Goal: Task Accomplishment & Management: Manage account settings

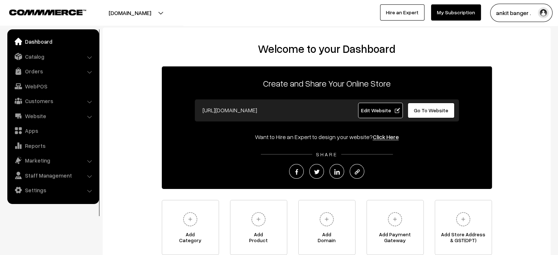
click at [373, 119] on div "https://bnkwealth.com Edit Website Go To Website" at bounding box center [327, 110] width 264 height 22
click at [373, 116] on link "Edit Website" at bounding box center [380, 110] width 45 height 15
click at [41, 58] on link "Catalog" at bounding box center [52, 56] width 87 height 13
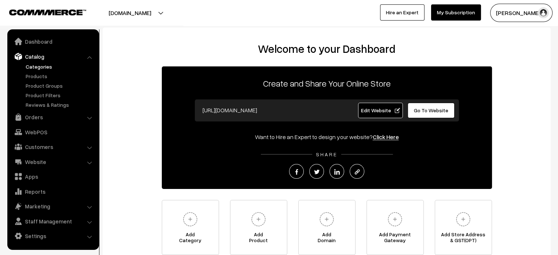
click at [43, 67] on link "Categories" at bounding box center [60, 67] width 73 height 8
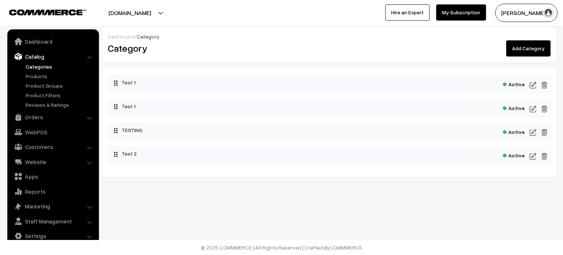
click at [534, 48] on link "Add Category" at bounding box center [528, 48] width 44 height 16
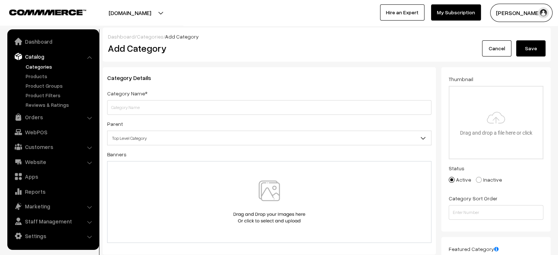
click at [500, 48] on link "Cancel" at bounding box center [496, 48] width 29 height 16
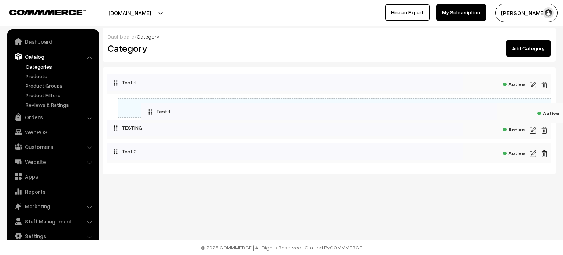
drag, startPoint x: 117, startPoint y: 108, endPoint x: 157, endPoint y: 109, distance: 40.4
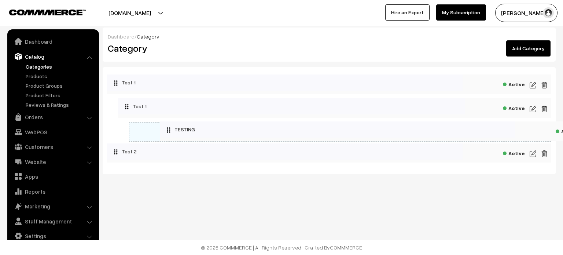
drag, startPoint x: 132, startPoint y: 131, endPoint x: 189, endPoint y: 131, distance: 56.8
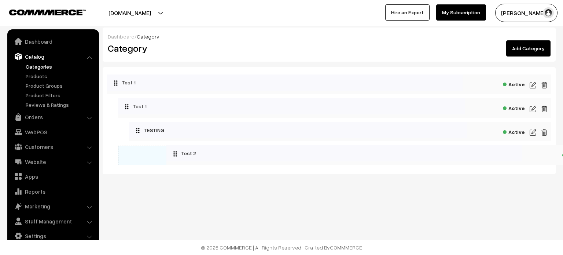
drag, startPoint x: 134, startPoint y: 155, endPoint x: 235, endPoint y: 155, distance: 100.5
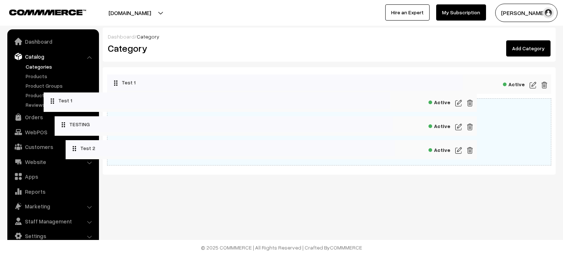
drag, startPoint x: 187, startPoint y: 104, endPoint x: 113, endPoint y: 98, distance: 74.7
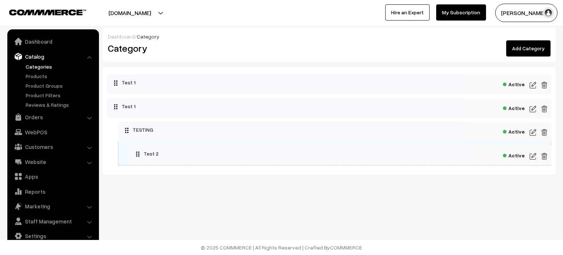
drag, startPoint x: 170, startPoint y: 129, endPoint x: 120, endPoint y: 126, distance: 50.0
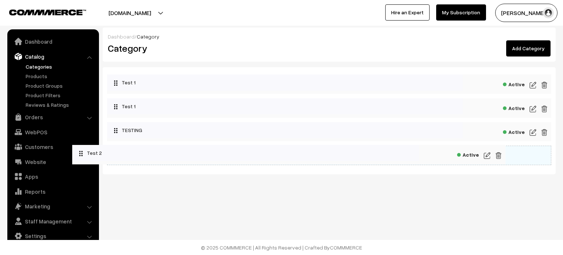
drag, startPoint x: 155, startPoint y: 149, endPoint x: 107, endPoint y: 147, distance: 48.4
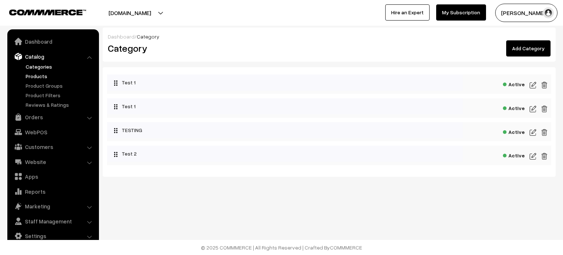
click at [37, 73] on link "Products" at bounding box center [60, 76] width 73 height 8
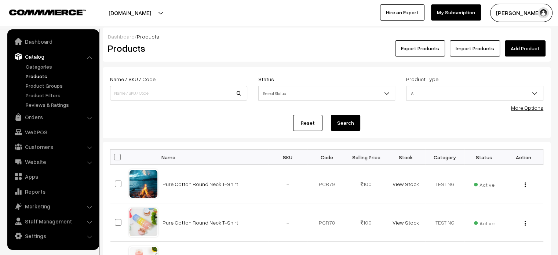
click at [528, 50] on link "Add Product" at bounding box center [525, 48] width 41 height 16
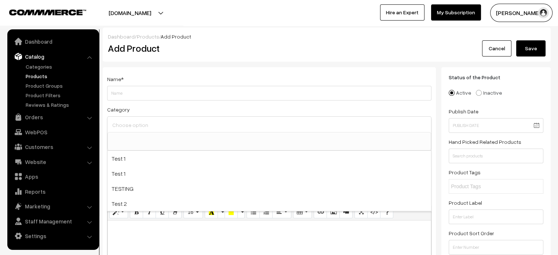
click at [166, 129] on input at bounding box center [269, 125] width 318 height 11
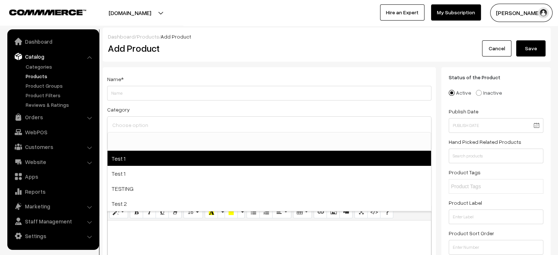
click at [150, 162] on span "Test 1" at bounding box center [268, 158] width 323 height 15
select select "2"
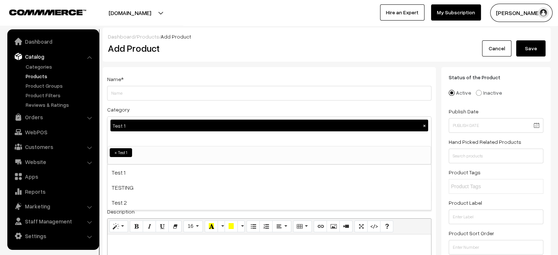
click at [248, 36] on div "Dashboard / Products / Add Product" at bounding box center [326, 37] width 437 height 8
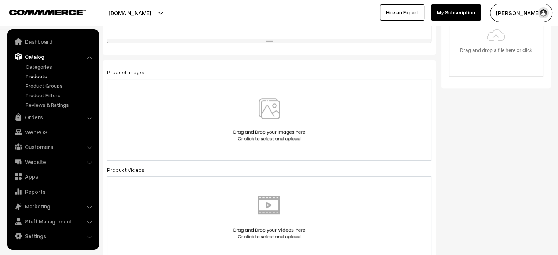
scroll to position [289, 0]
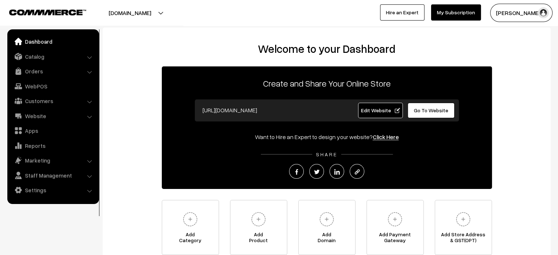
click at [40, 47] on link "Dashboard" at bounding box center [52, 41] width 87 height 13
click at [37, 52] on link "Catalog" at bounding box center [52, 56] width 87 height 13
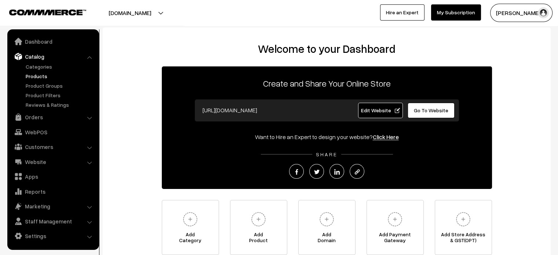
click at [38, 76] on link "Products" at bounding box center [60, 76] width 73 height 8
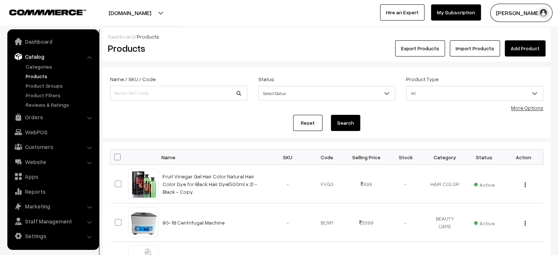
click at [43, 73] on link "Products" at bounding box center [60, 76] width 73 height 8
click at [177, 92] on input at bounding box center [178, 93] width 137 height 15
paste input "Hair Removal Cooling Gel for Use with RF Radio Frequency Facial Machine"
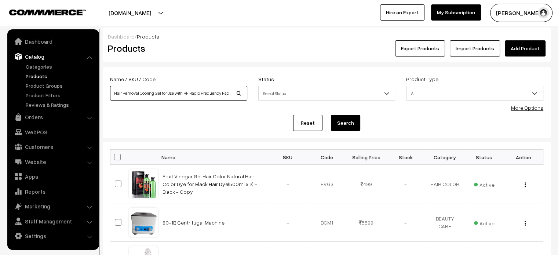
scroll to position [0, 19]
type input "Hair Removal Cooling Gel for Use with RF Radio Frequency Facial Machine"
click at [342, 120] on button "Search" at bounding box center [345, 123] width 29 height 16
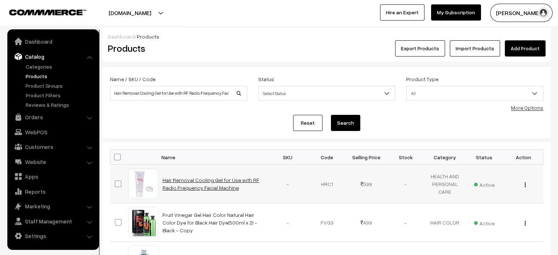
click at [209, 183] on link "Hair Removal Cooling Gel for Use with RF Radio Frequency Facial Machine" at bounding box center [210, 184] width 97 height 14
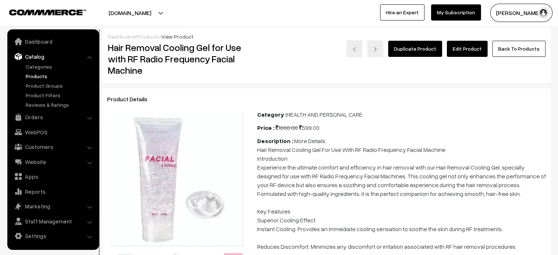
click at [463, 51] on link "Edit Product" at bounding box center [467, 49] width 41 height 16
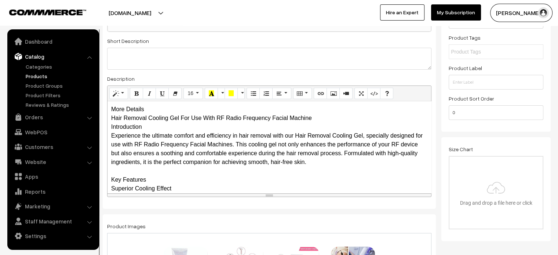
scroll to position [135, 0]
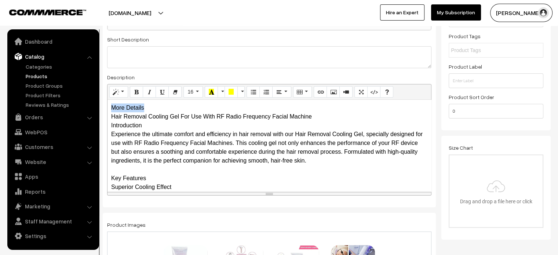
drag, startPoint x: 147, startPoint y: 109, endPoint x: 109, endPoint y: 107, distance: 37.8
click at [109, 107] on div "More Details Hair Removal Cooling Gel For Use With RF Radio Frequency Facial Ma…" at bounding box center [268, 146] width 323 height 92
click at [154, 108] on div "More Details Hair Removal Cooling Gel For Use With RF Radio Frequency Facial Ma…" at bounding box center [268, 146] width 323 height 92
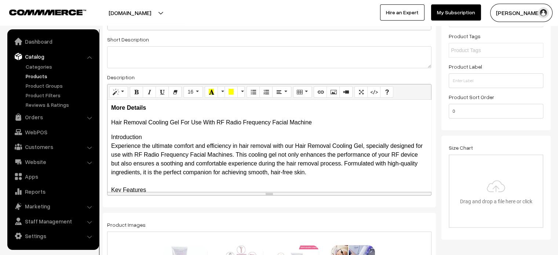
click at [110, 135] on div "More Details Hair Removal Cooling Gel For Use With RF Radio Frequency Facial Ma…" at bounding box center [268, 146] width 323 height 92
click at [250, 92] on icon "Unordered list (CTRL+SHIFT+NUM7)" at bounding box center [252, 92] width 5 height 6
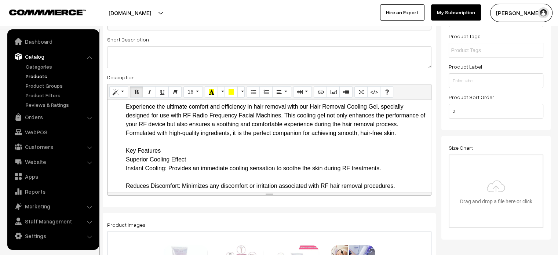
scroll to position [40, 0]
drag, startPoint x: 123, startPoint y: 154, endPoint x: 166, endPoint y: 169, distance: 45.0
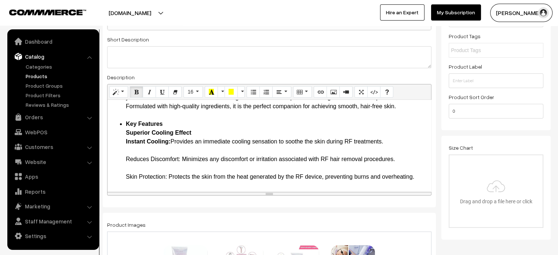
scroll to position [67, 0]
drag, startPoint x: 124, startPoint y: 157, endPoint x: 180, endPoint y: 158, distance: 56.1
drag, startPoint x: 122, startPoint y: 177, endPoint x: 169, endPoint y: 179, distance: 47.7
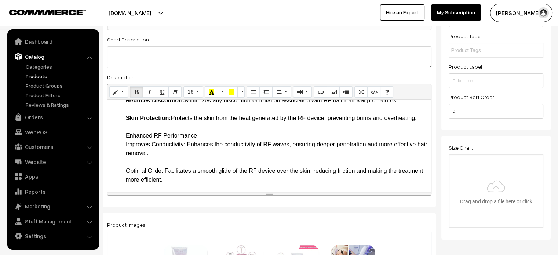
scroll to position [127, 0]
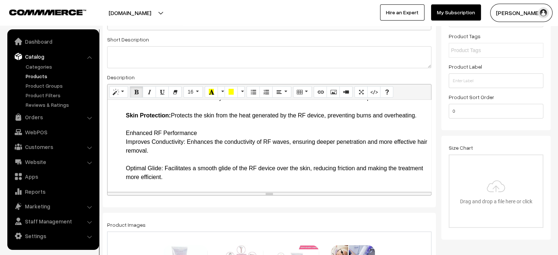
drag, startPoint x: 185, startPoint y: 143, endPoint x: 121, endPoint y: 135, distance: 64.8
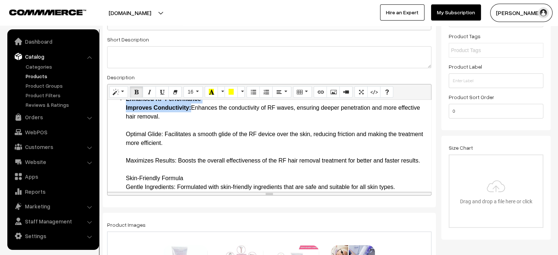
scroll to position [162, 0]
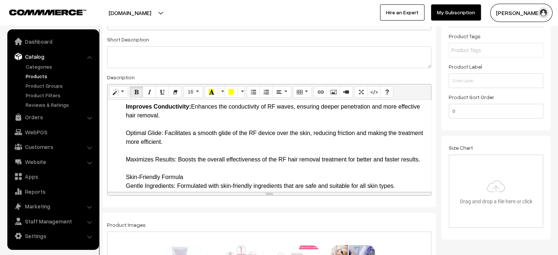
drag, startPoint x: 126, startPoint y: 131, endPoint x: 163, endPoint y: 133, distance: 37.1
drag, startPoint x: 121, startPoint y: 159, endPoint x: 176, endPoint y: 160, distance: 54.3
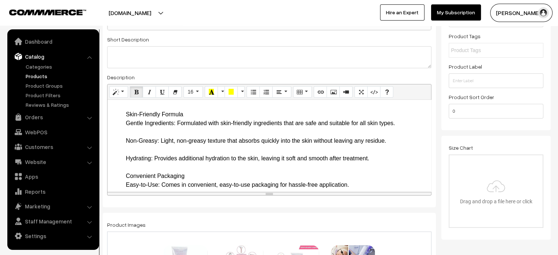
click at [122, 123] on ul "Introduction Experience the ultimate comfort and efficiency in hair removal wit…" at bounding box center [269, 220] width 316 height 625
drag, startPoint x: 125, startPoint y: 121, endPoint x: 176, endPoint y: 132, distance: 52.1
click at [176, 132] on ul "Introduction Experience the ultimate comfort and efficiency in hair removal wit…" at bounding box center [269, 220] width 316 height 625
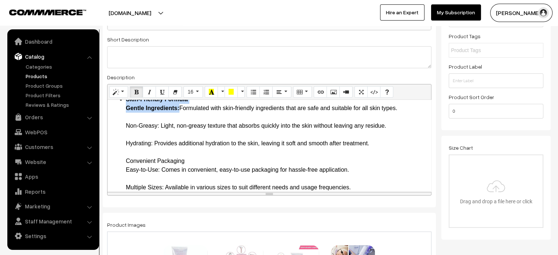
scroll to position [240, 0]
click at [124, 135] on ul "Introduction Experience the ultimate comfort and efficiency in hair removal wit…" at bounding box center [269, 205] width 316 height 625
drag, startPoint x: 124, startPoint y: 135, endPoint x: 158, endPoint y: 134, distance: 34.1
click at [158, 134] on ul "Introduction Experience the ultimate comfort and efficiency in hair removal wit…" at bounding box center [269, 205] width 316 height 625
click at [123, 151] on ul "Introduction Experience the ultimate comfort and efficiency in hair removal wit…" at bounding box center [269, 205] width 316 height 625
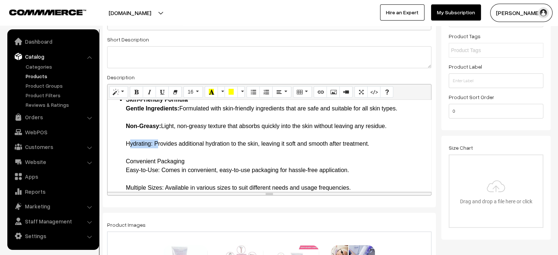
drag, startPoint x: 123, startPoint y: 151, endPoint x: 152, endPoint y: 154, distance: 29.6
click at [152, 154] on ul "Introduction Experience the ultimate comfort and efficiency in hair removal wit…" at bounding box center [269, 205] width 316 height 625
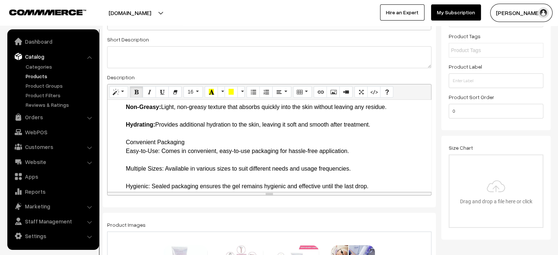
click at [120, 151] on ul "Introduction Experience the ultimate comfort and efficiency in hair removal wit…" at bounding box center [269, 186] width 316 height 625
drag, startPoint x: 126, startPoint y: 148, endPoint x: 160, endPoint y: 160, distance: 35.6
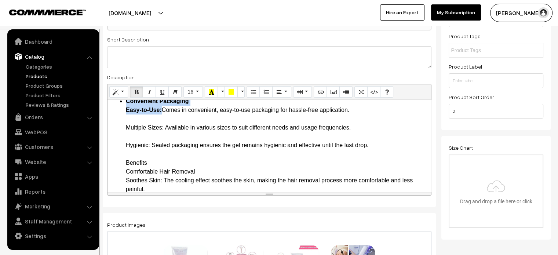
scroll to position [300, 0]
drag, startPoint x: 125, startPoint y: 136, endPoint x: 165, endPoint y: 139, distance: 40.8
click at [165, 139] on ul "Introduction Experience the ultimate comfort and efficiency in hair removal wit…" at bounding box center [269, 144] width 316 height 625
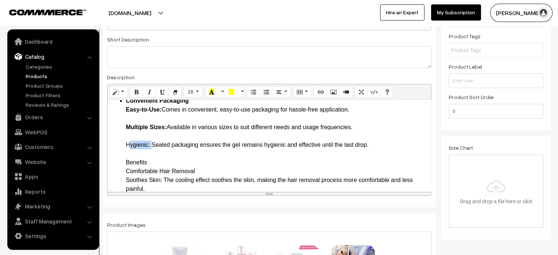
drag, startPoint x: 127, startPoint y: 153, endPoint x: 150, endPoint y: 151, distance: 23.1
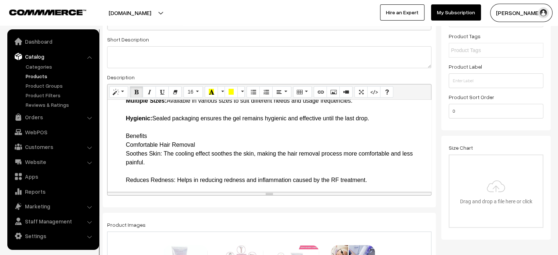
click at [124, 145] on ul "Introduction Experience the ultimate comfort and efficiency in hair removal wit…" at bounding box center [269, 118] width 316 height 625
drag, startPoint x: 126, startPoint y: 142, endPoint x: 163, endPoint y: 160, distance: 41.0
click at [158, 157] on b "Benefits Comfortable Hair Removal Soothes Skin:" at bounding box center [163, 145] width 74 height 24
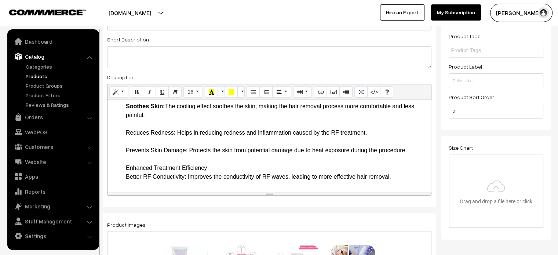
scroll to position [374, 0]
drag, startPoint x: 125, startPoint y: 140, endPoint x: 176, endPoint y: 142, distance: 50.6
click at [176, 142] on ul "Introduction Experience the ultimate comfort and efficiency in hair removal wit…" at bounding box center [269, 71] width 316 height 625
drag, startPoint x: 122, startPoint y: 158, endPoint x: 187, endPoint y: 160, distance: 65.3
click at [187, 160] on ul "Introduction Experience the ultimate comfort and efficiency in hair removal wit…" at bounding box center [269, 71] width 316 height 625
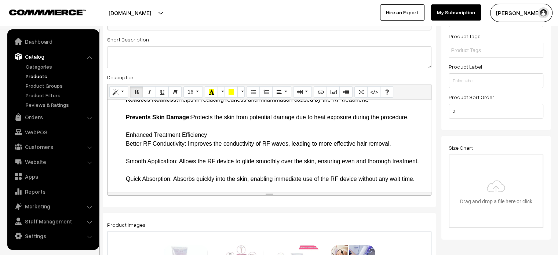
scroll to position [407, 0]
click at [123, 142] on ul "Introduction Experience the ultimate comfort and efficiency in hair removal wit…" at bounding box center [269, 37] width 316 height 625
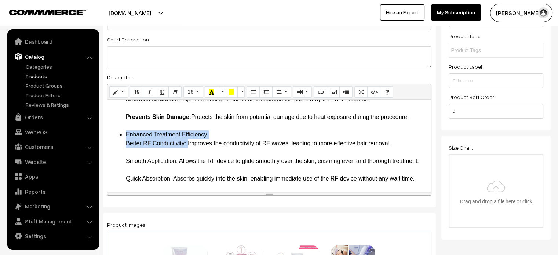
drag, startPoint x: 123, startPoint y: 142, endPoint x: 186, endPoint y: 151, distance: 63.8
click at [186, 151] on ul "Introduction Experience the ultimate comfort and efficiency in hair removal wit…" at bounding box center [269, 37] width 316 height 625
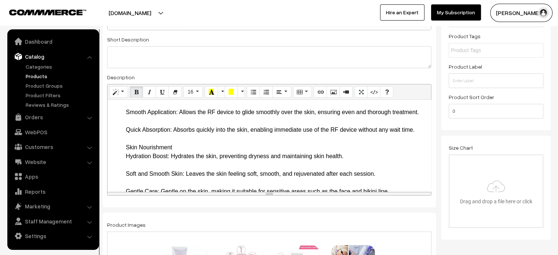
scroll to position [459, 0]
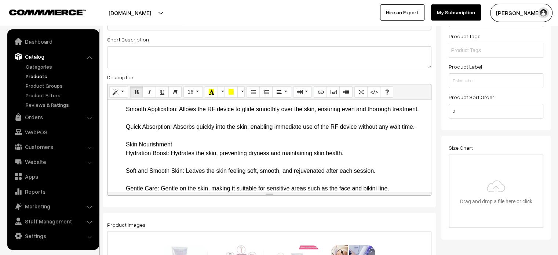
click at [128, 120] on li "Enhanced Treatment Efficiency Better RF Conductivity: Improves the conductivity…" at bounding box center [276, 188] width 301 height 220
drag, startPoint x: 125, startPoint y: 117, endPoint x: 179, endPoint y: 118, distance: 54.3
click at [171, 133] on li "Enhanced Treatment Efficiency Better RF Conductivity: Improves the conductivity…" at bounding box center [276, 188] width 301 height 220
drag, startPoint x: 127, startPoint y: 143, endPoint x: 173, endPoint y: 145, distance: 46.3
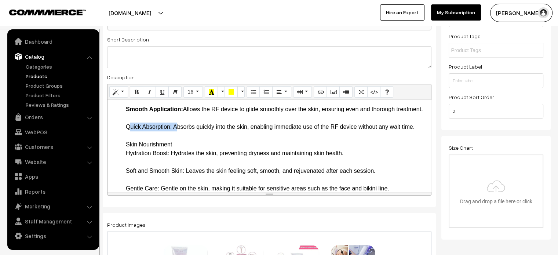
click at [173, 145] on li "Enhanced Treatment Efficiency Better RF Conductivity: Improves the conductivity…" at bounding box center [276, 188] width 301 height 220
click at [170, 151] on li "Enhanced Treatment Efficiency Better RF Conductivity: Improves the conductivity…" at bounding box center [276, 188] width 301 height 220
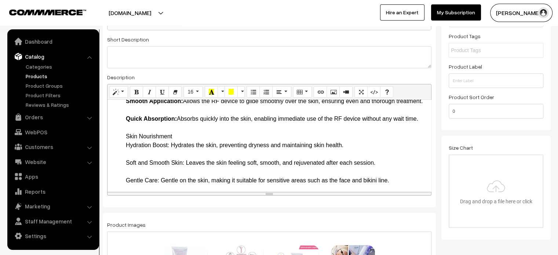
scroll to position [466, 0]
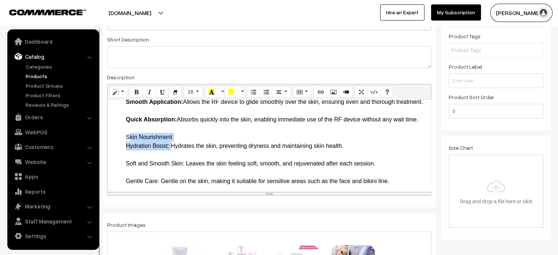
drag, startPoint x: 120, startPoint y: 153, endPoint x: 169, endPoint y: 165, distance: 51.5
click at [126, 153] on li "Enhanced Treatment Efficiency Better RF Conductivity: Improves the conductivity…" at bounding box center [276, 181] width 301 height 220
drag, startPoint x: 170, startPoint y: 163, endPoint x: 120, endPoint y: 152, distance: 51.1
click at [126, 152] on li "Skin Nourishment Hydration Boost: Hydrates the skin, preventing dryness and mai…" at bounding box center [276, 212] width 301 height 158
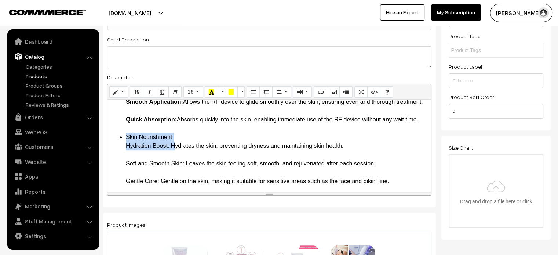
drag, startPoint x: 127, startPoint y: 153, endPoint x: 170, endPoint y: 163, distance: 44.8
click at [170, 163] on li "Skin Nourishment Hydration Boost: Hydrates the skin, preventing dryness and mai…" at bounding box center [276, 212] width 301 height 158
click at [170, 149] on b "Skin Nourishment Hydration Boost:" at bounding box center [151, 141] width 50 height 15
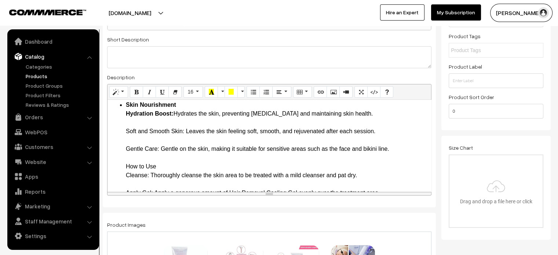
scroll to position [505, 0]
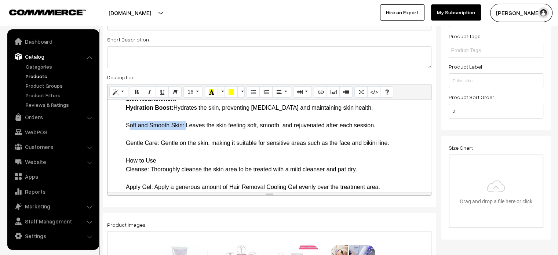
drag, startPoint x: 126, startPoint y: 143, endPoint x: 183, endPoint y: 139, distance: 57.7
click at [183, 139] on li "Skin Nourishment Hydration Boost: Hydrates the skin, preventing dryness and mai…" at bounding box center [276, 174] width 301 height 158
click at [204, 142] on li "Skin Nourishment Hydration Boost: Hydrates the skin, preventing dryness and mai…" at bounding box center [276, 174] width 301 height 158
drag, startPoint x: 125, startPoint y: 160, endPoint x: 158, endPoint y: 161, distance: 33.4
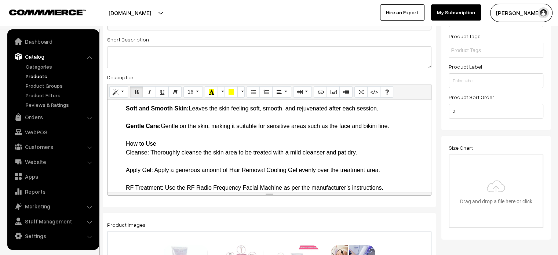
scroll to position [522, 0]
click at [127, 159] on li "Skin Nourishment Hydration Boost: Hydrates the skin, preventing dryness and mai…" at bounding box center [276, 156] width 301 height 158
drag, startPoint x: 125, startPoint y: 158, endPoint x: 151, endPoint y: 170, distance: 28.7
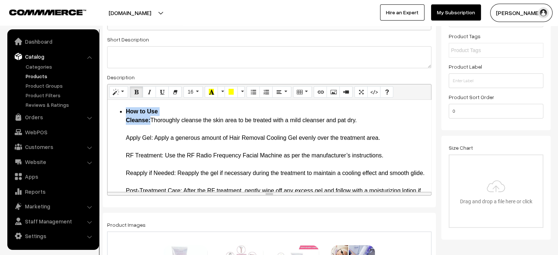
scroll to position [554, 0]
drag, startPoint x: 122, startPoint y: 157, endPoint x: 154, endPoint y: 154, distance: 31.3
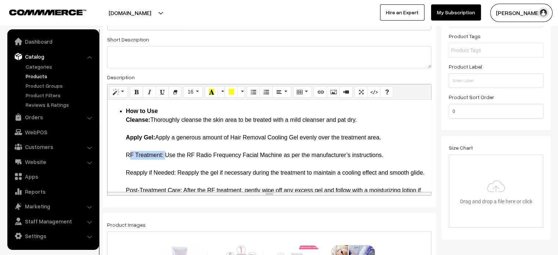
drag, startPoint x: 121, startPoint y: 174, endPoint x: 163, endPoint y: 171, distance: 41.9
click at [178, 170] on li "How to Use Cleanse: Thoroughly cleanse the skin area to be treated with a mild …" at bounding box center [276, 155] width 301 height 97
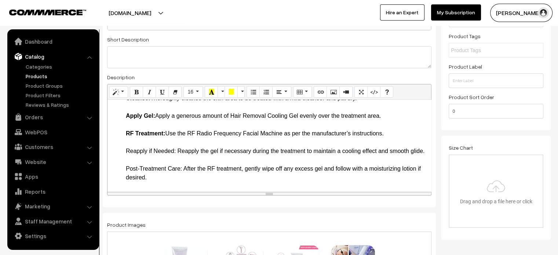
scroll to position [583, 0]
drag, startPoint x: 124, startPoint y: 160, endPoint x: 177, endPoint y: 160, distance: 52.8
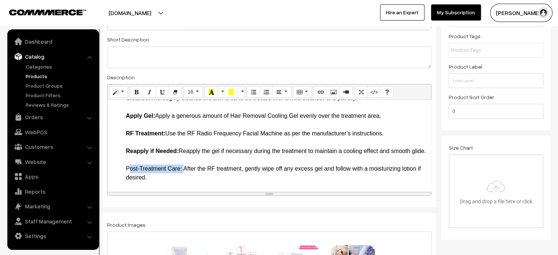
drag, startPoint x: 124, startPoint y: 167, endPoint x: 181, endPoint y: 168, distance: 57.2
click at [207, 144] on li "How to Use Cleanse: Thoroughly cleanse the skin area to be treated with a mild …" at bounding box center [276, 133] width 301 height 97
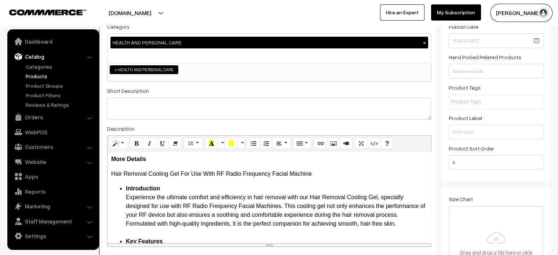
scroll to position [81, 0]
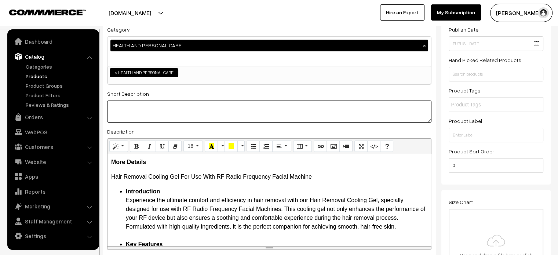
click at [283, 109] on textarea at bounding box center [269, 111] width 324 height 22
paste textarea ""The Hair Removal Cooling Gel for use with RF Radio Frequency Facial Machines i…"
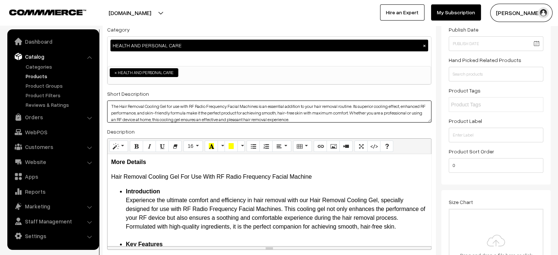
scroll to position [0, 0]
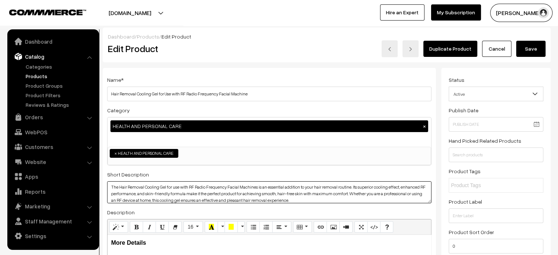
type textarea "The Hair Removal Cooling Gel for use with RF Radio Frequency Facial Machines is…"
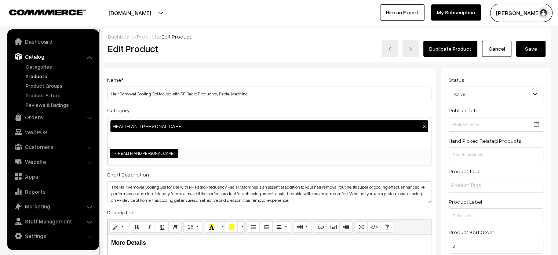
click at [525, 45] on button "Save" at bounding box center [530, 49] width 29 height 16
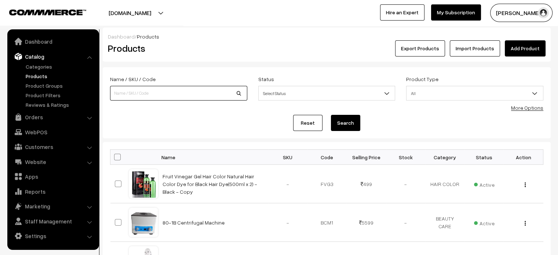
paste input "9943313303"
click at [164, 91] on input at bounding box center [178, 93] width 137 height 15
click at [147, 91] on input "9943313303" at bounding box center [178, 93] width 137 height 15
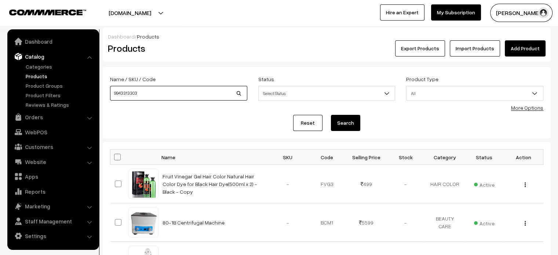
paste input "BOSIDIN Permanent Hair Removal Device for Full Body Treatment"
type input "BOSIDIN Permanent Hair Removal Device for Full Body Treatment"
click at [340, 123] on button "Search" at bounding box center [345, 123] width 29 height 16
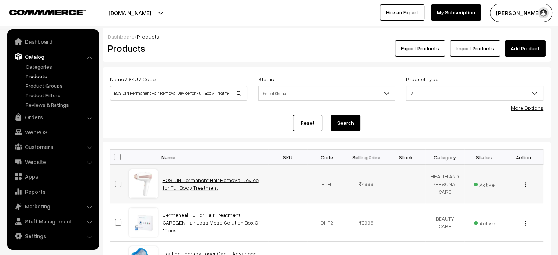
click at [197, 181] on link "BOSIDIN Permanent Hair Removal Device for Full Body Treatment" at bounding box center [210, 184] width 96 height 14
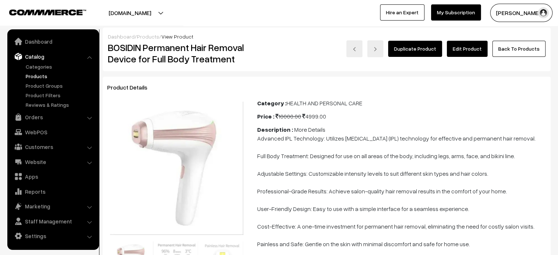
click at [478, 47] on link "Edit Product" at bounding box center [467, 49] width 41 height 16
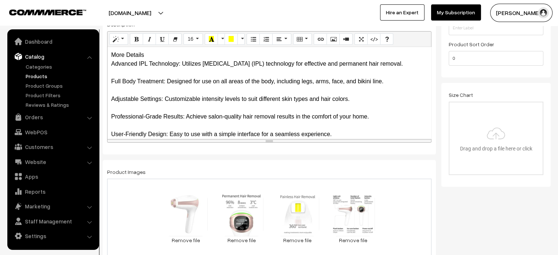
scroll to position [172, 0]
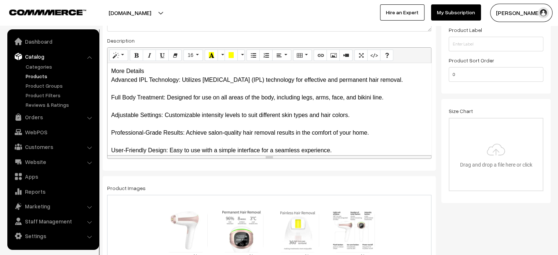
click at [152, 74] on div "More Details Advanced IPL Technology: Utilizes Intense Pulsed Light (IPL) techn…" at bounding box center [268, 109] width 323 height 92
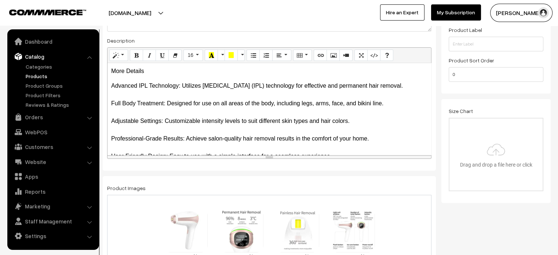
click at [152, 74] on p "More Details" at bounding box center [269, 71] width 316 height 9
click at [116, 89] on p "Advanced IPL Technology: Utilizes Intense Pulsed Light (IPL) technology for eff…" at bounding box center [269, 147] width 316 height 132
drag, startPoint x: 110, startPoint y: 85, endPoint x: 181, endPoint y: 83, distance: 70.4
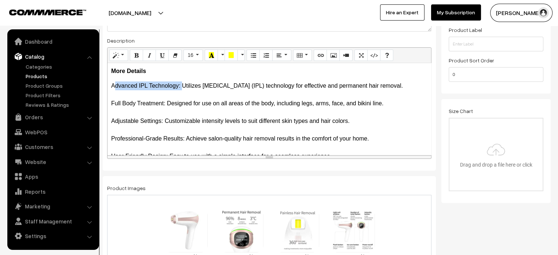
click at [181, 83] on div "More Details Advanced IPL Technology: Utilizes Intense Pulsed Light (IPL) techn…" at bounding box center [268, 109] width 323 height 92
click at [131, 94] on p "Advanced IPL Technology: Utilizes Intense Pulsed Light (IPL) technology for eff…" at bounding box center [269, 147] width 316 height 132
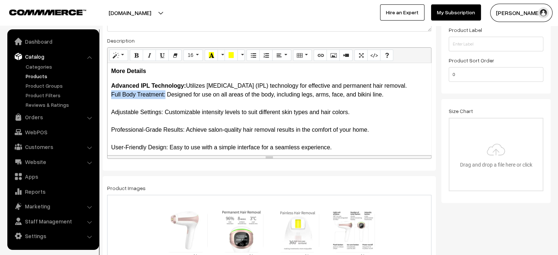
drag, startPoint x: 108, startPoint y: 92, endPoint x: 165, endPoint y: 93, distance: 57.6
click at [165, 93] on div "More Details Advanced IPL Technology: Utilizes Intense Pulsed Light (IPL) techn…" at bounding box center [268, 109] width 323 height 92
click at [141, 102] on p "Advanced IPL Technology: Utilizes Intense Pulsed Light (IPL) technology for eff…" at bounding box center [269, 142] width 316 height 123
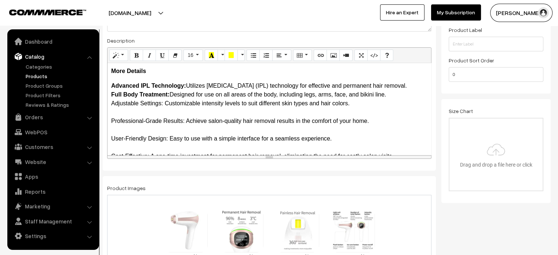
click at [125, 109] on p "Advanced IPL Technology: Utilizes Intense Pulsed Light (IPL) technology for eff…" at bounding box center [269, 138] width 316 height 114
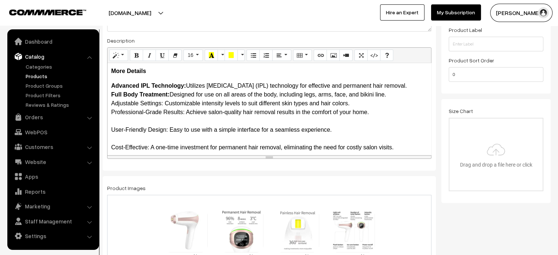
click at [114, 117] on p "Advanced IPL Technology: Utilizes Intense Pulsed Light (IPL) technology for eff…" at bounding box center [269, 134] width 316 height 106
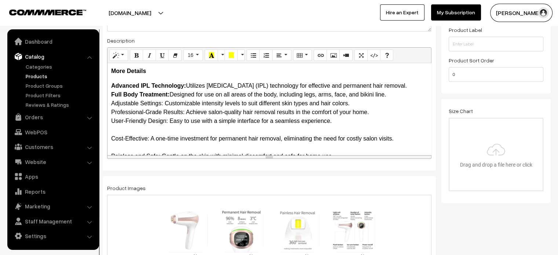
click at [111, 124] on p "Advanced IPL Technology: Utilizes Intense Pulsed Light (IPL) technology for eff…" at bounding box center [269, 129] width 316 height 97
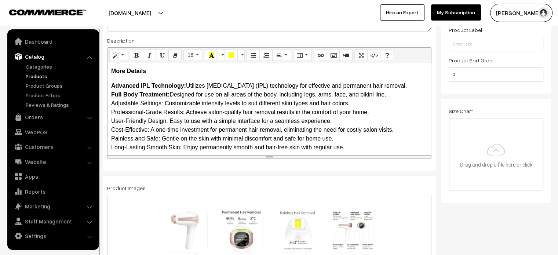
scroll to position [6, 0]
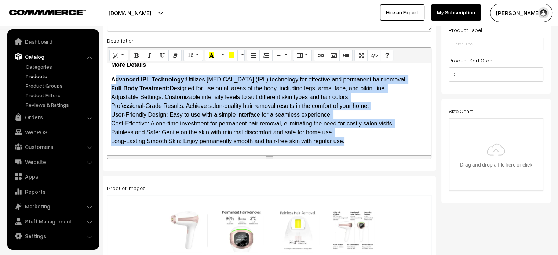
drag, startPoint x: 112, startPoint y: 80, endPoint x: 381, endPoint y: 154, distance: 279.4
click at [381, 154] on div "More Details Advanced IPL Technology: Utilizes Intense Pulsed Light (IPL) techn…" at bounding box center [268, 109] width 323 height 92
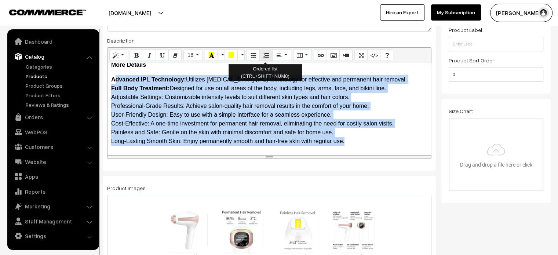
click at [259, 54] on button "Ordered list (CTRL+SHIFT+NUM8)" at bounding box center [265, 56] width 13 height 12
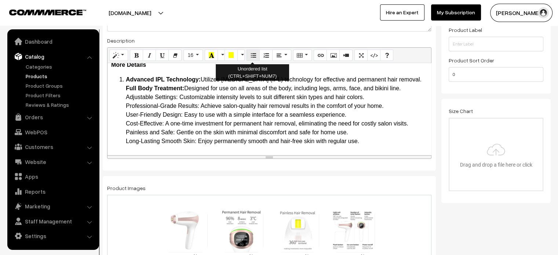
click at [252, 57] on icon "Unordered list (CTRL+SHIFT+NUM7)" at bounding box center [252, 55] width 5 height 6
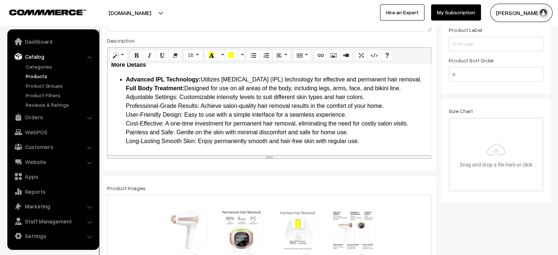
click at [117, 94] on ul "Advanced IPL Technology: Utilizes Intense Pulsed Light (IPL) technology for eff…" at bounding box center [269, 110] width 316 height 70
click at [120, 106] on ul "Advanced IPL Technology: Utilizes Intense Pulsed Light (IPL) technology for eff…" at bounding box center [269, 110] width 316 height 70
click at [122, 114] on ul "Advanced IPL Technology: Utilizes Intense Pulsed Light (IPL) technology for eff…" at bounding box center [269, 110] width 316 height 70
drag, startPoint x: 124, startPoint y: 106, endPoint x: 179, endPoint y: 107, distance: 55.0
click at [179, 107] on ul "Advanced IPL Technology: Utilizes Intense Pulsed Light (IPL) technology for eff…" at bounding box center [269, 110] width 316 height 70
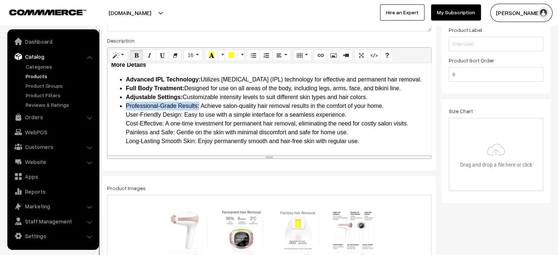
drag, startPoint x: 125, startPoint y: 113, endPoint x: 199, endPoint y: 115, distance: 74.5
click at [199, 115] on ul "Advanced IPL Technology: Utilizes Intense Pulsed Light (IPL) technology for eff…" at bounding box center [269, 110] width 316 height 70
drag, startPoint x: 125, startPoint y: 122, endPoint x: 184, endPoint y: 122, distance: 58.7
click at [184, 122] on li "Professional-Grade Results: Achieve salon-quality hair removal results in the c…" at bounding box center [276, 124] width 301 height 44
click at [121, 123] on ul "Advanced IPL Technology: Utilizes Intense Pulsed Light (IPL) technology for eff…" at bounding box center [269, 110] width 316 height 70
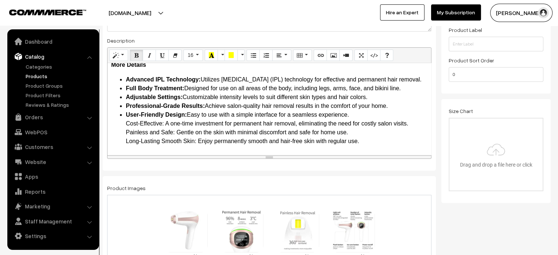
click at [123, 128] on ul "Advanced IPL Technology: Utilizes Intense Pulsed Light (IPL) technology for eff…" at bounding box center [269, 110] width 316 height 70
drag, startPoint x: 126, startPoint y: 132, endPoint x: 165, endPoint y: 132, distance: 39.2
click at [165, 132] on li "Cost-Effective: A one-time investment for permanent hair removal, eliminating t…" at bounding box center [276, 132] width 301 height 26
click at [119, 141] on ul "Advanced IPL Technology: Utilizes Intense Pulsed Light (IPL) technology for eff…" at bounding box center [269, 110] width 316 height 70
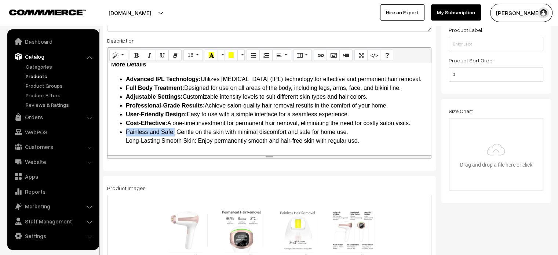
drag, startPoint x: 126, startPoint y: 131, endPoint x: 174, endPoint y: 131, distance: 47.7
click at [174, 131] on li "Painless and Safe: Gentle on the skin with minimal discomfort and safe for home…" at bounding box center [276, 137] width 301 height 18
click at [120, 142] on ul "Advanced IPL Technology: Utilizes Intense Pulsed Light (IPL) technology for eff…" at bounding box center [269, 110] width 316 height 70
click at [128, 140] on li "Long-Lasting Smooth Skin: Enjoy permanently smooth and hair-free skin with regu…" at bounding box center [276, 140] width 301 height 9
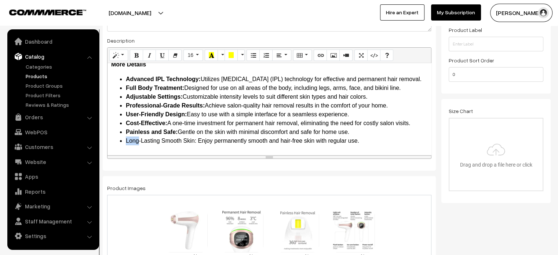
click at [125, 140] on ul "Advanced IPL Technology: Utilizes Intense Pulsed Light (IPL) technology for eff…" at bounding box center [269, 110] width 316 height 70
drag, startPoint x: 125, startPoint y: 140, endPoint x: 196, endPoint y: 142, distance: 71.5
click at [196, 142] on ul "Advanced IPL Technology: Utilizes Intense Pulsed Light (IPL) technology for eff…" at bounding box center [269, 110] width 316 height 70
click at [245, 106] on li "Professional-Grade Results: Achieve salon-quality hair removal results in the c…" at bounding box center [276, 105] width 301 height 9
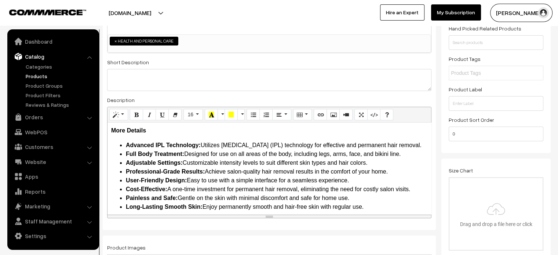
scroll to position [109, 0]
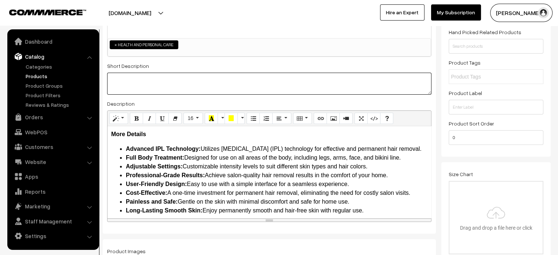
paste textarea "The BOSDIN Hair Removal Device is the ultimate solution for achieving smooth, h…"
click at [195, 90] on textarea at bounding box center [269, 84] width 324 height 22
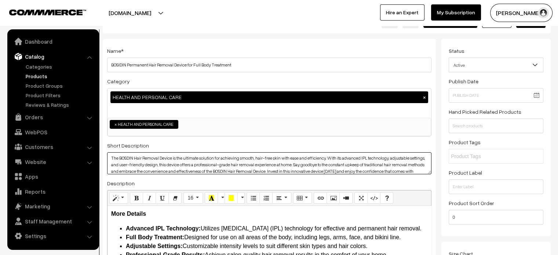
scroll to position [0, 0]
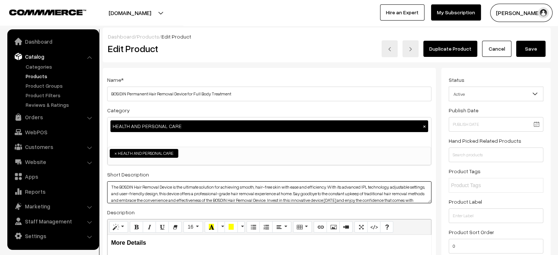
type textarea "The BOSDIN Hair Removal Device is the ultimate solution for achieving smooth, h…"
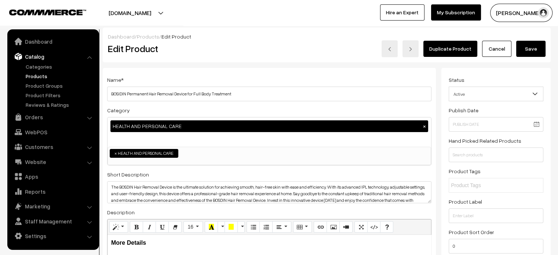
click at [525, 53] on button "Save" at bounding box center [530, 49] width 29 height 16
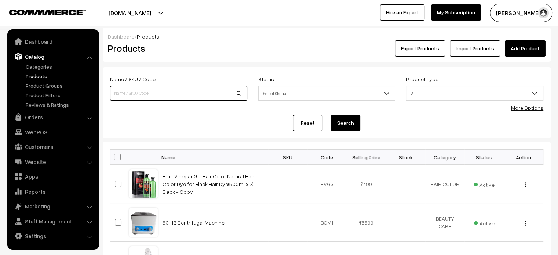
paste input "DR PEN NEEDLE A6 PEN 36 PIN Cartridges"
click at [189, 91] on input at bounding box center [178, 93] width 137 height 15
type input "DR PEN NEEDLE A6 PEN 36 PIN Cartridges"
click at [344, 121] on button "Search" at bounding box center [345, 123] width 29 height 16
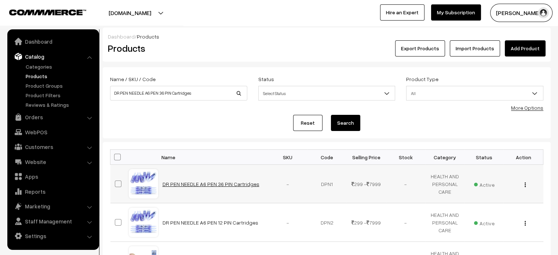
click at [192, 181] on link "DR PEN NEEDLE A6 PEN 36 PIN Cartridges" at bounding box center [210, 184] width 97 height 6
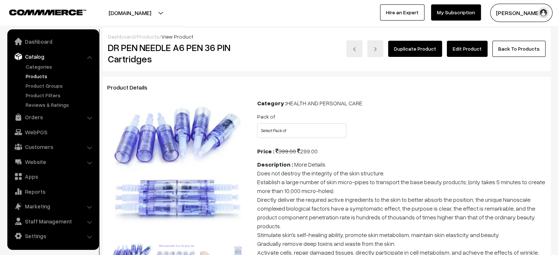
click at [462, 51] on link "Edit Product" at bounding box center [467, 49] width 41 height 16
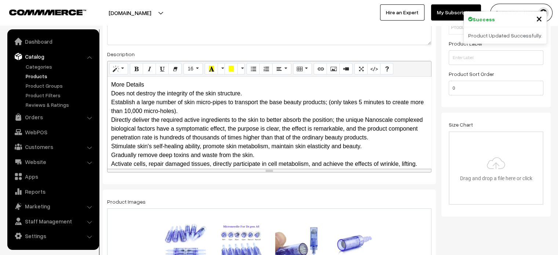
scroll to position [162, 0]
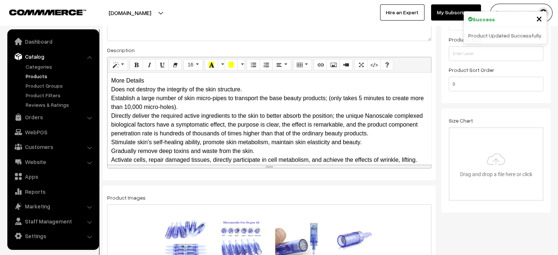
click at [152, 84] on div "More Details Does not destroy the integrity of the skin structure. Establish a …" at bounding box center [268, 119] width 323 height 92
click at [157, 83] on div "More Details Does not destroy the integrity of the skin structure. Establish a …" at bounding box center [268, 119] width 323 height 92
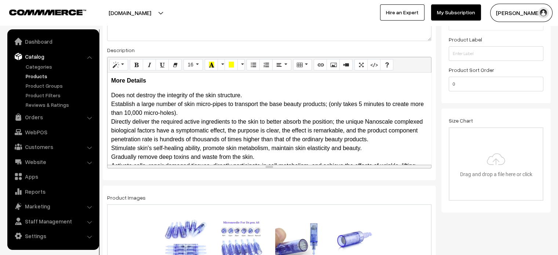
click at [219, 113] on p "Does not destroy the integrity of the skin structure. Establish a large number …" at bounding box center [269, 130] width 316 height 79
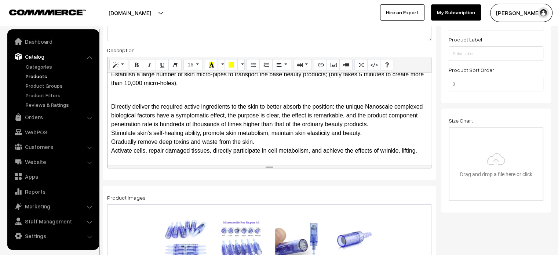
scroll to position [30, 0]
click at [270, 142] on p "Directly deliver the required active ingredients to the skin to better absorb t…" at bounding box center [269, 125] width 316 height 62
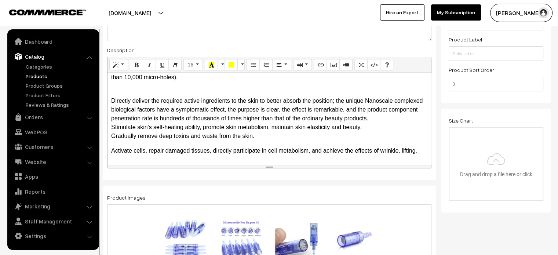
scroll to position [18, 0]
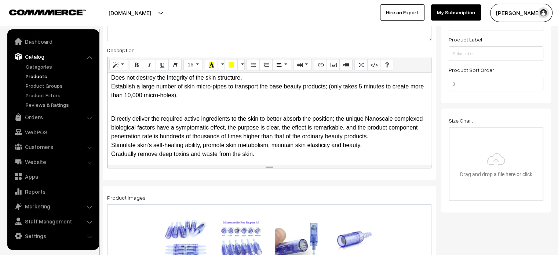
click at [112, 108] on p "Directly deliver the required active ingredients to the skin to better absorb t…" at bounding box center [269, 132] width 316 height 53
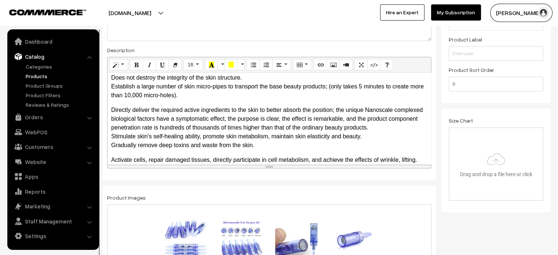
scroll to position [0, 0]
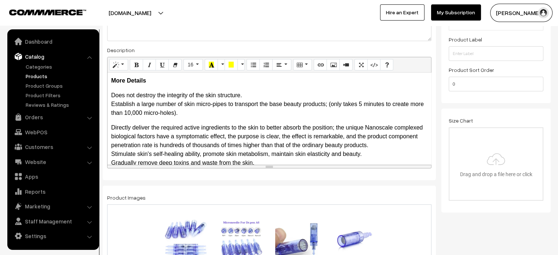
click at [258, 91] on p "Does not destroy the integrity of the skin structure. Establish a large number …" at bounding box center [269, 104] width 316 height 26
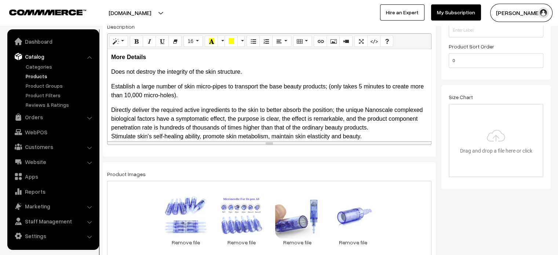
scroll to position [133, 0]
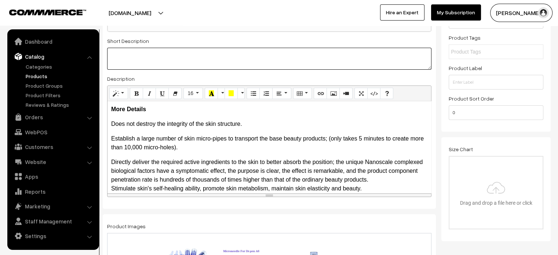
click at [205, 50] on textarea at bounding box center [269, 59] width 324 height 22
paste textarea "Unlike the conventional skin treatment remedies, you do not have to spend a for…"
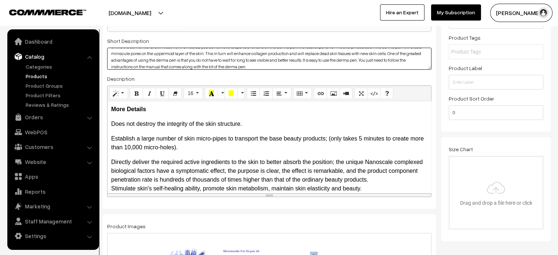
scroll to position [0, 0]
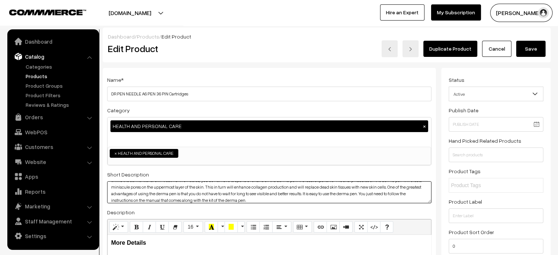
type textarea "Unlike the conventional skin treatment remedies, you do not have to spend a for…"
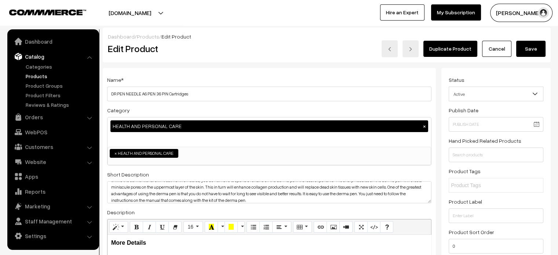
click at [534, 47] on button "Save" at bounding box center [530, 49] width 29 height 16
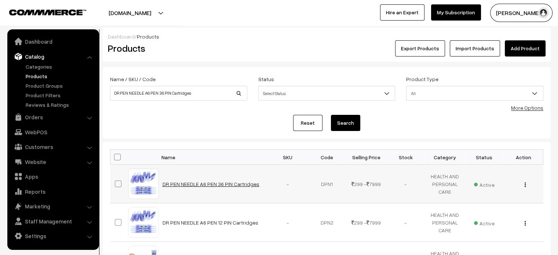
click at [188, 183] on link "DR PEN NEEDLE A6 PEN 36 PIN Cartridges" at bounding box center [210, 184] width 97 height 6
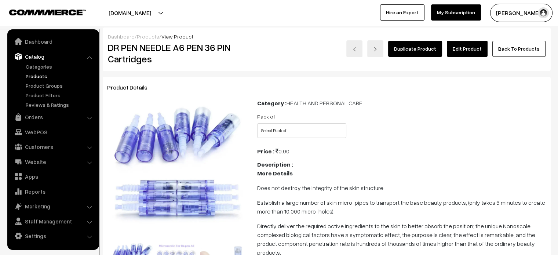
click at [467, 51] on link "Edit Product" at bounding box center [467, 49] width 41 height 16
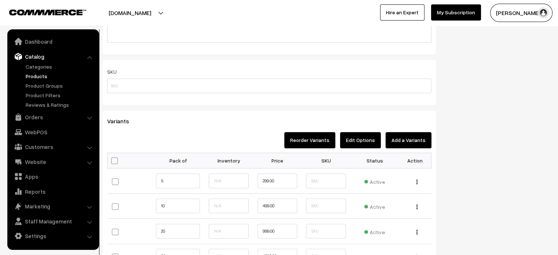
scroll to position [505, 0]
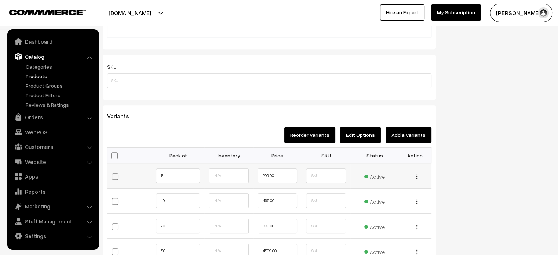
click at [418, 178] on div "Edit Change to Bulk Price Delete" at bounding box center [414, 176] width 23 height 8
click at [417, 174] on button "button" at bounding box center [417, 176] width 2 height 6
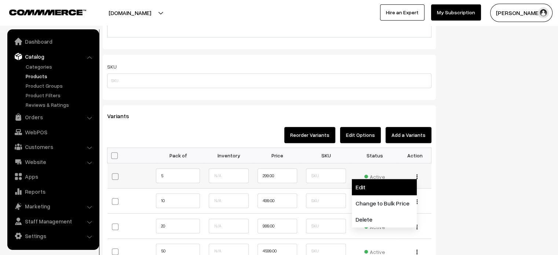
click at [359, 189] on link "Edit" at bounding box center [384, 187] width 65 height 16
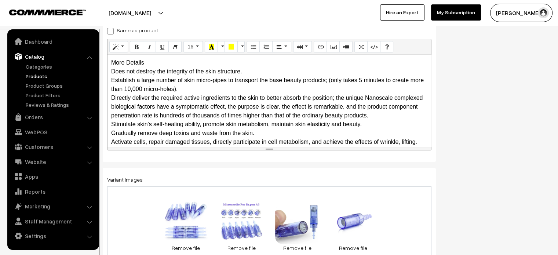
scroll to position [128, 0]
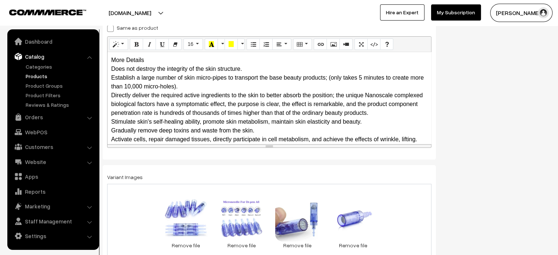
click at [111, 28] on span at bounding box center [110, 28] width 7 height 7
click at [111, 28] on input "Same as product" at bounding box center [109, 27] width 5 height 5
checkbox input "true"
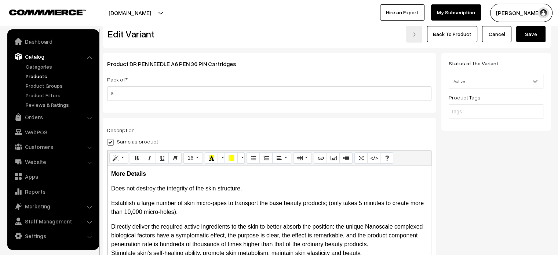
scroll to position [0, 0]
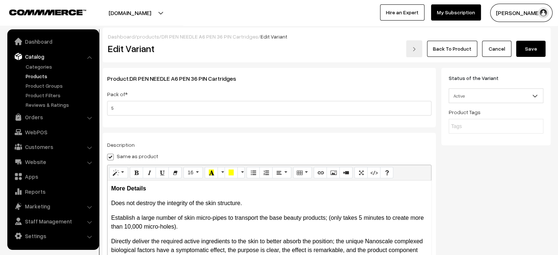
click at [538, 44] on button "Save" at bounding box center [530, 49] width 29 height 16
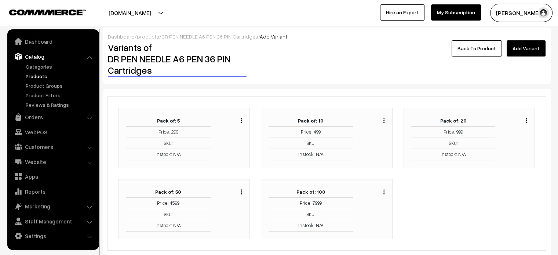
click at [383, 122] on button "button" at bounding box center [384, 121] width 2 height 6
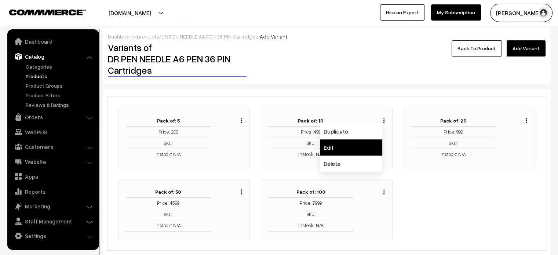
click at [337, 146] on link "Edit" at bounding box center [351, 147] width 62 height 16
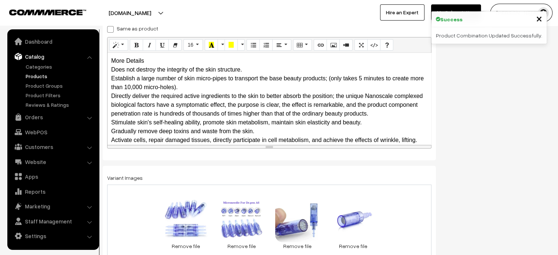
scroll to position [128, 0]
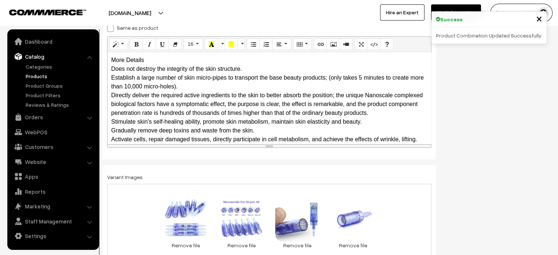
click at [111, 27] on span at bounding box center [110, 28] width 7 height 7
click at [111, 27] on input "Same as product" at bounding box center [109, 27] width 5 height 5
checkbox input "true"
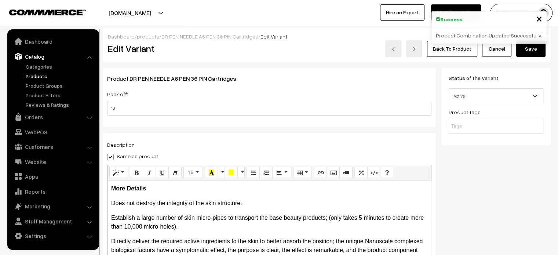
scroll to position [0, 0]
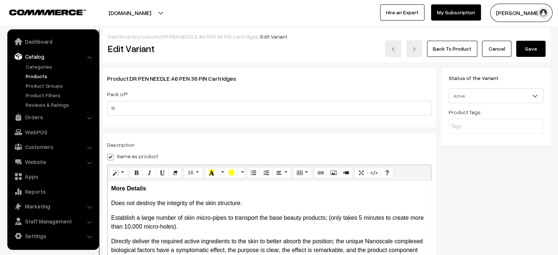
click at [538, 50] on button "Save" at bounding box center [530, 49] width 29 height 16
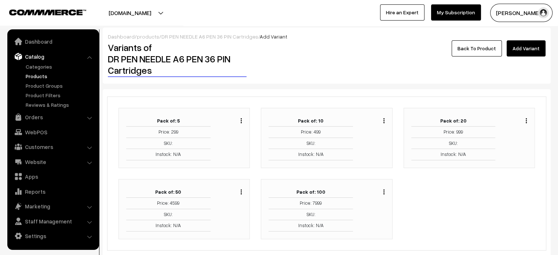
click at [526, 118] on img "button" at bounding box center [526, 120] width 1 height 5
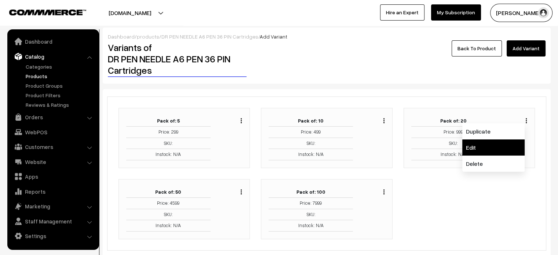
click at [478, 149] on link "Edit" at bounding box center [493, 147] width 62 height 16
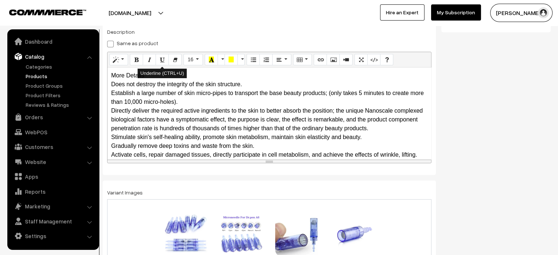
scroll to position [128, 0]
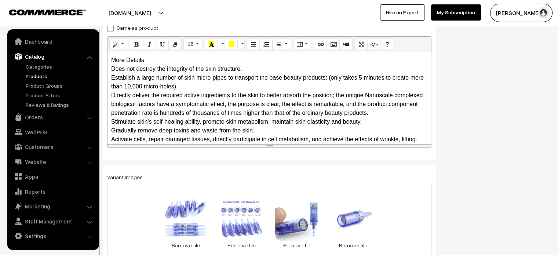
click at [110, 29] on span at bounding box center [110, 28] width 7 height 7
click at [110, 29] on input "Same as product" at bounding box center [109, 27] width 5 height 5
checkbox input "true"
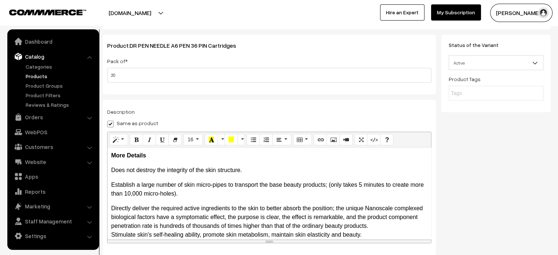
scroll to position [0, 0]
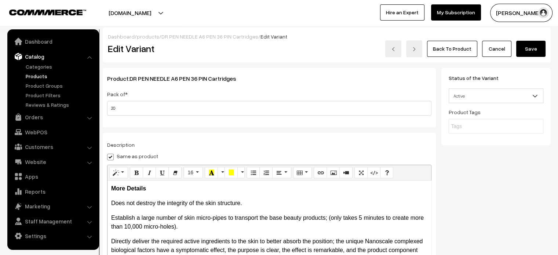
click at [528, 51] on button "Save" at bounding box center [530, 49] width 29 height 16
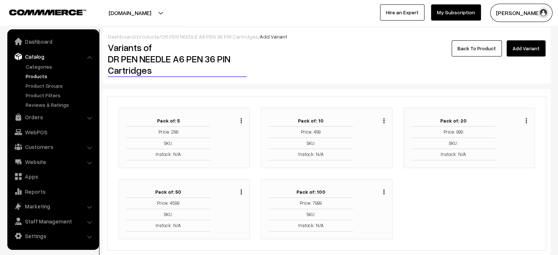
click at [242, 192] on button "button" at bounding box center [241, 192] width 2 height 6
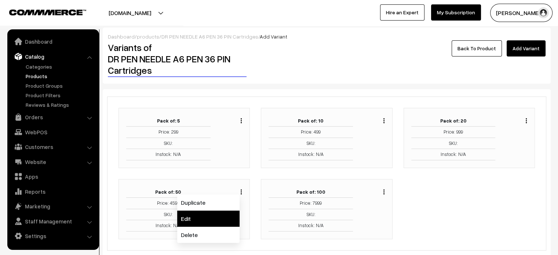
click at [208, 217] on link "Edit" at bounding box center [208, 218] width 62 height 16
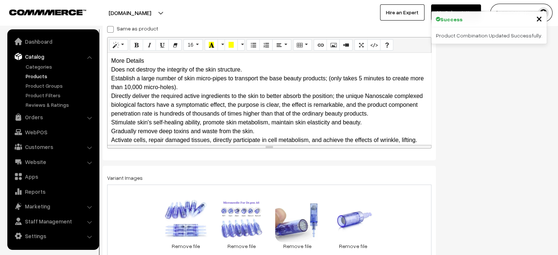
scroll to position [128, 0]
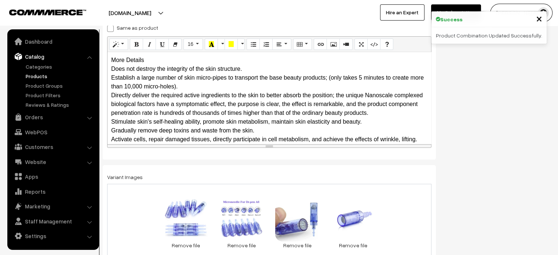
click at [113, 28] on span at bounding box center [110, 28] width 7 height 7
click at [112, 28] on input "Same as product" at bounding box center [109, 27] width 5 height 5
checkbox input "true"
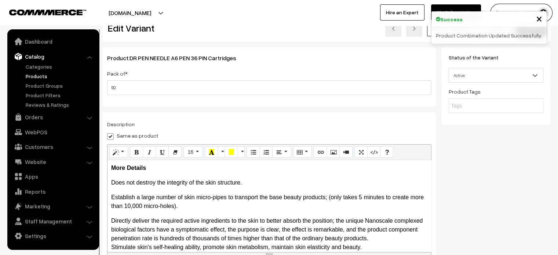
scroll to position [0, 0]
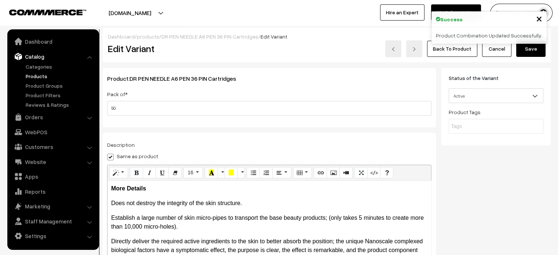
click at [527, 52] on button "Save" at bounding box center [530, 49] width 29 height 16
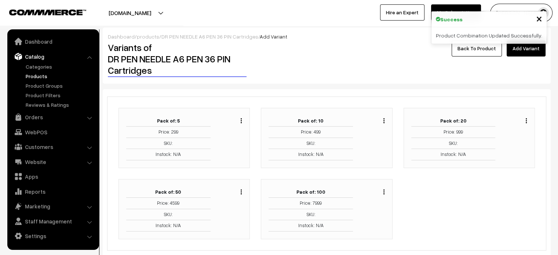
click at [383, 189] on img "button" at bounding box center [383, 191] width 1 height 5
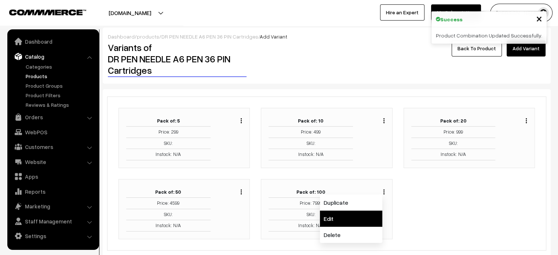
click at [332, 215] on link "Edit" at bounding box center [351, 218] width 62 height 16
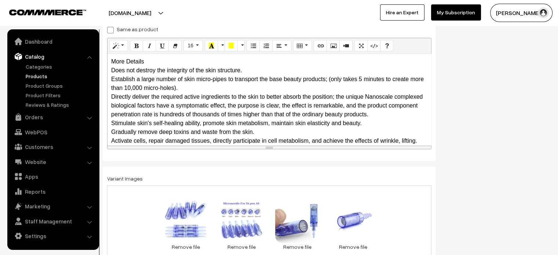
scroll to position [128, 0]
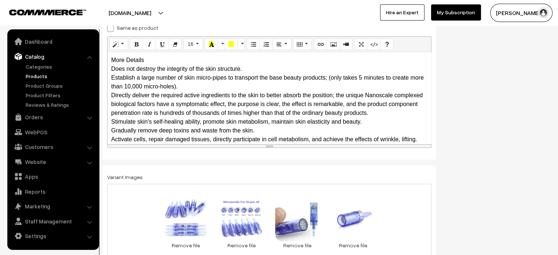
click at [111, 29] on span at bounding box center [110, 28] width 7 height 7
click at [111, 29] on input "Same as product" at bounding box center [109, 27] width 5 height 5
checkbox input "true"
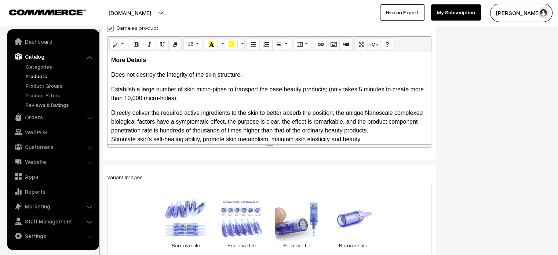
scroll to position [0, 0]
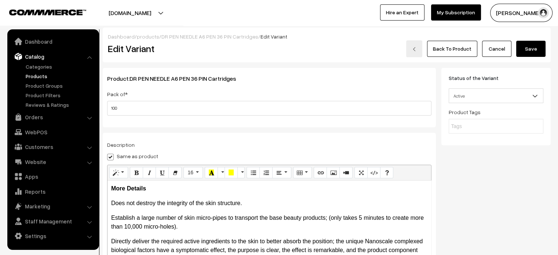
click at [527, 48] on button "Save" at bounding box center [530, 49] width 29 height 16
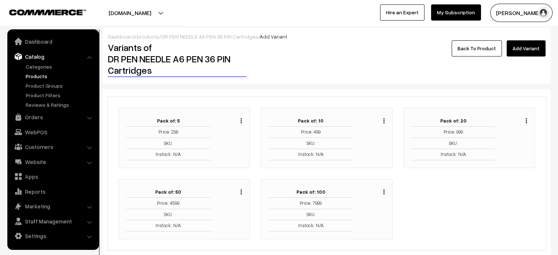
click at [486, 48] on link "Back To Product" at bounding box center [476, 48] width 50 height 16
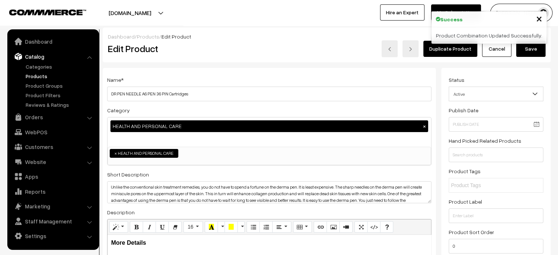
click at [534, 51] on button "Save" at bounding box center [530, 49] width 29 height 16
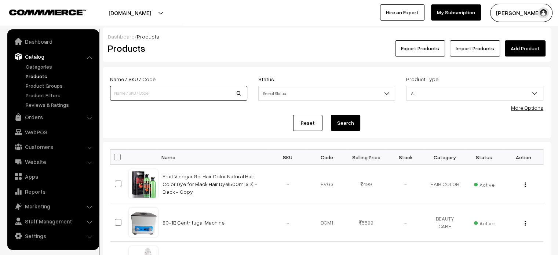
click at [140, 96] on input at bounding box center [178, 93] width 137 height 15
paste input "Acupuncture Needles for Single"
type input "Acupuncture Needles for Single"
click at [345, 121] on button "Search" at bounding box center [345, 123] width 29 height 16
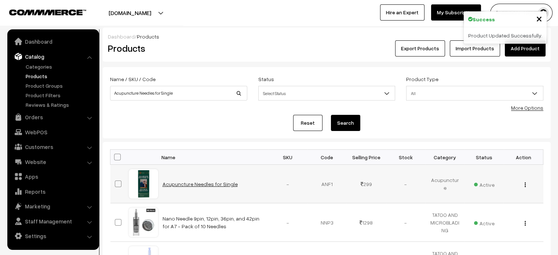
click at [195, 184] on link "Acupuncture Needles for Single" at bounding box center [199, 184] width 75 height 6
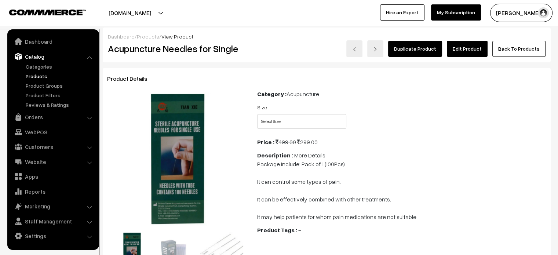
click at [458, 49] on link "Edit Product" at bounding box center [467, 49] width 41 height 16
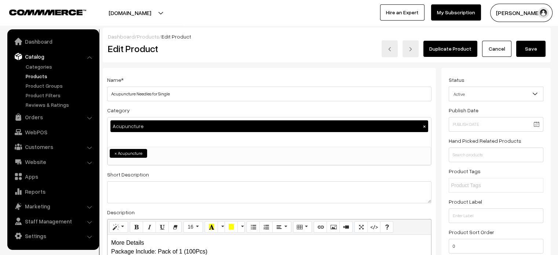
scroll to position [97, 0]
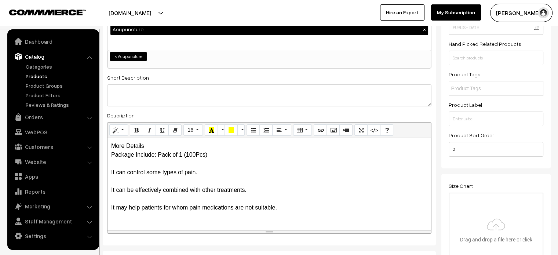
click at [143, 142] on div "More Details Package Include: Pack of 1 (100Pcs) It can control some types of p…" at bounding box center [268, 184] width 323 height 92
click at [155, 144] on div "More Details Package Include: Pack of 1 (100Pcs) It can control some types of p…" at bounding box center [268, 184] width 323 height 92
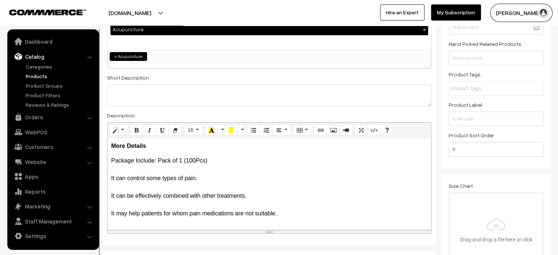
click at [135, 168] on p "Package Include: Pack of 1 (100Pcs) It can control some types of pain. It can b…" at bounding box center [269, 187] width 316 height 62
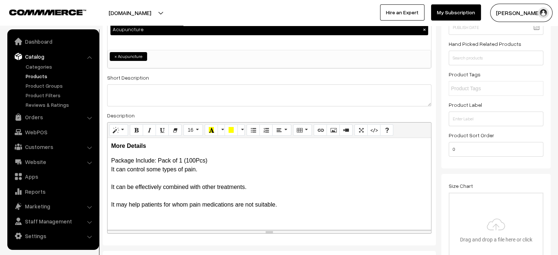
click at [119, 177] on p "Package Include: Pack of 1 (100Pcs) It can control some types of pain. It can b…" at bounding box center [269, 182] width 316 height 53
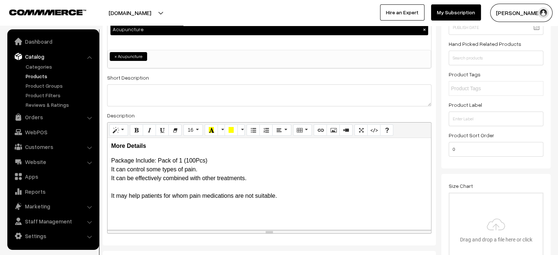
click at [114, 187] on p "Package Include: Pack of 1 (100Pcs) It can control some types of pain. It can b…" at bounding box center [269, 178] width 316 height 44
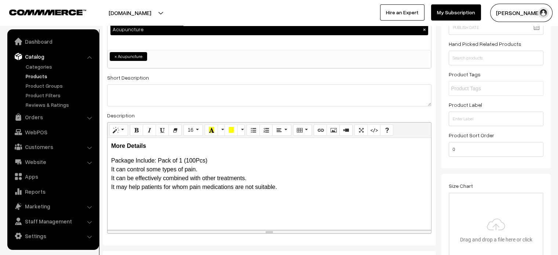
drag, startPoint x: 111, startPoint y: 162, endPoint x: 282, endPoint y: 196, distance: 173.8
click at [282, 196] on div "More Details Package Include: Pack of 1 (100Pcs) It can control some types of p…" at bounding box center [268, 184] width 323 height 92
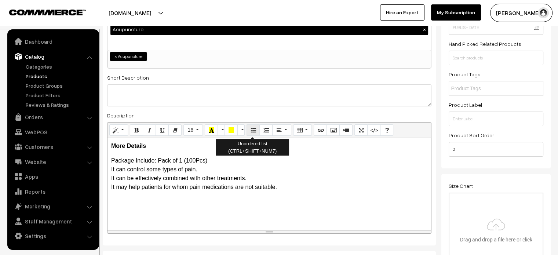
click at [256, 129] on button "Unordered list (CTRL+SHIFT+NUM7)" at bounding box center [252, 130] width 13 height 12
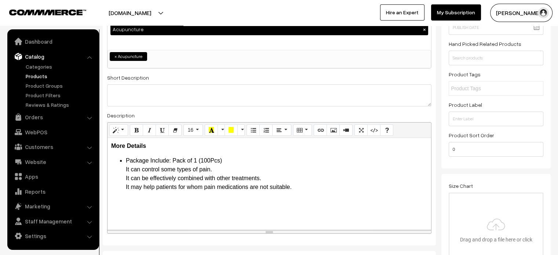
click at [122, 167] on ul "Package Include: Pack of 1 (100Pcs) It can control some types of pain. It can b…" at bounding box center [269, 173] width 316 height 35
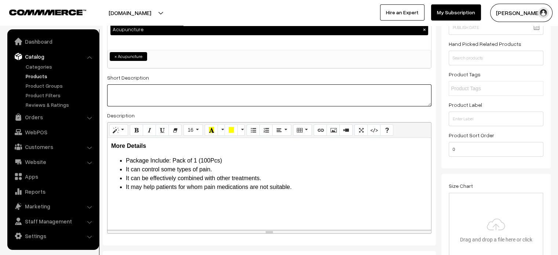
click at [192, 86] on textarea at bounding box center [269, 95] width 324 height 22
paste textarea "Acupuncture is an age-old healing practice of traditional medicine in which thi…"
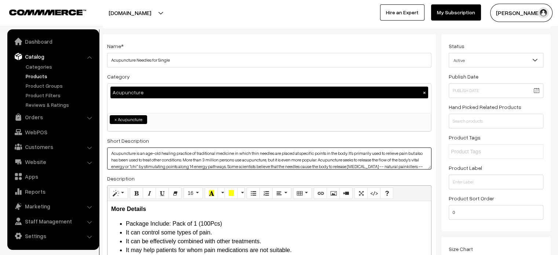
scroll to position [0, 0]
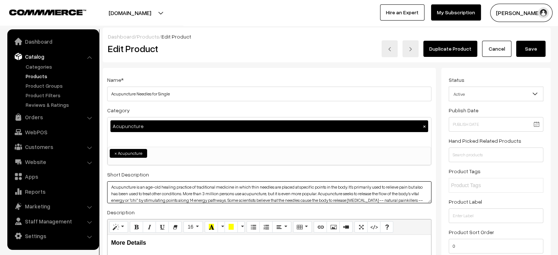
type textarea "Acupuncture is an age-old healing practice of traditional medicine in which thi…"
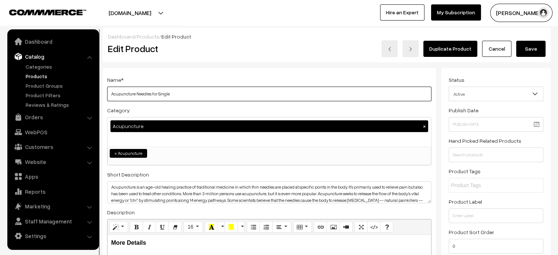
click at [210, 95] on input "Acupuncture Needles for Single" at bounding box center [269, 94] width 324 height 15
click at [537, 48] on button "Save" at bounding box center [530, 49] width 29 height 16
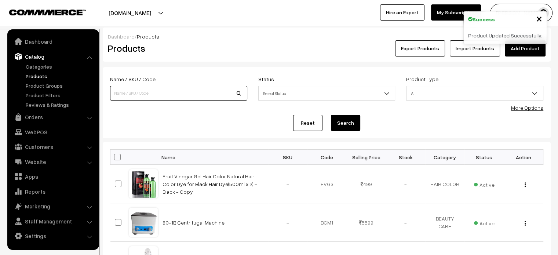
click at [179, 90] on input at bounding box center [178, 93] width 137 height 15
paste input "Acupuncture Needles for Single"
type input "Acupuncture Needles for Single"
click at [345, 122] on button "Search" at bounding box center [345, 123] width 29 height 16
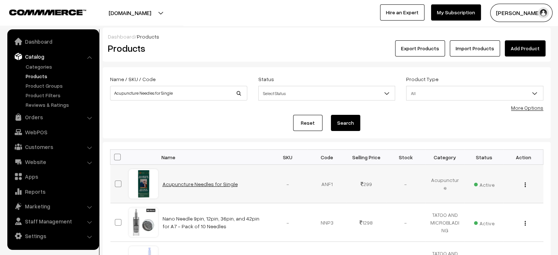
click at [182, 186] on link "Acupuncture Needles for Single" at bounding box center [199, 184] width 75 height 6
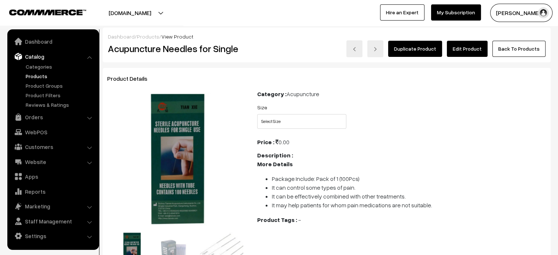
click at [459, 52] on link "Edit Product" at bounding box center [467, 49] width 41 height 16
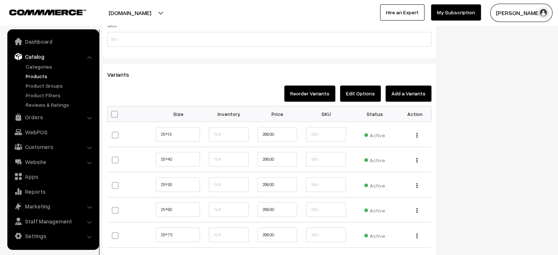
scroll to position [553, 0]
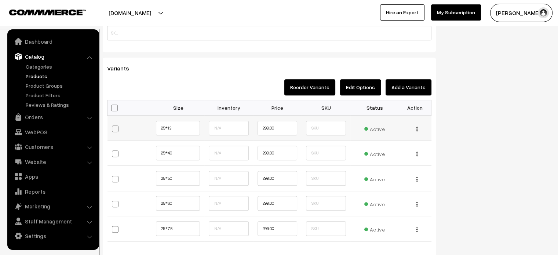
click at [416, 127] on img "button" at bounding box center [416, 129] width 1 height 5
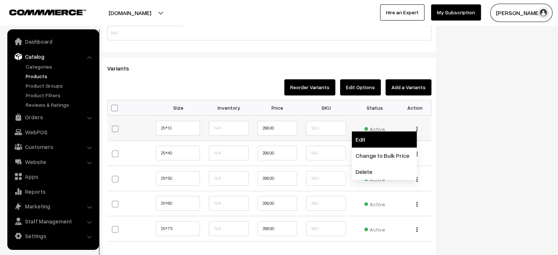
click at [374, 141] on link "Edit" at bounding box center [384, 139] width 65 height 16
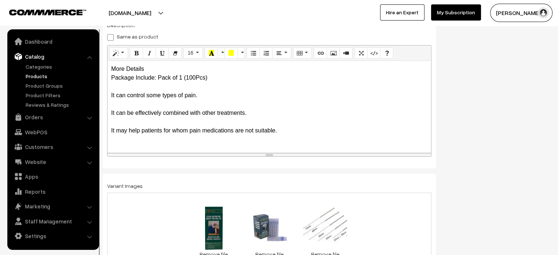
scroll to position [128, 0]
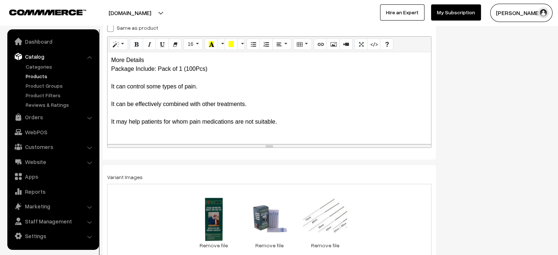
click at [110, 29] on span at bounding box center [110, 28] width 7 height 7
click at [110, 29] on input "Same as product" at bounding box center [109, 27] width 5 height 5
checkbox input "true"
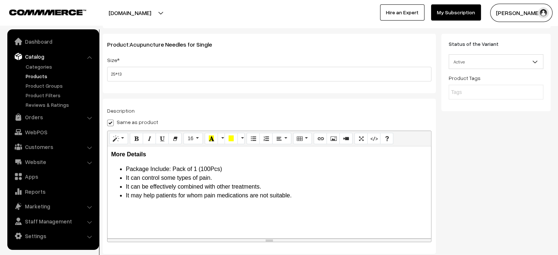
scroll to position [0, 0]
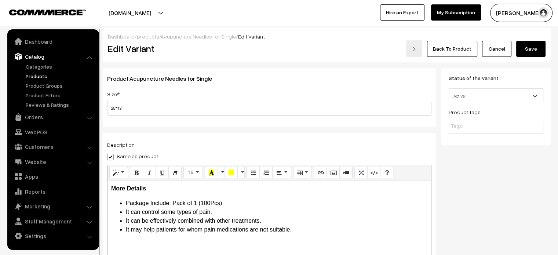
click at [529, 46] on button "Save" at bounding box center [530, 49] width 29 height 16
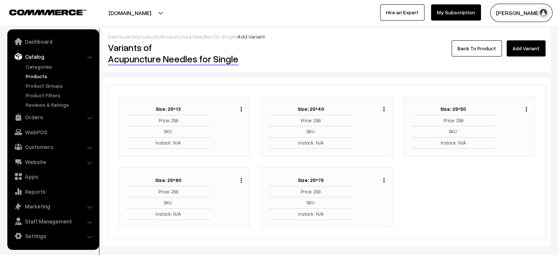
click at [383, 107] on img "button" at bounding box center [383, 109] width 1 height 5
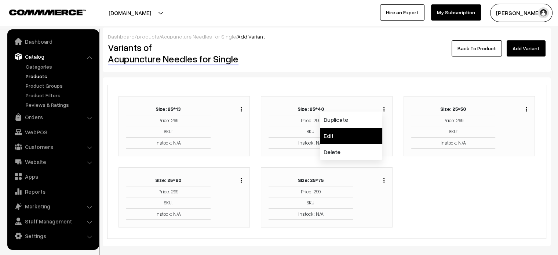
click at [345, 132] on link "Edit" at bounding box center [351, 136] width 62 height 16
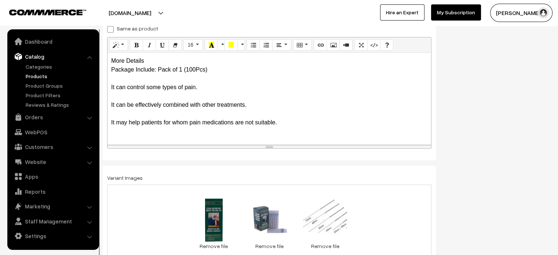
scroll to position [128, 0]
click at [109, 30] on span at bounding box center [110, 28] width 7 height 7
click at [109, 30] on input "Same as product" at bounding box center [109, 27] width 5 height 5
checkbox input "true"
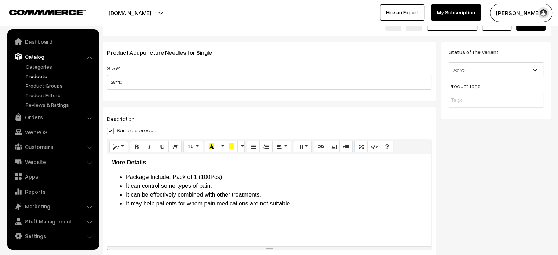
scroll to position [15, 0]
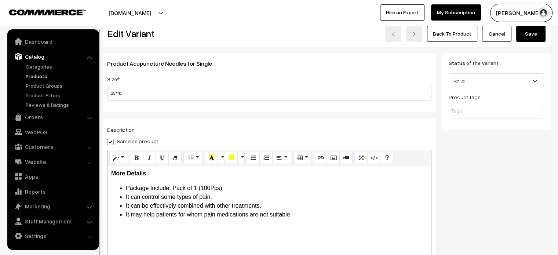
click at [531, 31] on button "Save" at bounding box center [530, 34] width 29 height 16
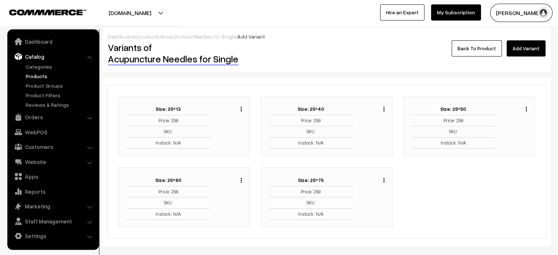
click at [527, 110] on div "Duplicate Edit Delete" at bounding box center [517, 126] width 32 height 45
click at [527, 108] on img "button" at bounding box center [526, 109] width 1 height 5
click at [476, 136] on link "Edit" at bounding box center [493, 136] width 62 height 16
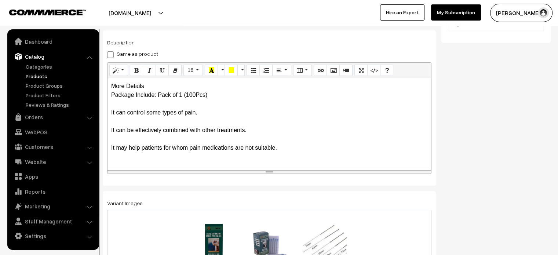
scroll to position [128, 0]
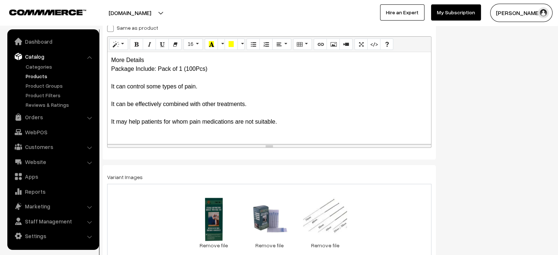
click at [110, 30] on span at bounding box center [110, 28] width 7 height 7
click at [110, 30] on input "Same as product" at bounding box center [109, 27] width 5 height 5
checkbox input "true"
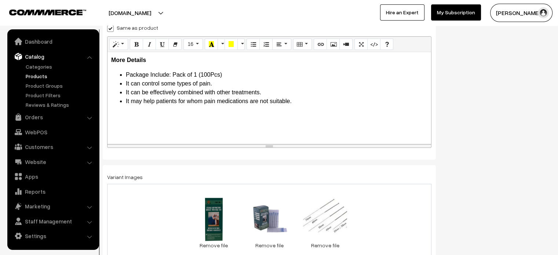
scroll to position [0, 0]
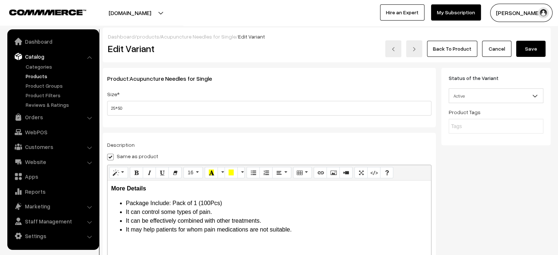
click at [536, 50] on button "Save" at bounding box center [530, 49] width 29 height 16
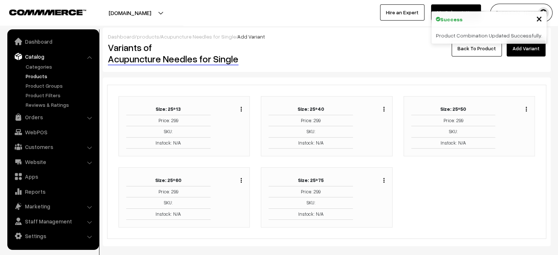
click at [242, 179] on div "Duplicate Edit Delete" at bounding box center [232, 197] width 32 height 45
click at [242, 180] on img "button" at bounding box center [241, 180] width 1 height 5
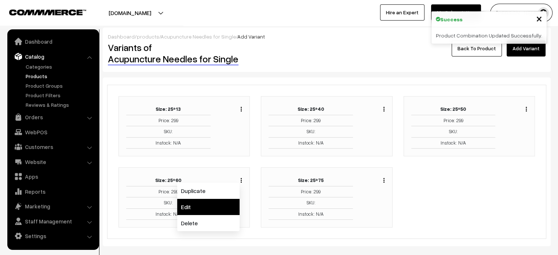
click at [180, 205] on link "Edit" at bounding box center [208, 207] width 62 height 16
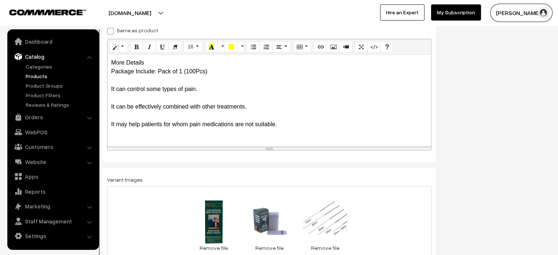
scroll to position [128, 0]
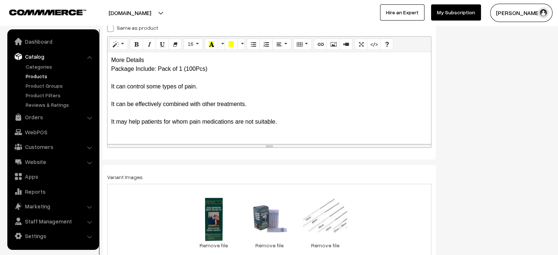
click at [109, 31] on span at bounding box center [110, 28] width 7 height 7
click at [109, 30] on input "Same as product" at bounding box center [109, 27] width 5 height 5
checkbox input "true"
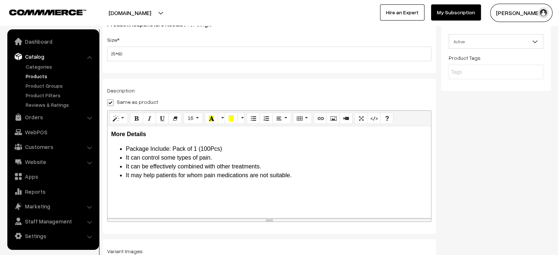
scroll to position [0, 0]
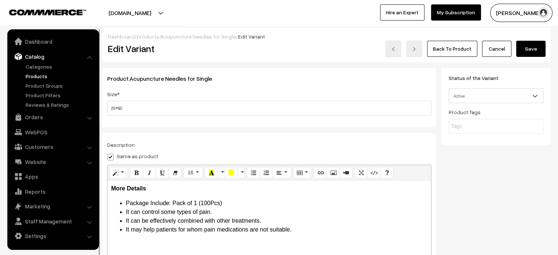
click at [528, 51] on button "Save" at bounding box center [530, 49] width 29 height 16
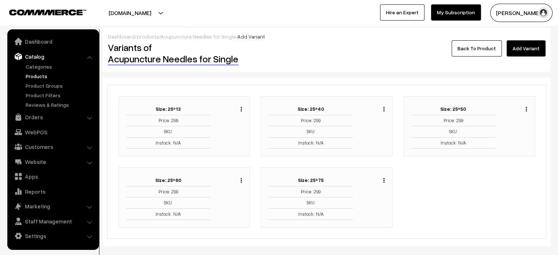
click at [384, 179] on img "button" at bounding box center [383, 180] width 1 height 5
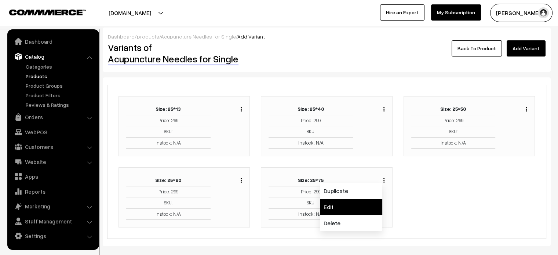
click at [332, 207] on link "Edit" at bounding box center [351, 207] width 62 height 16
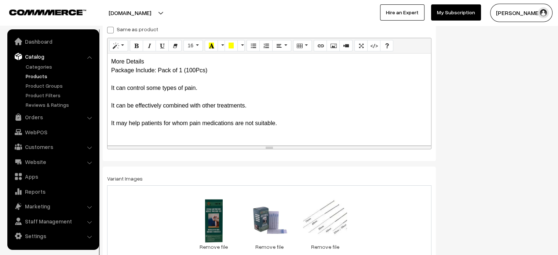
scroll to position [128, 0]
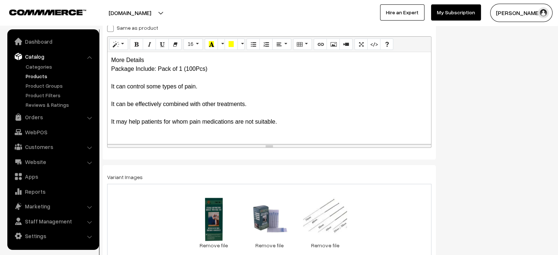
click at [111, 29] on span at bounding box center [110, 28] width 7 height 7
click at [111, 29] on input "Same as product" at bounding box center [109, 27] width 5 height 5
checkbox input "true"
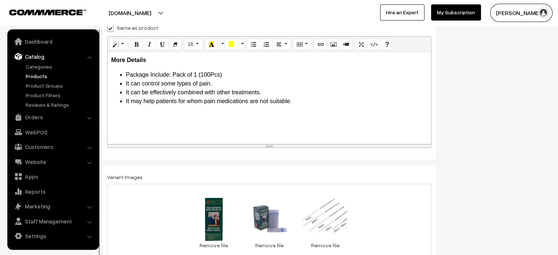
scroll to position [0, 0]
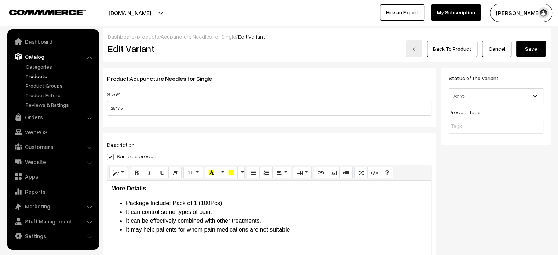
click at [530, 50] on button "Save" at bounding box center [530, 49] width 29 height 16
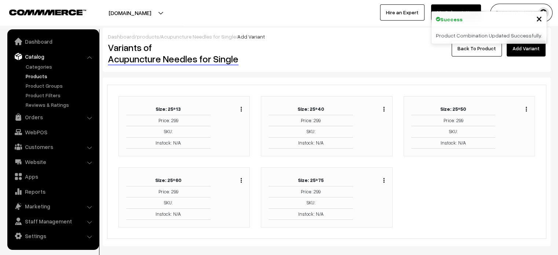
click at [486, 49] on link "Back To Product" at bounding box center [476, 48] width 50 height 16
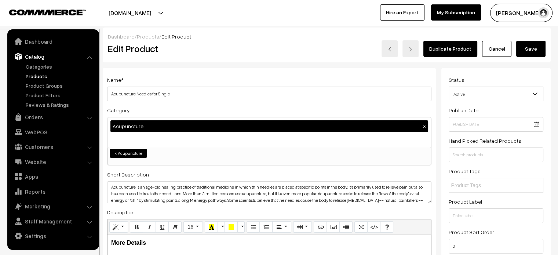
click at [530, 48] on button "Save" at bounding box center [530, 49] width 29 height 16
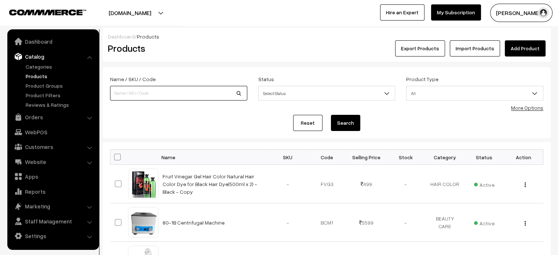
click at [189, 95] on input at bounding box center [178, 93] width 137 height 15
paste input "ZGTS Derma Roller System 192 Needles"
type input "ZGTS Derma Roller System 192 Needles"
click at [349, 124] on button "Search" at bounding box center [345, 123] width 29 height 16
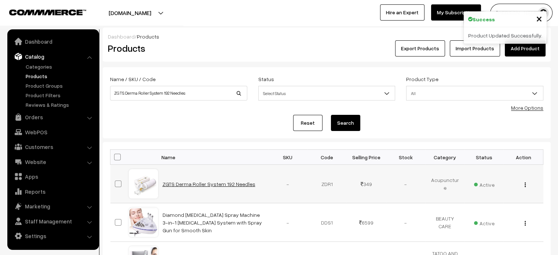
click at [220, 183] on link "ZGTS Derma Roller System 192 Needles" at bounding box center [208, 184] width 93 height 6
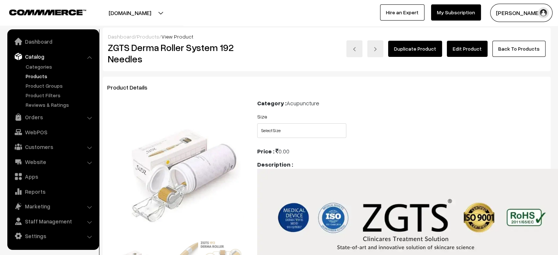
click at [458, 54] on link "Edit Product" at bounding box center [467, 49] width 41 height 16
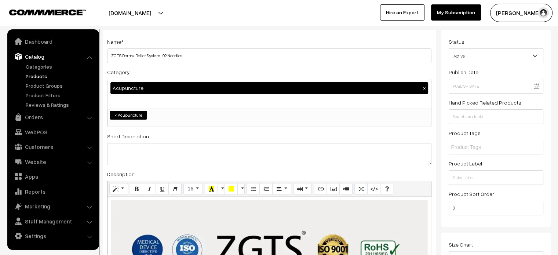
scroll to position [38, 0]
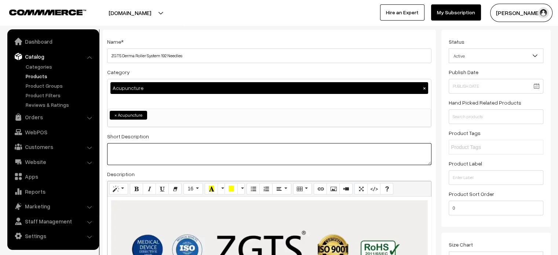
click at [219, 155] on textarea at bounding box center [269, 154] width 324 height 22
paste textarea ""Stimulates skin regeneration Removes very deep wrinkles and reduces [MEDICAL_D…"
click at [259, 158] on textarea ""Stimulates skin regeneration Removes very deep wrinkles and reduces [MEDICAL_D…" at bounding box center [269, 154] width 324 height 22
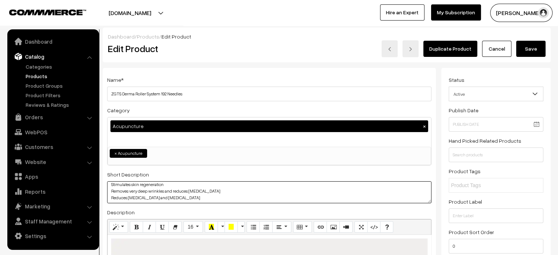
type textarea "Stimulates skin regeneration Removes very deep wrinkles and reduces acne scars …"
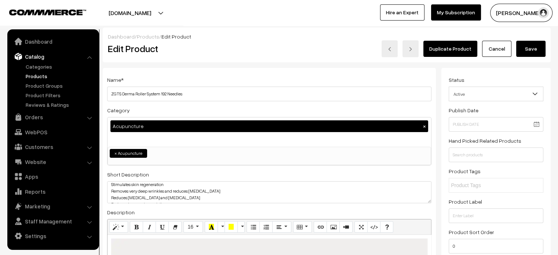
click at [530, 50] on button "Save" at bounding box center [530, 49] width 29 height 16
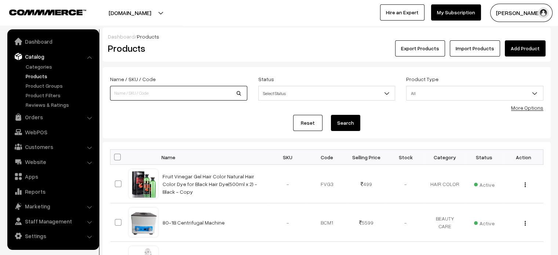
click at [171, 96] on input at bounding box center [178, 93] width 137 height 15
paste input "Acupuncture point pen, electronic acupuncture pen, meridian energy pulse massag…"
type input "Acupuncture point pen, electronic acupuncture pen, meridian energy pulse massag…"
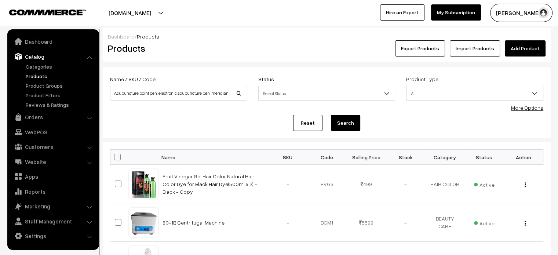
click at [348, 125] on button "Search" at bounding box center [345, 123] width 29 height 16
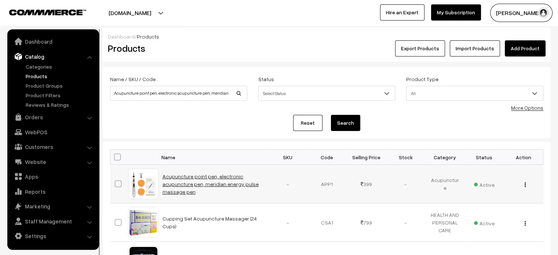
click at [198, 182] on link "Acupuncture point pen, electronic acupuncture pen, meridian energy pulse massag…" at bounding box center [210, 184] width 96 height 22
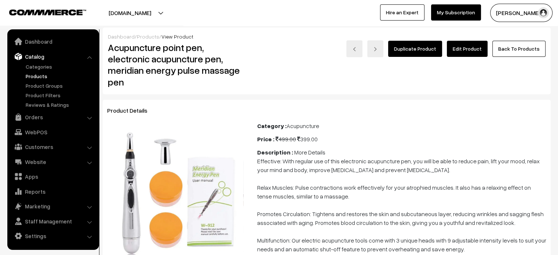
click at [463, 50] on link "Edit Product" at bounding box center [467, 49] width 41 height 16
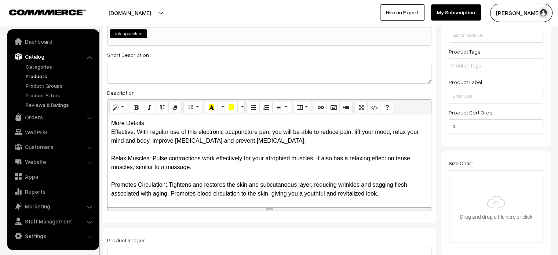
scroll to position [124, 0]
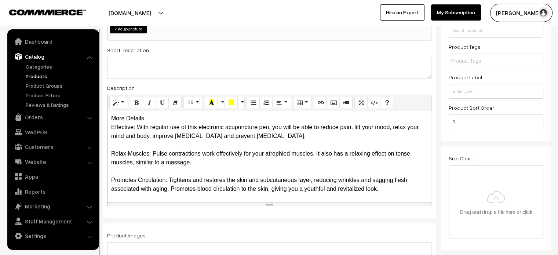
click at [154, 114] on div "More Details Effective: With regular use of this electronic acupuncture pen, yo…" at bounding box center [268, 156] width 323 height 92
click at [158, 119] on div "More Details Effective: With regular use of this electronic acupuncture pen, yo…" at bounding box center [268, 156] width 323 height 92
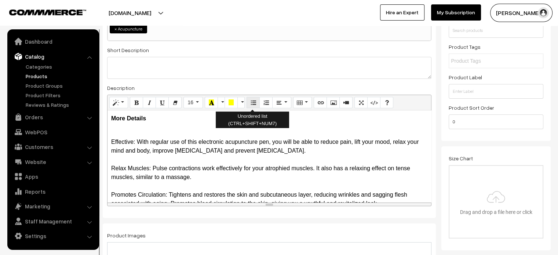
click at [251, 102] on icon "Unordered list (CTRL+SHIFT+NUM7)" at bounding box center [252, 102] width 5 height 6
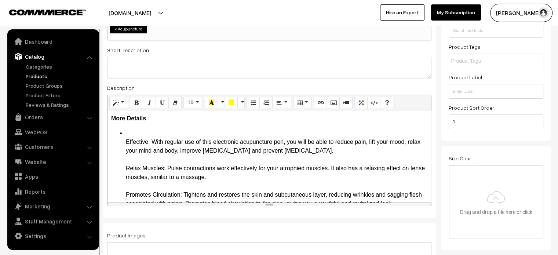
click at [128, 133] on li "Effective: With regular use of this electronic acupuncture pen, you will be abl…" at bounding box center [276, 195] width 301 height 132
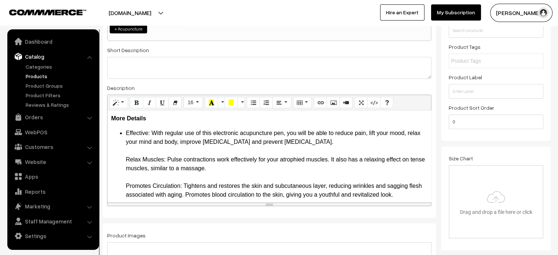
click at [128, 133] on li "Effective: With regular use of this electronic acupuncture pen, you will be abl…" at bounding box center [276, 190] width 301 height 123
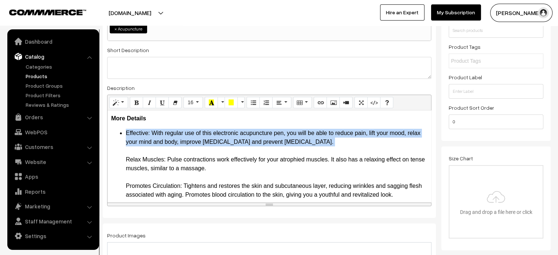
click at [128, 133] on li "Effective: With regular use of this electronic acupuncture pen, you will be abl…" at bounding box center [276, 190] width 301 height 123
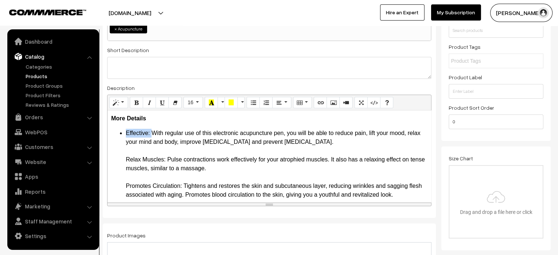
drag, startPoint x: 122, startPoint y: 132, endPoint x: 151, endPoint y: 135, distance: 28.8
click at [151, 135] on ul "Effective: With regular use of this electronic acupuncture pen, you will be abl…" at bounding box center [269, 190] width 316 height 123
click at [127, 159] on li "Effective: With regular use of this electronic acupuncture pen, you will be abl…" at bounding box center [276, 190] width 301 height 123
drag, startPoint x: 127, startPoint y: 159, endPoint x: 162, endPoint y: 161, distance: 35.6
click at [162, 161] on li "Effective: With regular use of this electronic acupuncture pen, you will be abl…" at bounding box center [276, 190] width 301 height 123
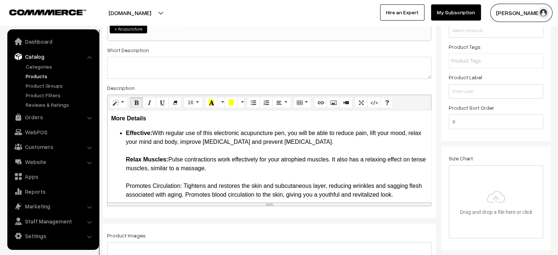
click at [115, 161] on ul "Effective: With regular use of this electronic acupuncture pen, you will be abl…" at bounding box center [269, 190] width 316 height 123
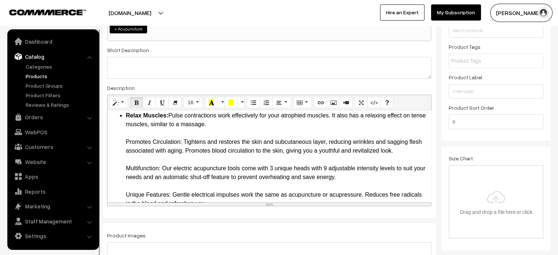
scroll to position [47, 0]
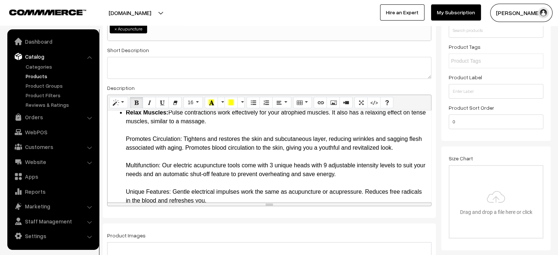
click at [122, 140] on ul "Effective: With regular use of this electronic acupuncture pen, you will be abl…" at bounding box center [269, 143] width 316 height 123
drag, startPoint x: 126, startPoint y: 138, endPoint x: 185, endPoint y: 135, distance: 59.2
click at [185, 135] on li "Promotes Circulation: Tightens and restores the skin and subcutaneous layer, re…" at bounding box center [276, 170] width 301 height 70
drag, startPoint x: 118, startPoint y: 165, endPoint x: 161, endPoint y: 167, distance: 43.3
click at [161, 167] on ul "Effective: With regular use of this electronic acupuncture pen, you will be abl…" at bounding box center [269, 143] width 316 height 123
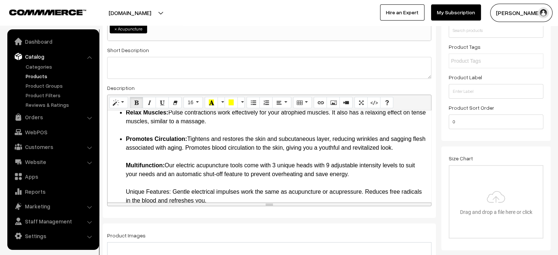
click at [123, 164] on ul "Effective: With regular use of this electronic acupuncture pen, you will be abl…" at bounding box center [269, 143] width 316 height 123
click at [122, 194] on ul "Effective: With regular use of this electronic acupuncture pen, you will be abl…" at bounding box center [269, 143] width 316 height 123
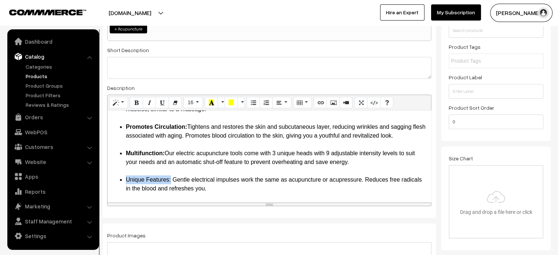
drag, startPoint x: 124, startPoint y: 179, endPoint x: 171, endPoint y: 178, distance: 46.2
click at [171, 178] on ul "Effective: With regular use of this electronic acupuncture pen, you will be abl…" at bounding box center [269, 131] width 316 height 123
click at [204, 171] on li "Multifunction: Our electric acupuncture tools come with 3 unique heads with 9 a…" at bounding box center [276, 162] width 301 height 26
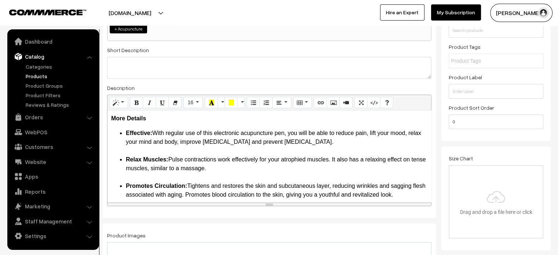
scroll to position [105, 0]
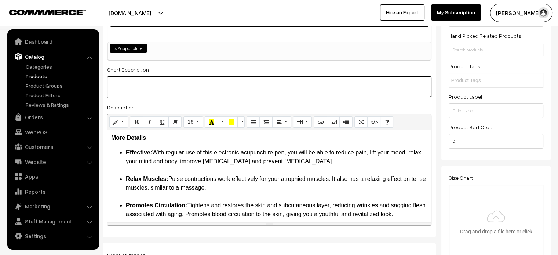
click at [186, 95] on textarea at bounding box center [269, 87] width 324 height 22
paste textarea ""Effective: With regular use of this electronic acupuncture pen, you will be ab…"
type textarea ""Effective: With regular use of this electronic acupuncture pen, you will be ab…"
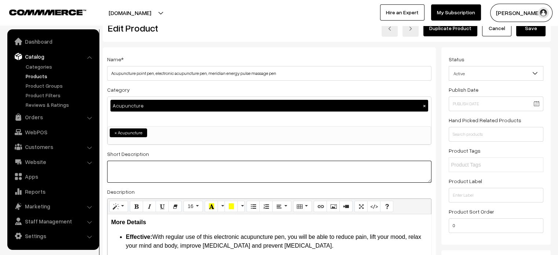
scroll to position [0, 4]
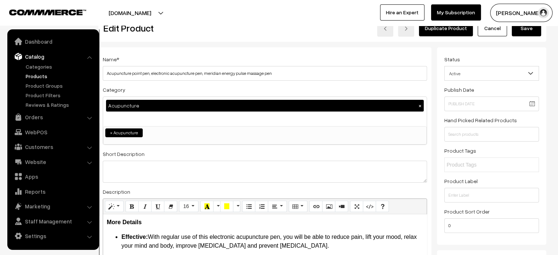
click at [524, 34] on button "Save" at bounding box center [526, 28] width 29 height 16
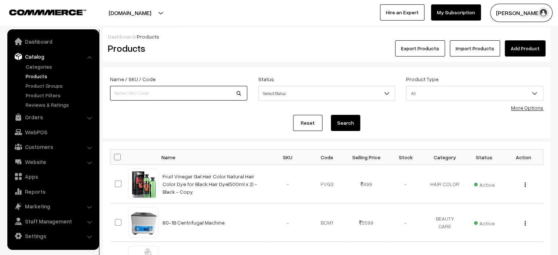
paste input "Cupping Massage Instrument"
click at [153, 98] on input "Cupping Massage Instrument" at bounding box center [178, 93] width 137 height 15
type input "Cupping Massage Instrument"
click at [351, 121] on button "Search" at bounding box center [345, 123] width 29 height 16
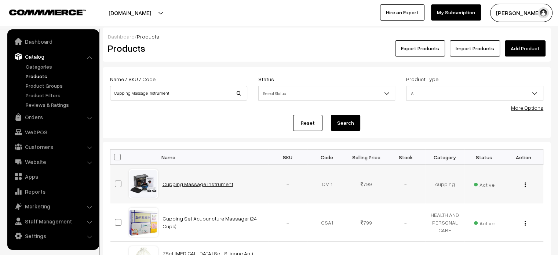
click at [201, 185] on link "Cupping Massage Instrument" at bounding box center [197, 184] width 71 height 6
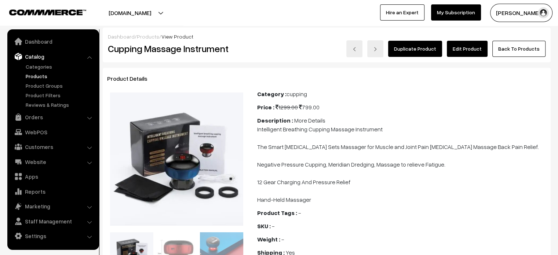
click at [469, 49] on link "Edit Product" at bounding box center [467, 49] width 41 height 16
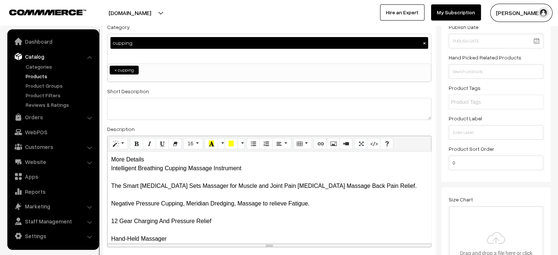
scroll to position [87, 0]
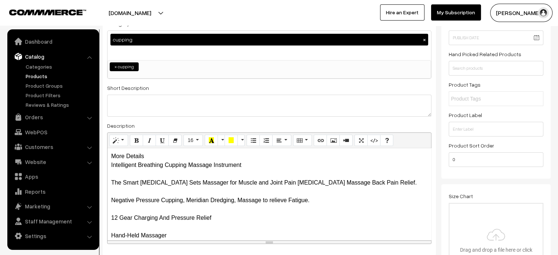
click at [144, 155] on div "More Details Intelligent Breathing Cupping Massage Instrument The Smart Cupping…" at bounding box center [268, 194] width 323 height 92
click at [141, 157] on b "More Details" at bounding box center [128, 156] width 35 height 6
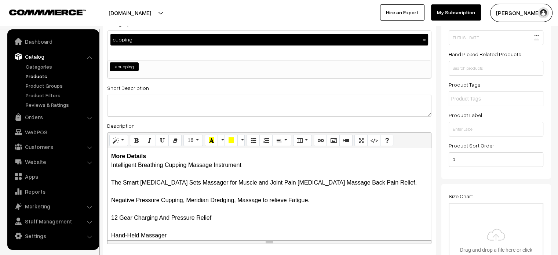
click at [114, 164] on div "More Details Intelligent Breathing Cupping Massage Instrument The Smart Cupping…" at bounding box center [268, 194] width 323 height 92
click at [110, 164] on div "More Details Intelligent Breathing Cupping Massage Instrument The Smart Cupping…" at bounding box center [268, 194] width 323 height 92
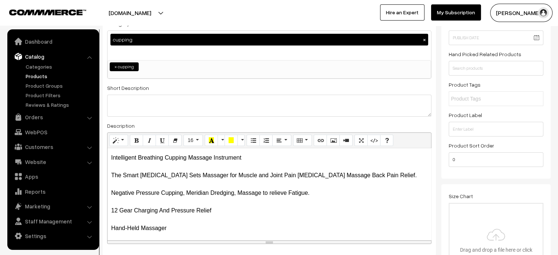
scroll to position [15, 0]
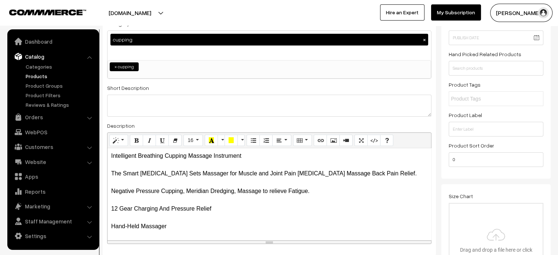
drag, startPoint x: 110, startPoint y: 157, endPoint x: 192, endPoint y: 242, distance: 118.3
click at [192, 242] on div "Normal Quote Code Header 1 Header 2 Header 3 Header 4 Header 5 Header 6 16 8 9 …" at bounding box center [269, 188] width 324 height 112
click at [251, 139] on icon "Unordered list (CTRL+SHIFT+NUM7)" at bounding box center [252, 140] width 5 height 6
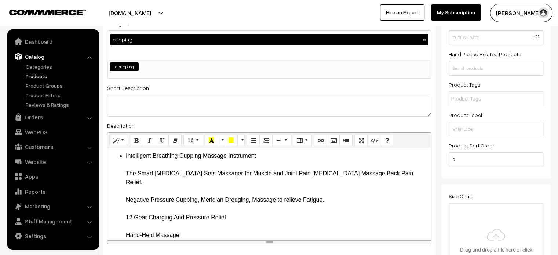
scroll to position [14, 0]
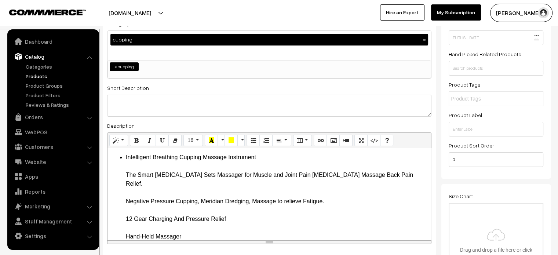
click at [124, 165] on ul "Intelligent Breathing Cupping Massage Instrument The Smart Cupping Therapy Sets…" at bounding box center [269, 197] width 316 height 88
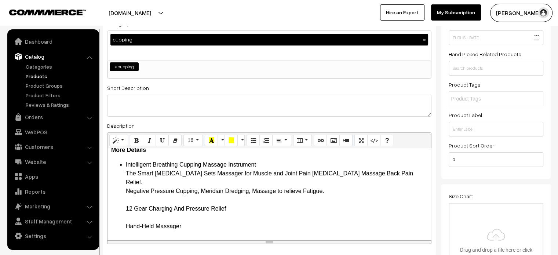
scroll to position [0, 0]
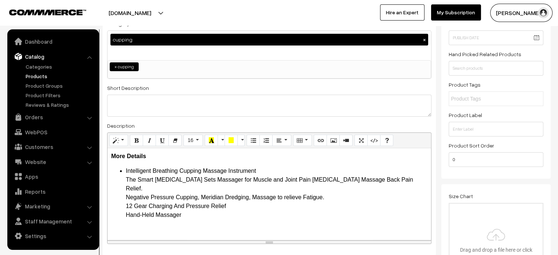
click at [118, 177] on ul "Intelligent Breathing Cupping Massage Instrument The Smart Cupping Therapy Sets…" at bounding box center [269, 192] width 316 height 53
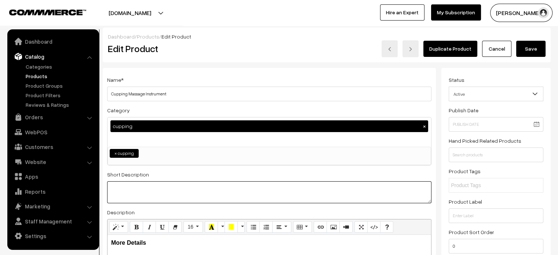
click at [227, 200] on textarea at bounding box center [269, 192] width 324 height 22
paste textarea "This product integrates the functions of intelligent breathing cupping, red lig…"
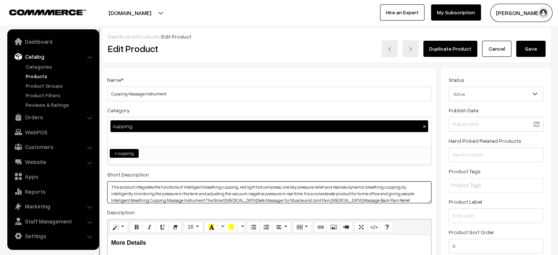
type textarea "This product integrates the functions of intelligent breathing cupping, red lig…"
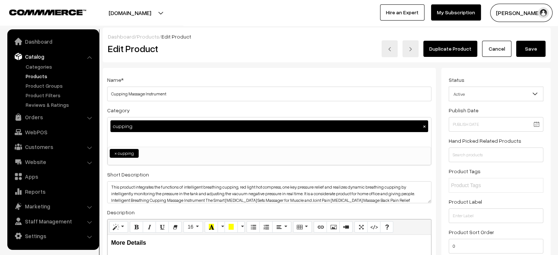
click at [532, 51] on button "Save" at bounding box center [530, 49] width 29 height 16
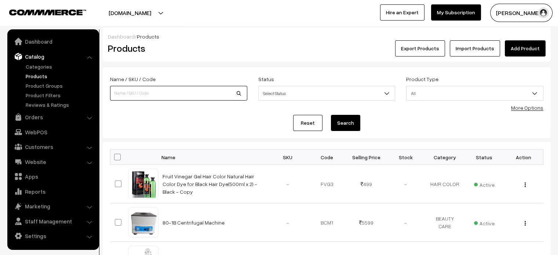
paste input "7Set Cupping Therapy Set, Silicone Anti Cellulite Cup, Vacuum Suction Massage"
click at [178, 99] on input at bounding box center [178, 93] width 137 height 15
type input "7Set Cupping Therapy Set, Silicone Anti Cellulite Cup, Vacuum Suction Massage"
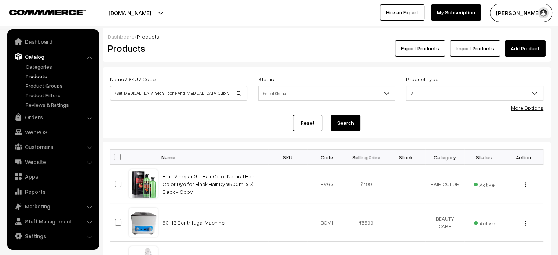
click at [346, 122] on button "Search" at bounding box center [345, 123] width 29 height 16
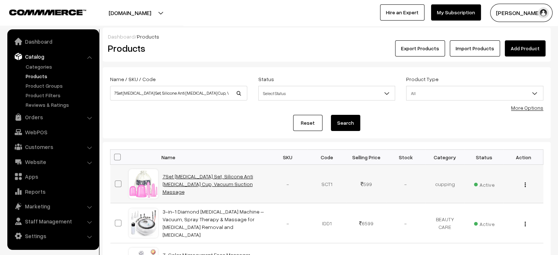
click at [221, 177] on link "7Set [MEDICAL_DATA] Set, Silicone Anti [MEDICAL_DATA] Cup, Vacuum Suction Massa…" at bounding box center [207, 184] width 91 height 22
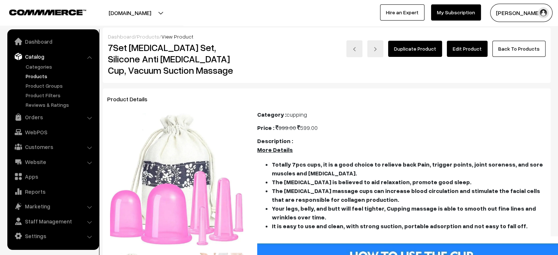
click at [469, 50] on link "Edit Product" at bounding box center [467, 49] width 41 height 16
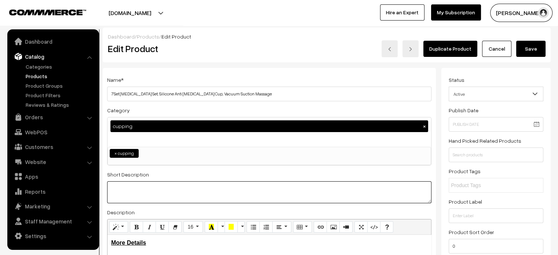
click at [171, 182] on textarea at bounding box center [269, 192] width 324 height 22
click at [186, 189] on textarea at bounding box center [269, 192] width 324 height 22
paste textarea "How to use the cupping therapy sets? (Before using,please select the skin where…"
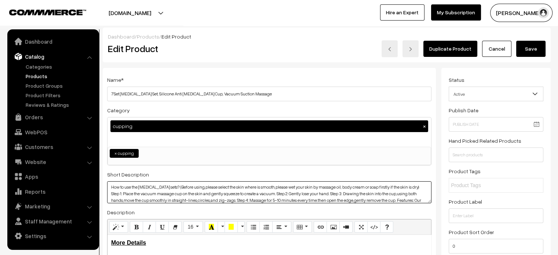
type textarea "How to use the cupping therapy sets? (Before using,please select the skin where…"
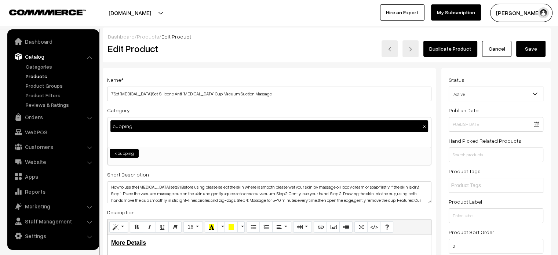
click at [533, 41] on button "Save" at bounding box center [530, 49] width 29 height 16
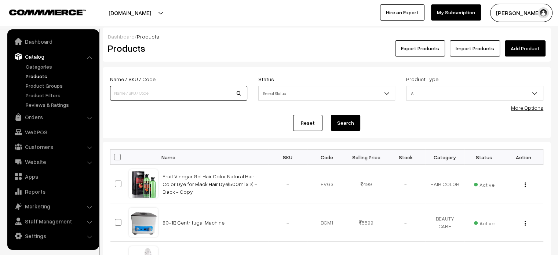
paste input "[MEDICAL_DATA] Single Needle Pen For [MEDICAL_DATA] [MEDICAL_DATA]"
click at [170, 89] on input "[MEDICAL_DATA] Single Needle Pen For [MEDICAL_DATA] [MEDICAL_DATA]" at bounding box center [178, 93] width 137 height 15
type input "[MEDICAL_DATA] Single Needle Pen For [MEDICAL_DATA] [MEDICAL_DATA]"
click at [343, 118] on button "Search" at bounding box center [345, 123] width 29 height 16
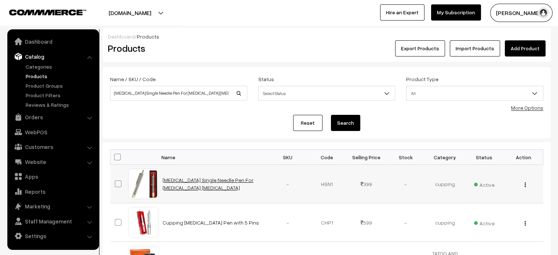
click at [224, 182] on link "[MEDICAL_DATA] Single Needle Pen For [MEDICAL_DATA] [MEDICAL_DATA]" at bounding box center [207, 184] width 91 height 14
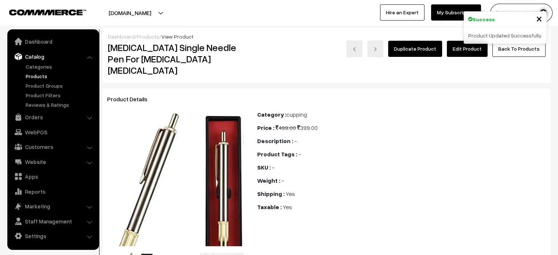
click at [459, 48] on link "Edit Product" at bounding box center [467, 49] width 41 height 16
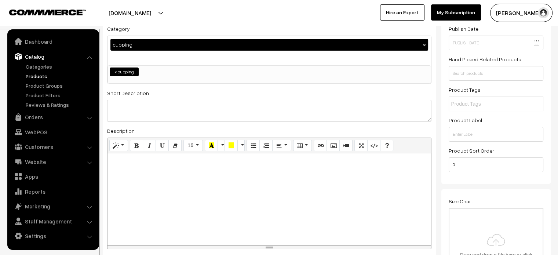
scroll to position [82, 0]
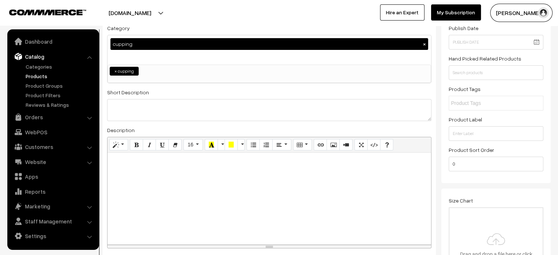
click at [183, 183] on div at bounding box center [268, 199] width 323 height 92
paste div
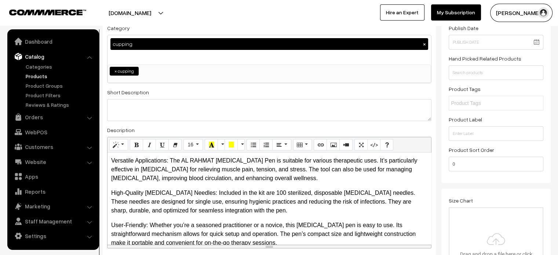
scroll to position [0, 0]
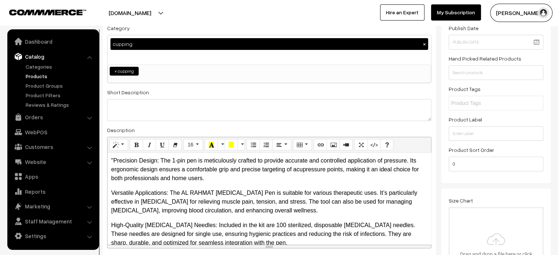
click at [113, 160] on p ""Precision Design: The 1-pin pen is meticulously crafted to provide accurate an…" at bounding box center [269, 169] width 316 height 26
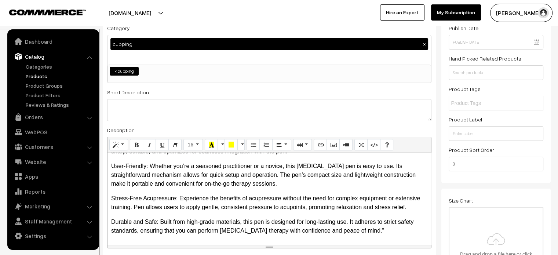
click at [360, 231] on p "Durable and Safe: Built from high-grade materials, this pen is designed for lon…" at bounding box center [269, 226] width 316 height 18
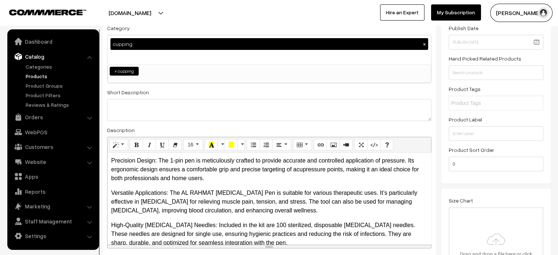
click at [110, 158] on div "Precision Design: The 1-pin pen is meticulously crafted to provide accurate and…" at bounding box center [268, 199] width 323 height 92
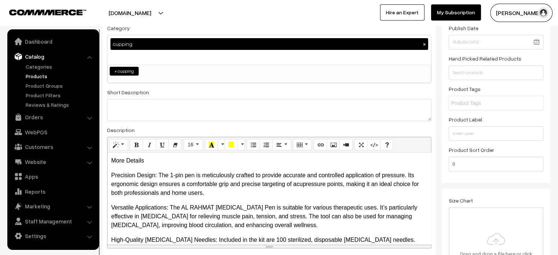
click at [134, 161] on p "More Details" at bounding box center [269, 160] width 316 height 9
click at [116, 176] on p "Precision Design: The 1-pin pen is meticulously crafted to provide accurate and…" at bounding box center [269, 184] width 316 height 26
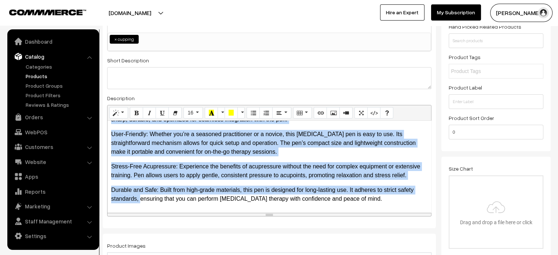
scroll to position [139, 0]
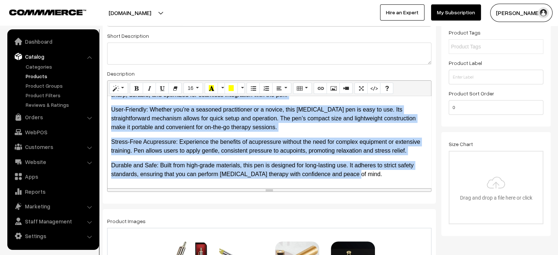
drag, startPoint x: 110, startPoint y: 176, endPoint x: 400, endPoint y: 176, distance: 289.7
click at [400, 176] on div "More Details Precision Design: The 1-pin pen is meticulously crafted to provide…" at bounding box center [268, 142] width 323 height 92
click at [256, 91] on button "Unordered list (CTRL+SHIFT+NUM7)" at bounding box center [252, 89] width 13 height 12
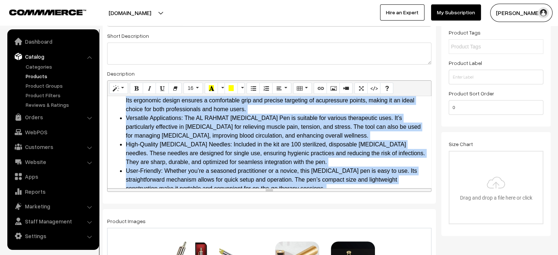
scroll to position [0, 0]
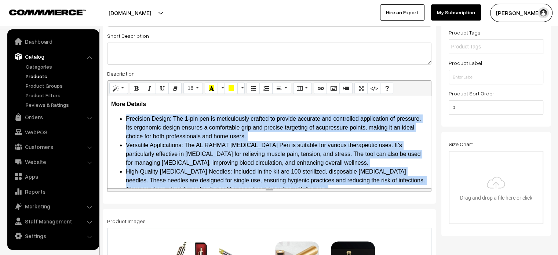
click at [134, 121] on li "Precision Design: The 1-pin pen is meticulously crafted to provide accurate and…" at bounding box center [276, 127] width 301 height 26
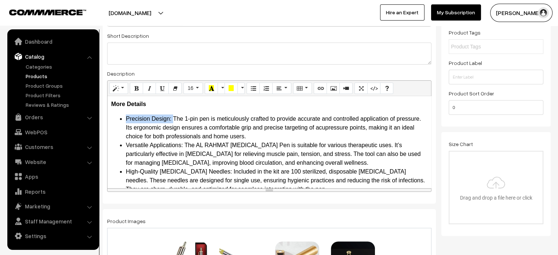
drag, startPoint x: 124, startPoint y: 117, endPoint x: 173, endPoint y: 117, distance: 49.5
click at [173, 117] on ul "Precision Design: The 1-pin pen is meticulously crafted to provide accurate and…" at bounding box center [269, 189] width 316 height 150
drag, startPoint x: 123, startPoint y: 146, endPoint x: 182, endPoint y: 144, distance: 58.7
click at [182, 144] on ul "Precision Design: The 1-pin pen is meticulously crafted to provide accurate and…" at bounding box center [269, 189] width 316 height 150
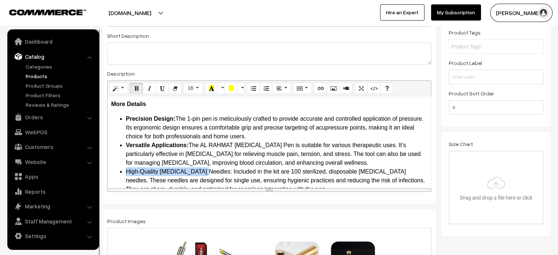
drag, startPoint x: 125, startPoint y: 171, endPoint x: 203, endPoint y: 169, distance: 78.5
click at [203, 169] on ul "Precision Design: The 1-pin pen is meticulously crafted to provide accurate and…" at bounding box center [269, 189] width 316 height 150
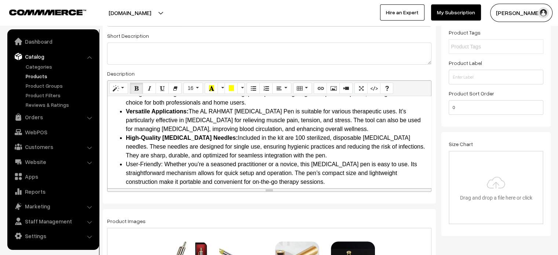
scroll to position [42, 0]
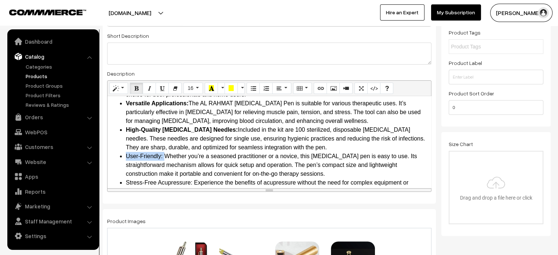
drag, startPoint x: 125, startPoint y: 155, endPoint x: 164, endPoint y: 155, distance: 39.6
click at [164, 155] on ul "Precision Design: The 1-pin pen is meticulously crafted to provide accurate and…" at bounding box center [269, 148] width 316 height 150
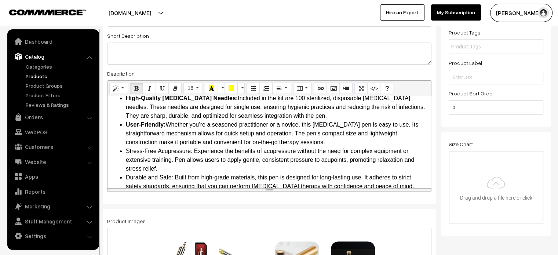
scroll to position [77, 0]
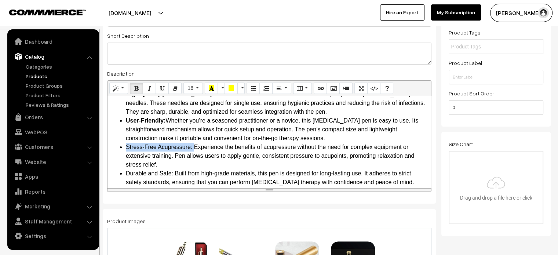
drag, startPoint x: 128, startPoint y: 146, endPoint x: 193, endPoint y: 146, distance: 65.6
click at [193, 146] on li "Stress-Free Acupressure: Experience the benefits of acupressure without the nee…" at bounding box center [276, 156] width 301 height 26
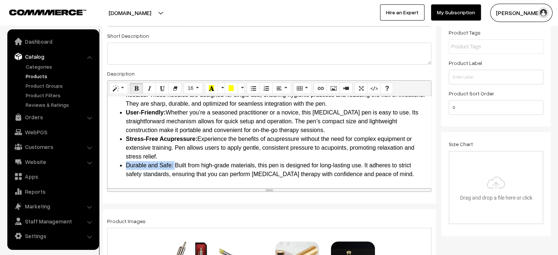
drag, startPoint x: 127, startPoint y: 164, endPoint x: 175, endPoint y: 167, distance: 48.1
click at [175, 167] on li "Durable and Safe: Built from high-grade materials, this pen is designed for lon…" at bounding box center [276, 170] width 301 height 18
click at [201, 158] on li "Stress-Free Acupressure: Experience the benefits of acupressure without the nee…" at bounding box center [276, 148] width 301 height 26
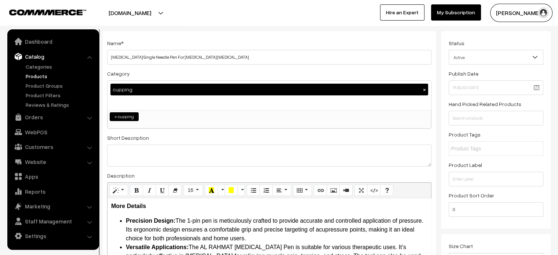
scroll to position [0, 0]
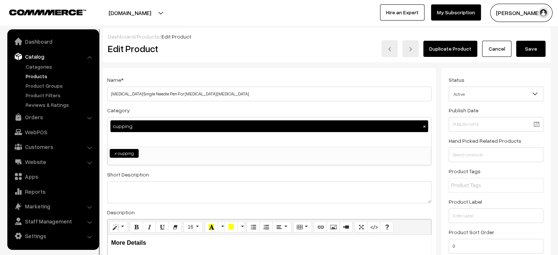
click at [540, 46] on button "Save" at bounding box center [530, 49] width 29 height 16
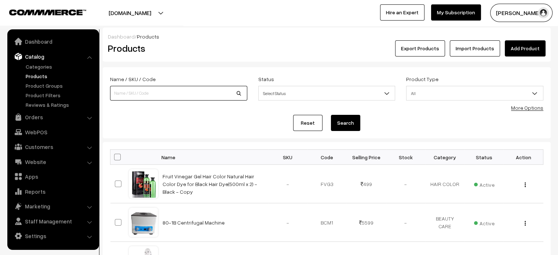
paste input "Cupping [MEDICAL_DATA] Pen with 5 Pins"
click at [155, 95] on input "Cupping [MEDICAL_DATA] Pen with 5 Pins" at bounding box center [178, 93] width 137 height 15
type input "Cupping [MEDICAL_DATA] Pen with 5 Pins"
click at [352, 126] on button "Search" at bounding box center [345, 123] width 29 height 16
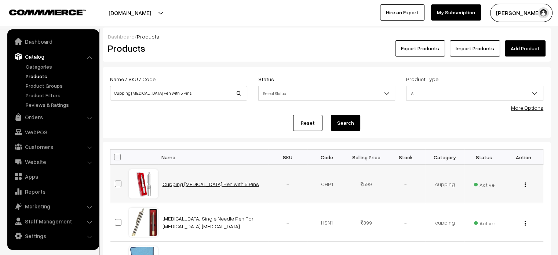
click at [208, 183] on link "Cupping [MEDICAL_DATA] Pen with 5 Pins" at bounding box center [210, 184] width 96 height 6
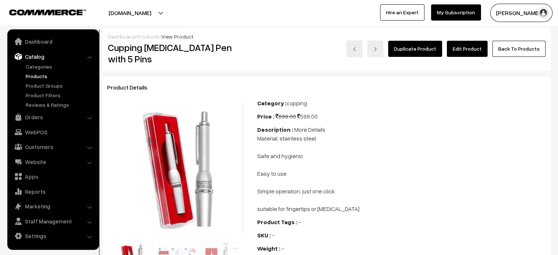
click at [465, 43] on link "Edit Product" at bounding box center [467, 49] width 41 height 16
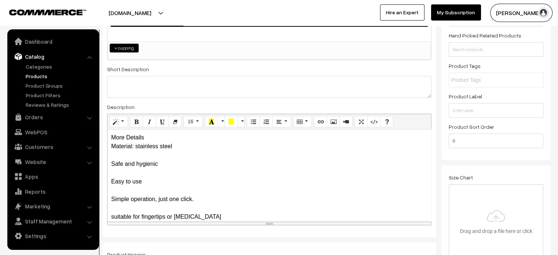
scroll to position [106, 0]
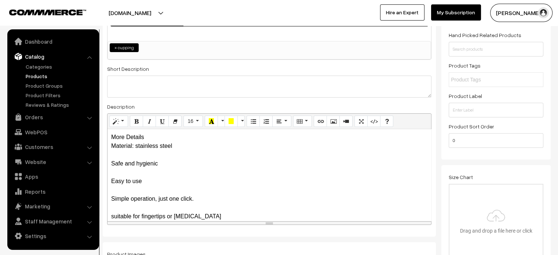
click at [113, 139] on div "More Details Material: stainless steel Safe and hygienic Easy to use Simple ope…" at bounding box center [268, 175] width 323 height 92
click at [112, 143] on div "More Details Material: stainless steel Safe and hygienic Easy to use Simple ope…" at bounding box center [268, 175] width 323 height 92
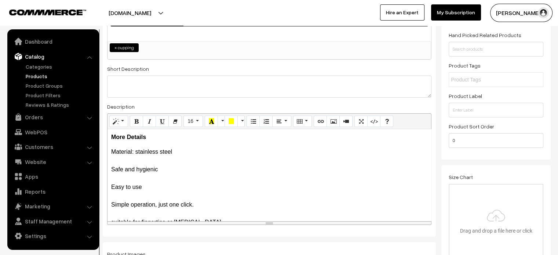
scroll to position [15, 0]
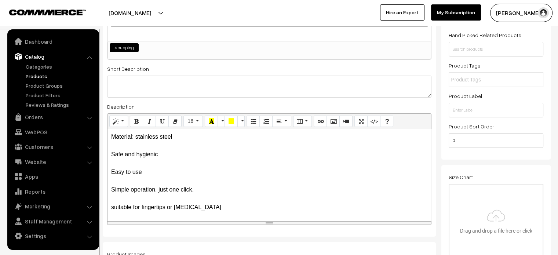
click at [117, 145] on p "Material: stainless steel Safe and hygienic Easy to use Simple operation, just …" at bounding box center [269, 171] width 316 height 79
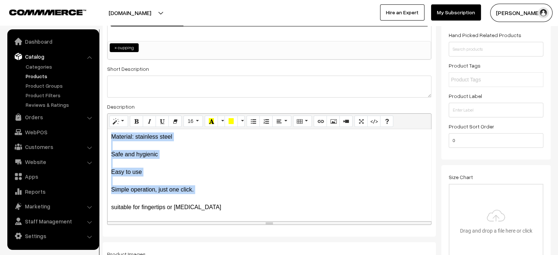
drag, startPoint x: 111, startPoint y: 135, endPoint x: 241, endPoint y: 199, distance: 145.0
click at [241, 199] on p "Material: stainless steel Safe and hygienic Easy to use Simple operation, just …" at bounding box center [269, 171] width 316 height 79
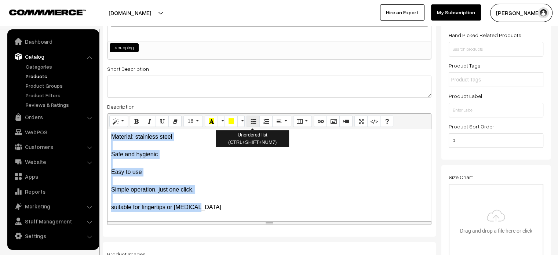
click at [255, 120] on button "Unordered list (CTRL+SHIFT+NUM7)" at bounding box center [252, 122] width 13 height 12
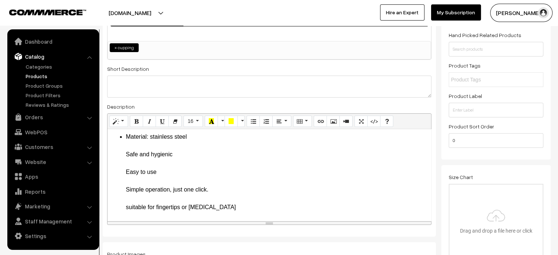
scroll to position [0, 0]
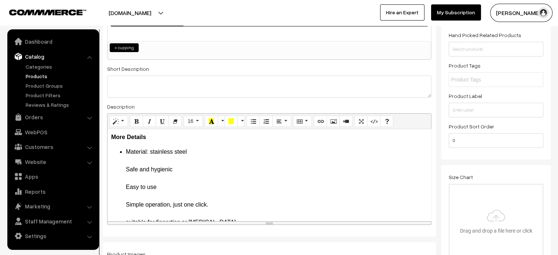
click at [144, 162] on li "Material: stainless steel Safe and hygienic Easy to use Simple operation, just …" at bounding box center [276, 186] width 301 height 79
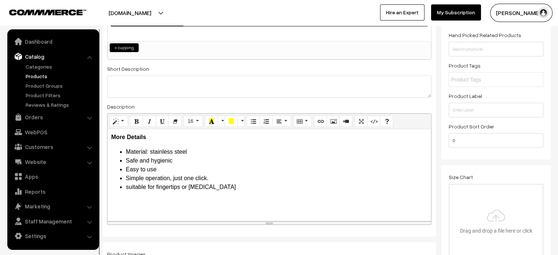
click at [158, 75] on div "Short Description" at bounding box center [269, 80] width 324 height 33
paste textarea "Stainless Steel Cupping Hijama Pen with 5 Pins for Pain Relief and Stress Free"
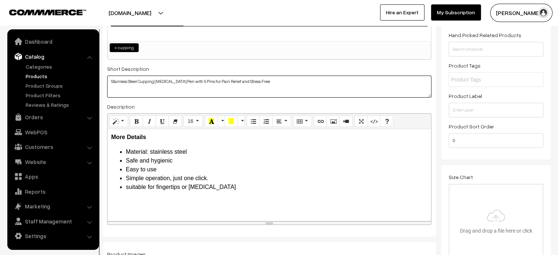
click at [158, 79] on textarea "Stainless Steel Cupping Hijama Pen with 5 Pins for Pain Relief and Stress Free" at bounding box center [269, 87] width 324 height 22
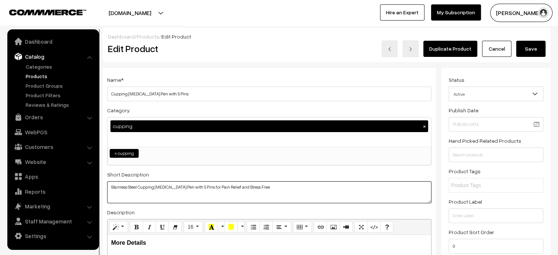
type textarea "Stainless Steel Cupping Hijama Pen with 5 Pins for Pain Relief and Stress Free"
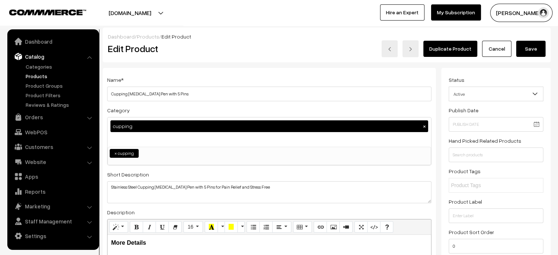
click at [533, 52] on button "Save" at bounding box center [530, 49] width 29 height 16
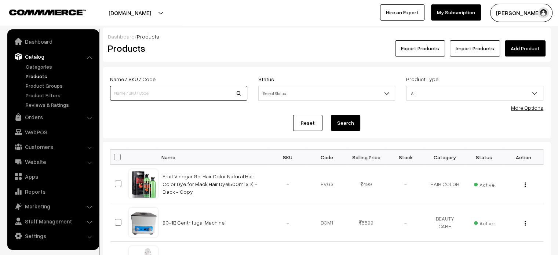
click at [158, 94] on input at bounding box center [178, 93] width 137 height 15
paste input "Little Monk Figurine [DEMOGRAPHIC_DATA]"
type input "Little Monk Figurine [DEMOGRAPHIC_DATA]"
click at [338, 126] on button "Search" at bounding box center [345, 123] width 29 height 16
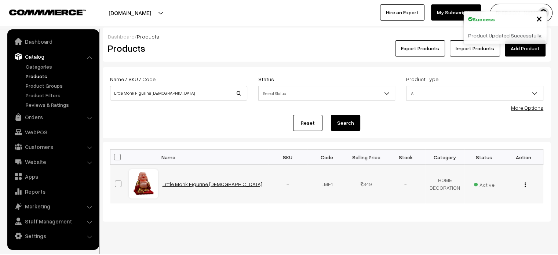
click at [199, 183] on link "Little Monk Figurine [DEMOGRAPHIC_DATA]" at bounding box center [212, 184] width 100 height 6
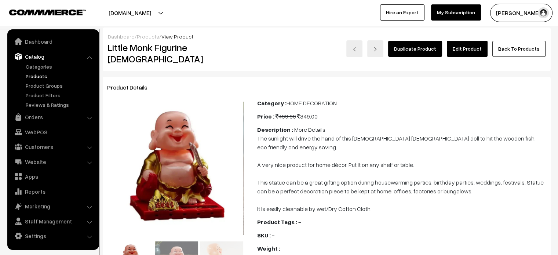
click at [464, 51] on link "Edit Product" at bounding box center [467, 49] width 41 height 16
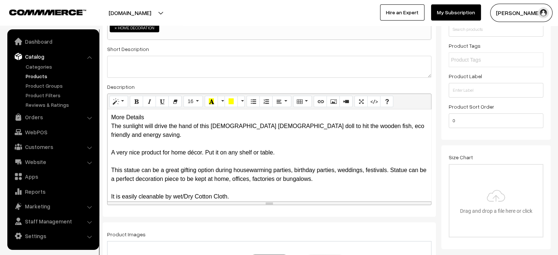
scroll to position [170, 0]
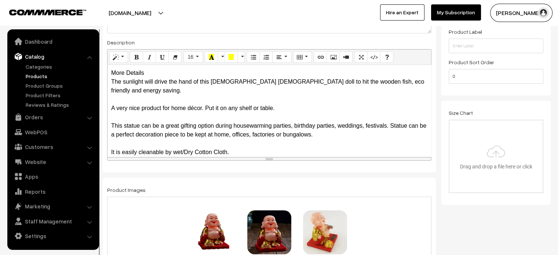
click at [129, 74] on div "More Details The sunlight will drive the hand of this [DEMOGRAPHIC_DATA] monk d…" at bounding box center [268, 111] width 323 height 92
click at [129, 74] on div "More Details The sunlight will drive the hand of this Buddhist monk doll to hit…" at bounding box center [268, 111] width 323 height 92
click at [110, 78] on div "More Details The sunlight will drive the hand of this Buddhist monk doll to hit…" at bounding box center [268, 111] width 323 height 92
drag, startPoint x: 109, startPoint y: 80, endPoint x: 252, endPoint y: 151, distance: 160.1
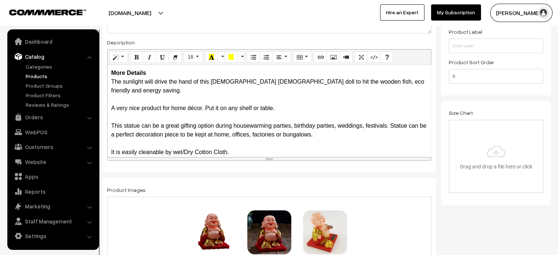
click at [252, 151] on div "More Details The sunlight will drive the hand of this Buddhist monk doll to hit…" at bounding box center [268, 111] width 323 height 92
click at [254, 60] on icon "Unordered list (CTRL+SHIFT+NUM7)" at bounding box center [252, 57] width 5 height 6
click at [113, 83] on div "More Details The sunlight will drive the hand of this Buddhist monk doll to hit…" at bounding box center [268, 111] width 323 height 92
click at [112, 82] on div "More Details The sunlight will drive the hand of this Buddhist monk doll to hit…" at bounding box center [268, 111] width 323 height 92
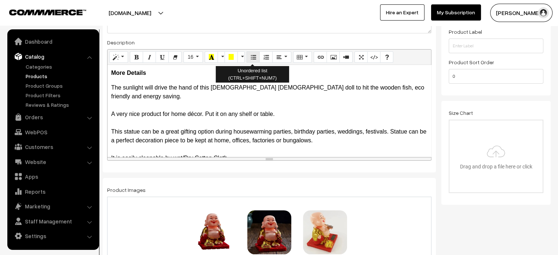
click at [251, 60] on icon "Unordered list (CTRL+SHIFT+NUM7)" at bounding box center [252, 57] width 5 height 6
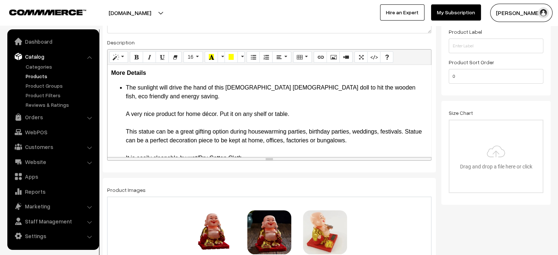
click at [114, 103] on ul "The sunlight will drive the hand of this Buddhist monk doll to hit the wooden f…" at bounding box center [269, 122] width 316 height 79
click at [123, 96] on ul "The sunlight will drive the hand of this Buddhist monk doll to hit the wooden f…" at bounding box center [269, 122] width 316 height 79
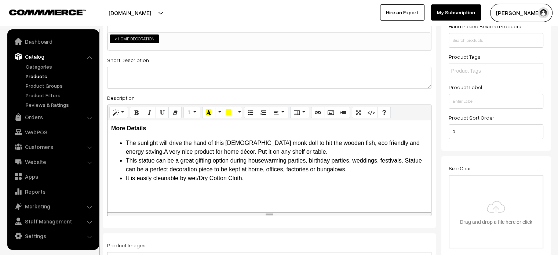
scroll to position [114, 0]
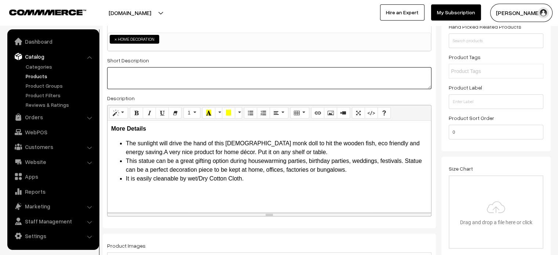
click at [229, 72] on textarea at bounding box center [269, 78] width 324 height 22
paste textarea "This statue can be a great gifting option during housewarming parties, birthday…"
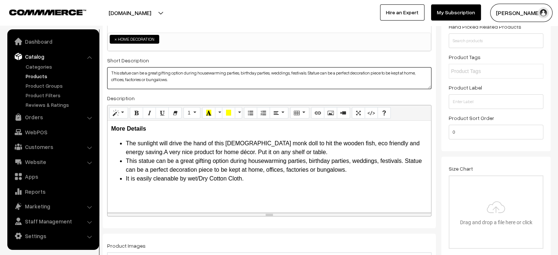
scroll to position [0, 0]
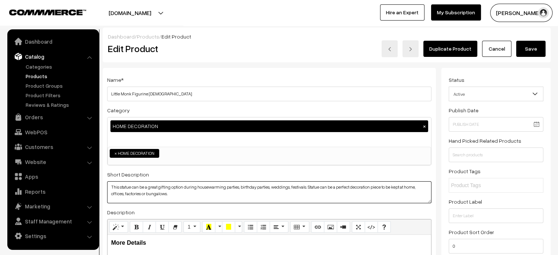
type textarea "This statue can be a great gifting option during housewarming parties, birthday…"
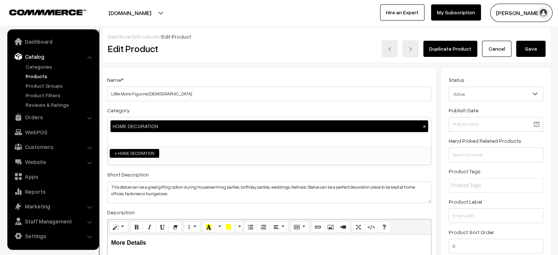
click at [535, 50] on button "Save" at bounding box center [530, 49] width 29 height 16
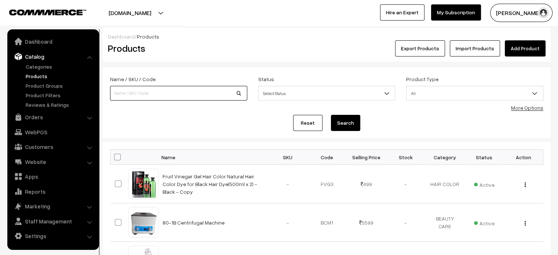
paste input "Bottle Water Flask Gift Set with Two Cups Hot & Cold (Assorted Color)"
click at [150, 96] on input "Bottle Water Flask Gift Set with Two Cups Hot & Cold (Assorted Color)" at bounding box center [178, 93] width 137 height 15
type input "Bottle Water Flask Gift Set with Two Cups Hot & Cold (Assorted Color)"
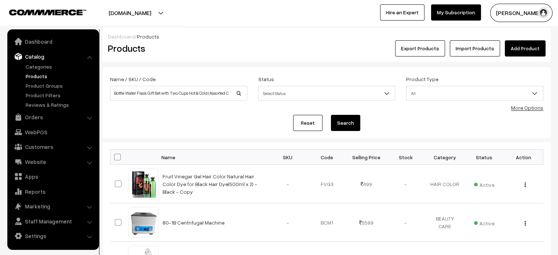
click at [334, 128] on button "Search" at bounding box center [345, 123] width 29 height 16
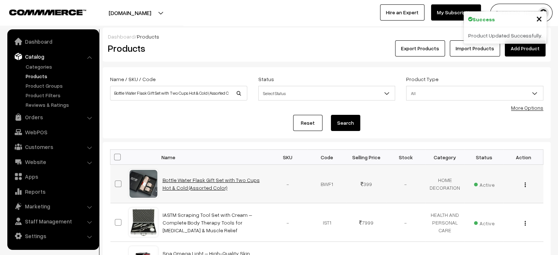
click at [204, 181] on link "Bottle Water Flask Gift Set with Two Cups Hot & Cold (Assorted Color)" at bounding box center [210, 184] width 97 height 14
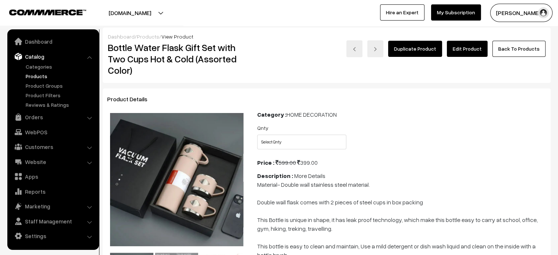
click at [461, 51] on link "Edit Product" at bounding box center [467, 49] width 41 height 16
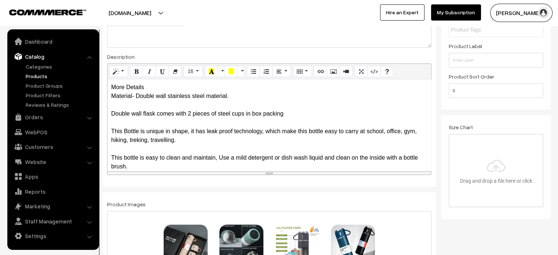
scroll to position [158, 0]
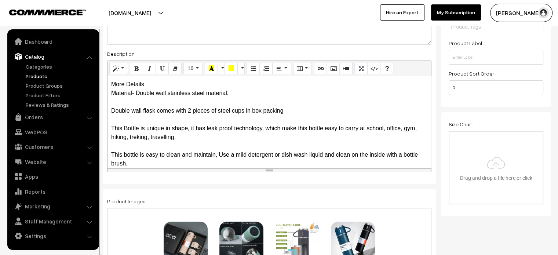
click at [149, 83] on div "More Details Material- Double wall stainless steel material. Double wall flask …" at bounding box center [268, 122] width 323 height 92
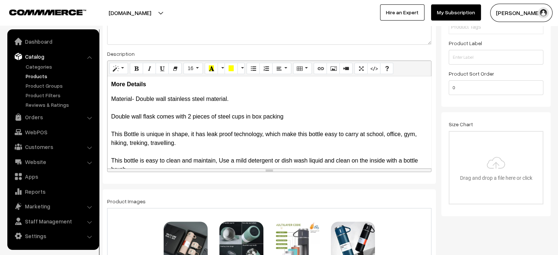
scroll to position [33, 0]
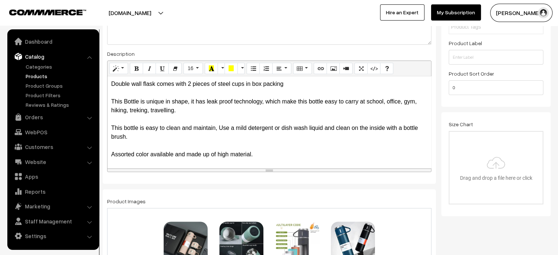
drag, startPoint x: 111, startPoint y: 98, endPoint x: 280, endPoint y: 154, distance: 177.7
click at [280, 154] on p "Material- Double wall stainless steel material. Double wall flask comes with 2 …" at bounding box center [269, 110] width 316 height 97
click at [254, 71] on icon "Unordered list (CTRL+SHIFT+NUM7)" at bounding box center [252, 68] width 5 height 6
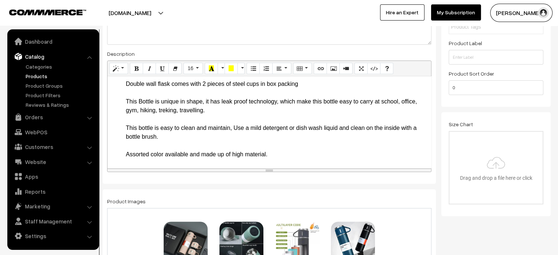
scroll to position [0, 0]
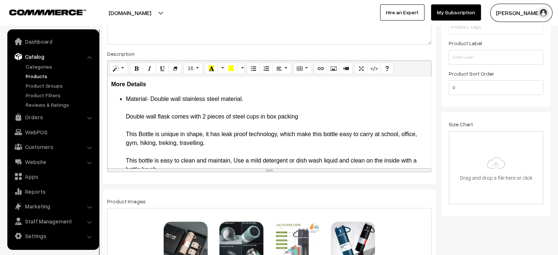
click at [123, 102] on ul "Material- Double wall stainless steel material. Double wall flask comes with 2 …" at bounding box center [269, 143] width 316 height 97
click at [129, 106] on li "Material- Double wall stainless steel material. Double wall flask comes with 2 …" at bounding box center [276, 143] width 301 height 97
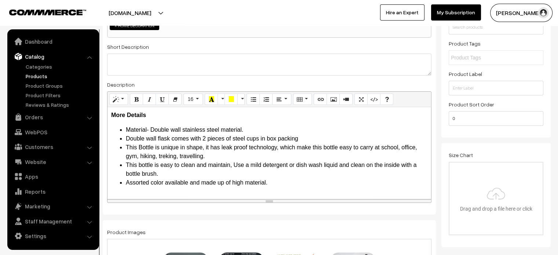
scroll to position [128, 0]
paste textarea "Steel Vacuum Flask Set with 3 Stainless Steel Cups Combo - 500ml When loading l…"
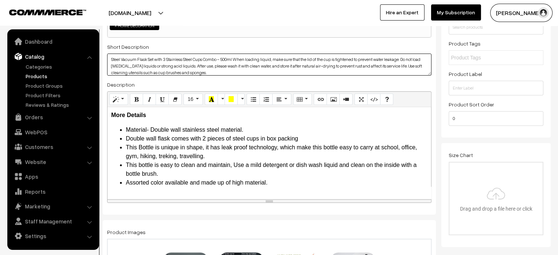
click at [192, 59] on textarea "Steel Vacuum Flask Set with 3 Stainless Steel Cups Combo - 500ml When loading l…" at bounding box center [269, 65] width 324 height 22
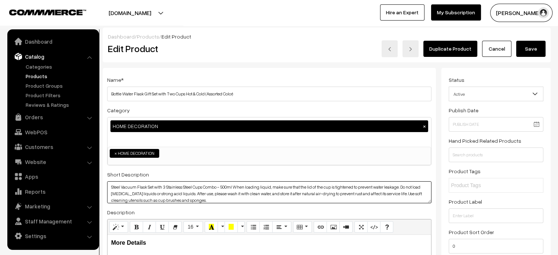
type textarea "Steel Vacuum Flask Set with 3 Stainless Steel Cups Combo - 500ml When loading l…"
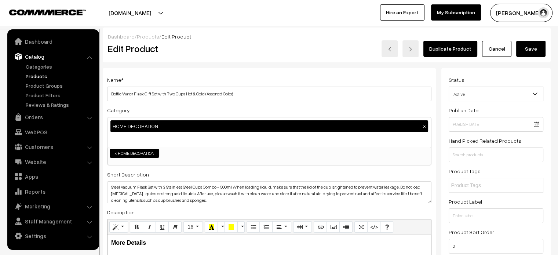
click at [530, 44] on button "Save" at bounding box center [530, 49] width 29 height 16
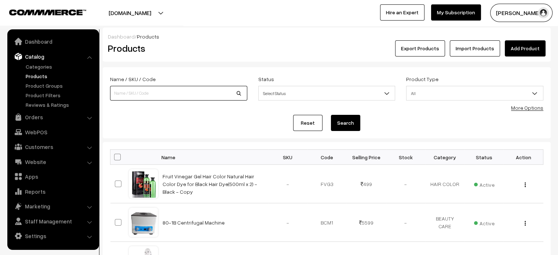
paste input "Gas Stove Camping Stove Folding Furnace 2800W Outdoor Stove Picnic Cooking Gas …"
click at [188, 98] on input "Gas Stove Camping Stove Folding Furnace 2800W Outdoor Stove Picnic Cooking Gas …" at bounding box center [178, 93] width 137 height 15
type input "Gas Stove Camping Stove Folding Furnace 2800W Outdoor Stove Picnic Cooking Gas …"
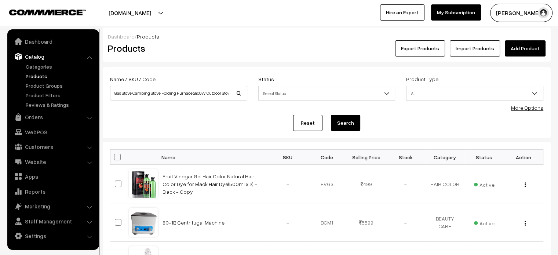
click at [341, 121] on button "Search" at bounding box center [345, 123] width 29 height 16
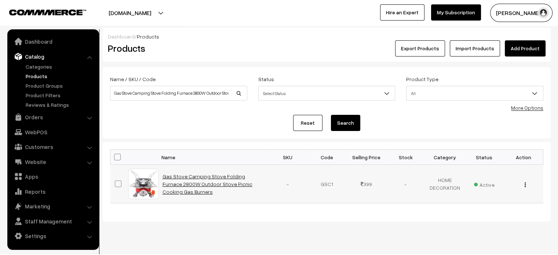
click at [190, 175] on link "Gas Stove Camping Stove Folding Furnace 2800W Outdoor Stove Picnic Cooking Gas …" at bounding box center [207, 184] width 90 height 22
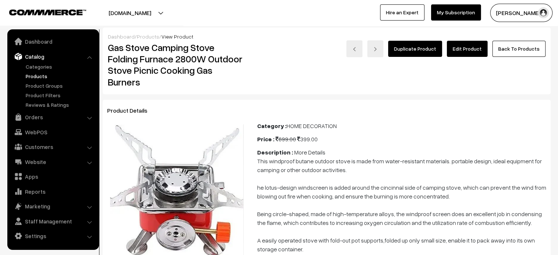
click at [466, 54] on link "Edit Product" at bounding box center [467, 49] width 41 height 16
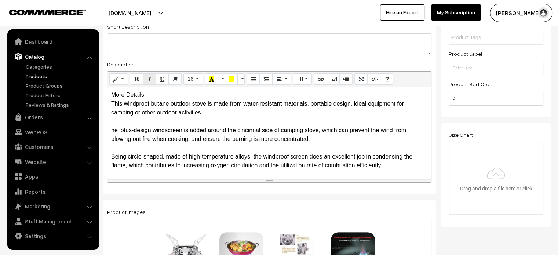
scroll to position [148, 0]
click at [149, 94] on div "More Details This windproof butane outdoor stove is made from water-resistant m…" at bounding box center [268, 133] width 323 height 92
click at [135, 108] on div "More Details This windproof butane outdoor stove is made from water-resistant m…" at bounding box center [268, 133] width 323 height 92
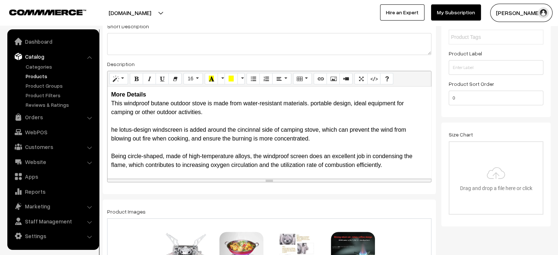
click at [109, 104] on div "More Details This windproof butane outdoor stove is made from water-resistant m…" at bounding box center [268, 133] width 323 height 92
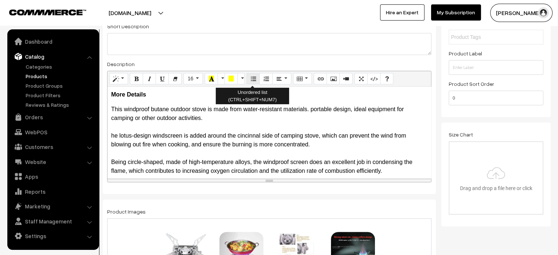
click at [253, 79] on icon "Unordered list (CTRL+SHIFT+NUM7)" at bounding box center [252, 79] width 5 height 6
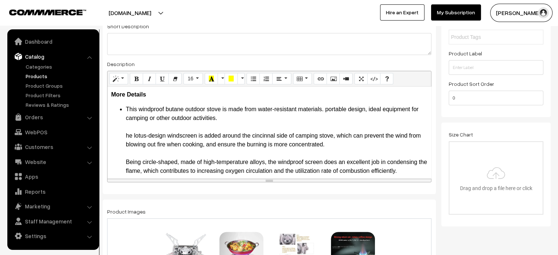
click at [119, 138] on ul "This windproof butane outdoor stove is made from water-resistant materials. por…" at bounding box center [269, 166] width 316 height 123
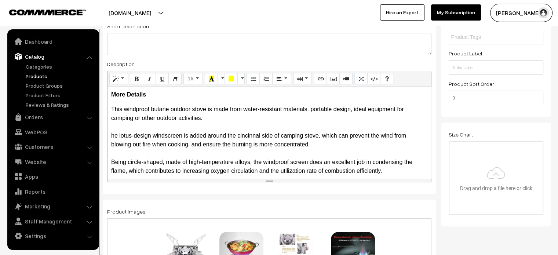
click at [111, 135] on p "This windproof butane outdoor stove is made from water-resistant materials. por…" at bounding box center [269, 162] width 316 height 114
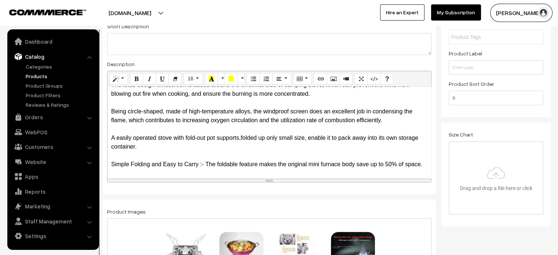
drag, startPoint x: 109, startPoint y: 111, endPoint x: 226, endPoint y: 182, distance: 137.0
click at [226, 182] on div "Normal Quote Code Header 1 Header 2 Header 3 Header 4 Header 5 Header 6 16 8 9 …" at bounding box center [269, 127] width 324 height 112
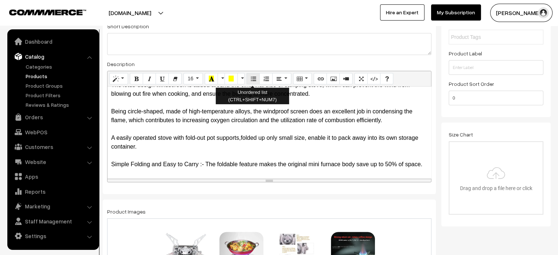
click at [251, 78] on icon "Unordered list (CTRL+SHIFT+NUM7)" at bounding box center [252, 79] width 5 height 6
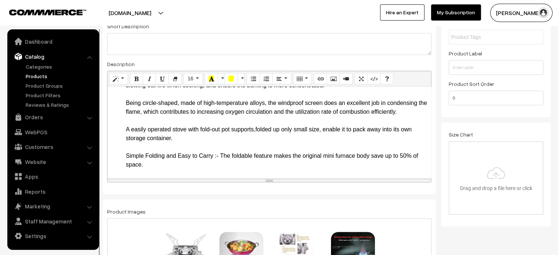
scroll to position [0, 0]
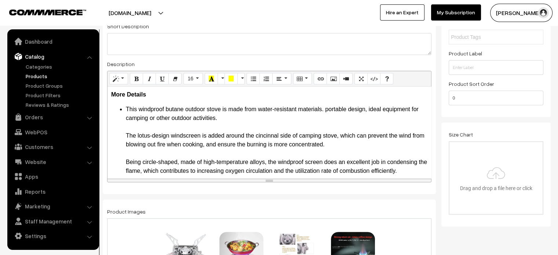
click at [113, 137] on ul "This windproof butane outdoor stove is made from water-resistant materials. por…" at bounding box center [269, 166] width 316 height 123
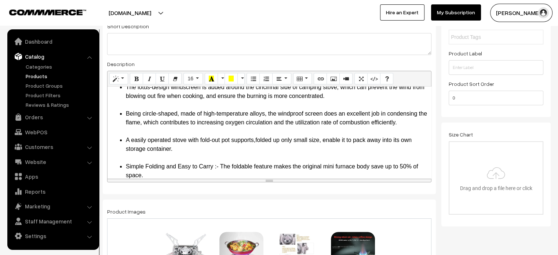
scroll to position [41, 0]
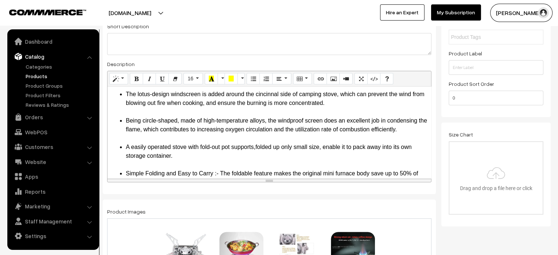
click at [189, 154] on li "A easily operated stove with fold-out pot supports,folded up only small size, e…" at bounding box center [276, 156] width 301 height 26
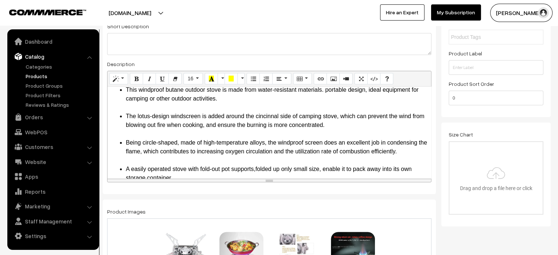
scroll to position [0, 0]
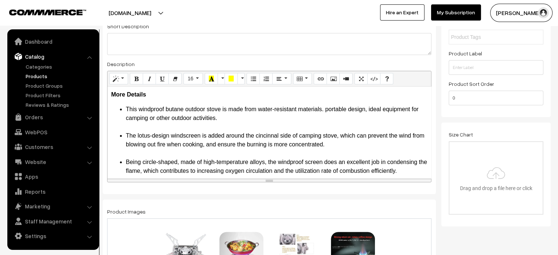
click at [230, 121] on li "This windproof butane outdoor stove is made from water-resistant materials. por…" at bounding box center [276, 118] width 301 height 26
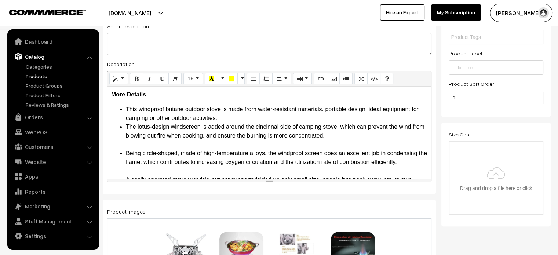
click at [348, 138] on li "The lotus-design windscreen is added around the cincinnal side of camping stove…" at bounding box center [276, 135] width 301 height 26
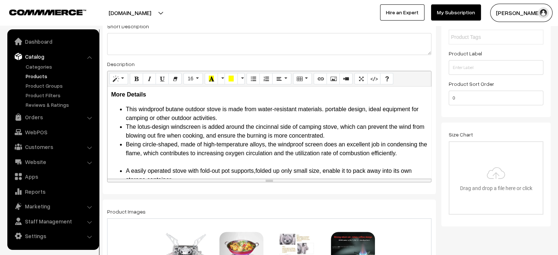
click at [412, 155] on li "Being circle-shaped, made of high-temperature alloys, the windproof screen does…" at bounding box center [276, 153] width 301 height 26
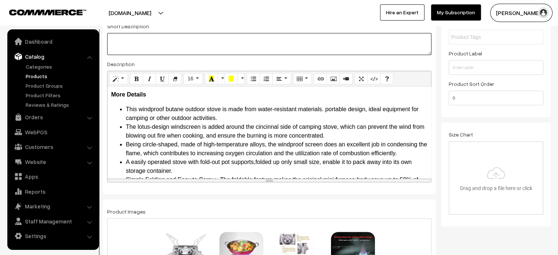
click at [230, 44] on textarea at bounding box center [269, 44] width 324 height 22
paste textarea "Features: Easy to use, reliable stove for camping. This butane gas stove featur…"
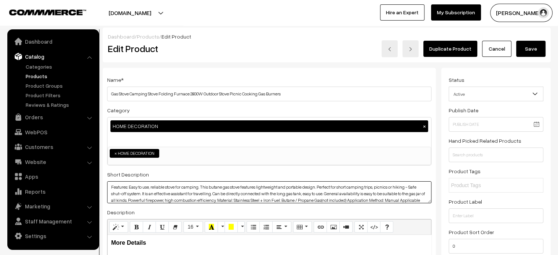
type textarea "Features: Easy to use, reliable stove for camping. This butane gas stove featur…"
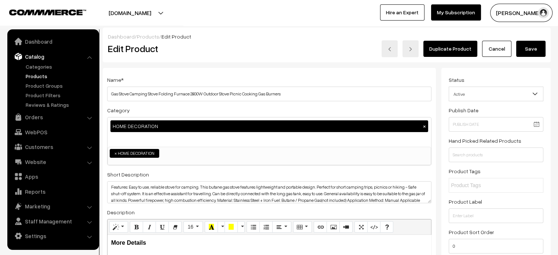
click at [528, 51] on button "Save" at bounding box center [530, 49] width 29 height 16
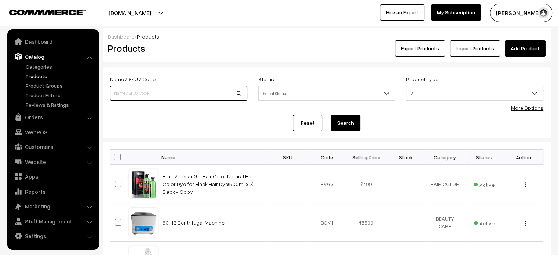
click at [204, 96] on input at bounding box center [178, 93] width 137 height 15
paste input "Solar Tungsten Wall Light"
type input "Solar Tungsten Wall Light"
click at [349, 119] on button "Search" at bounding box center [345, 123] width 29 height 16
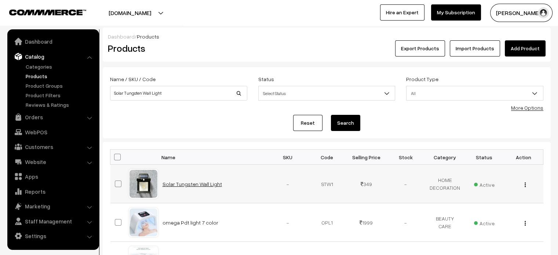
click at [191, 181] on link "Solar Tungsten Wall Light" at bounding box center [191, 184] width 59 height 6
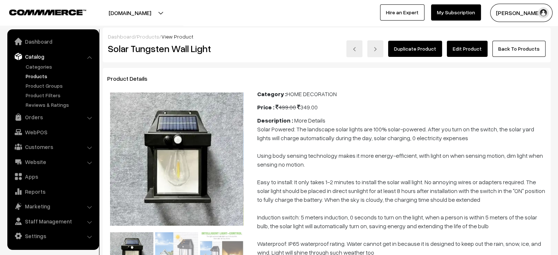
click at [474, 47] on link "Edit Product" at bounding box center [467, 49] width 41 height 16
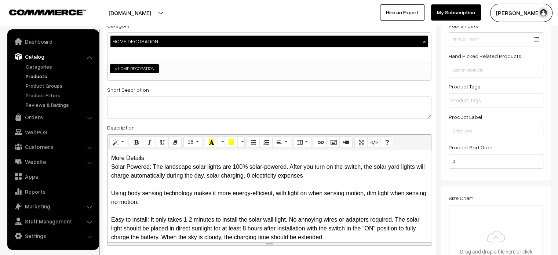
scroll to position [85, 0]
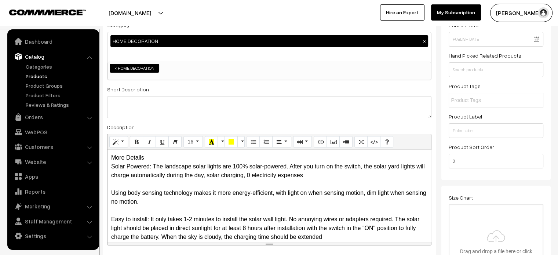
click at [151, 155] on div "More Details Solar Powered: The landscape solar lights are 100% solar-powered. …" at bounding box center [268, 196] width 323 height 92
drag, startPoint x: 151, startPoint y: 155, endPoint x: 113, endPoint y: 160, distance: 38.4
click at [113, 160] on div "More Details Solar Powered: The landscape solar lights are 100% solar-powered. …" at bounding box center [268, 196] width 323 height 92
click at [141, 158] on b "More Details" at bounding box center [128, 157] width 35 height 6
click at [160, 157] on div "More Details Solar Powered: The landscape solar lights are 100% solar-powered. …" at bounding box center [268, 196] width 323 height 92
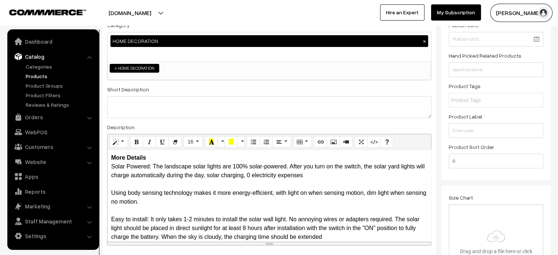
click at [160, 157] on div "More Details Solar Powered: The landscape solar lights are 100% solar-powered. …" at bounding box center [268, 196] width 323 height 92
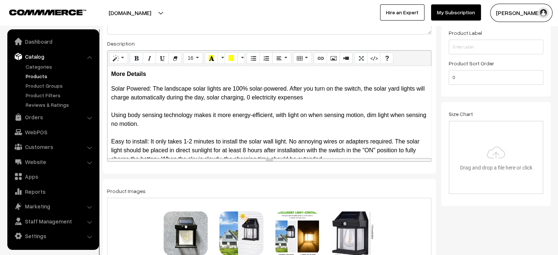
scroll to position [171, 0]
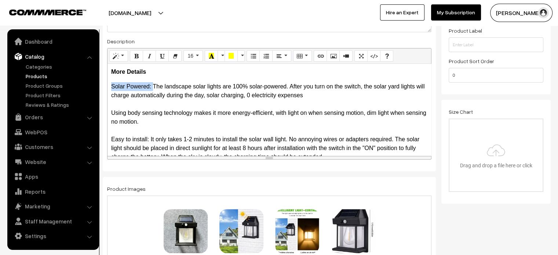
drag, startPoint x: 109, startPoint y: 84, endPoint x: 153, endPoint y: 88, distance: 44.5
click at [153, 88] on div "More Details Solar Powered: The landscape solar lights are 100% solar-powered. …" at bounding box center [268, 110] width 323 height 92
click at [121, 104] on p "Solar Powered: The landscape solar lights are 100% solar-powered. After you tur…" at bounding box center [269, 148] width 316 height 132
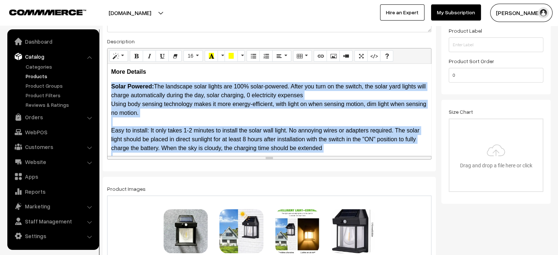
scroll to position [59, 0]
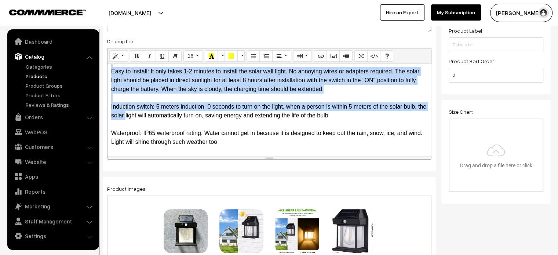
drag, startPoint x: 107, startPoint y: 87, endPoint x: 282, endPoint y: 149, distance: 185.7
click at [282, 149] on div "More Details Solar Powered: The landscape solar lights are 100% solar-powered. …" at bounding box center [268, 110] width 323 height 92
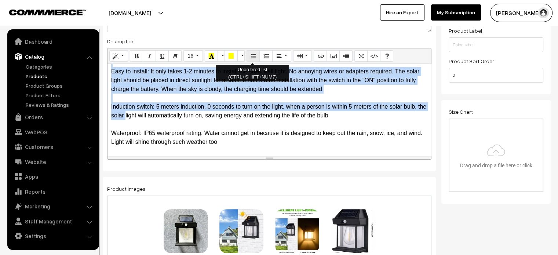
click at [253, 57] on icon "Unordered list (CTRL+SHIFT+NUM7)" at bounding box center [252, 56] width 5 height 6
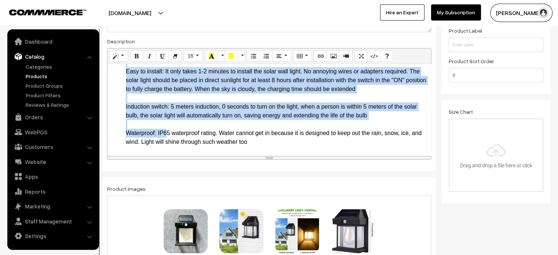
click at [205, 106] on li "Solar Powered: The landscape solar lights are 100% solar-powered. After you tur…" at bounding box center [276, 84] width 301 height 123
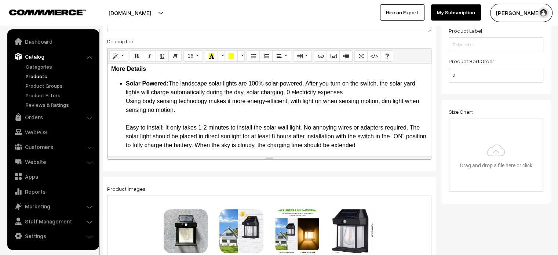
scroll to position [2, 0]
click at [118, 129] on ul "Solar Powered: The landscape solar lights are 100% solar-powered. After you tur…" at bounding box center [269, 141] width 316 height 123
drag, startPoint x: 122, startPoint y: 127, endPoint x: 165, endPoint y: 128, distance: 42.2
click at [165, 128] on ul "Solar Powered: The landscape solar lights are 100% solar-powered. After you tur…" at bounding box center [269, 141] width 316 height 123
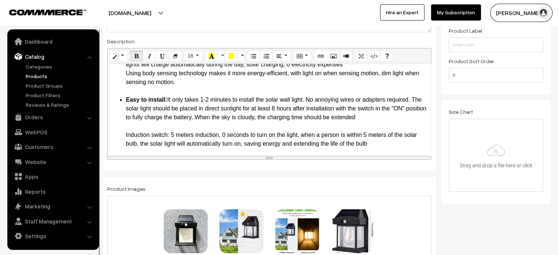
scroll to position [31, 0]
click at [118, 134] on ul "Solar Powered: The landscape solar lights are 100% solar-powered. After you tur…" at bounding box center [269, 112] width 316 height 123
drag, startPoint x: 124, startPoint y: 133, endPoint x: 169, endPoint y: 132, distance: 45.1
click at [169, 132] on ul "Solar Powered: The landscape solar lights are 100% solar-powered. After you tur…" at bounding box center [269, 112] width 316 height 123
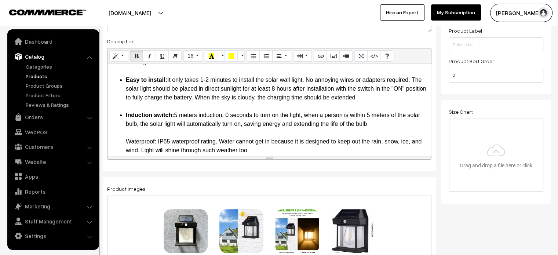
scroll to position [59, 0]
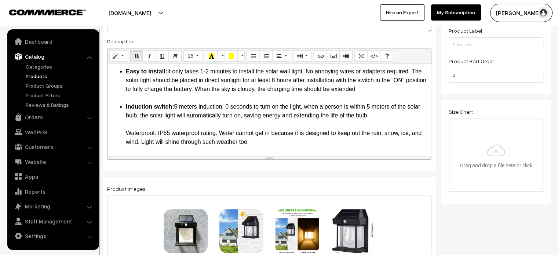
click at [123, 132] on ul "Solar Powered: The landscape solar lights are 100% solar-powered. After you tur…" at bounding box center [269, 84] width 316 height 123
drag, startPoint x: 123, startPoint y: 132, endPoint x: 158, endPoint y: 135, distance: 35.0
click at [158, 135] on ul "Solar Powered: The landscape solar lights are 100% solar-powered. After you tur…" at bounding box center [269, 84] width 316 height 123
click at [213, 121] on li "Induction switch: 5 meters induction, 0 seconds to turn on the light, when a pe…" at bounding box center [276, 115] width 301 height 26
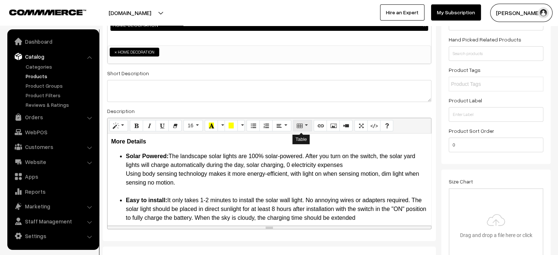
scroll to position [98, 0]
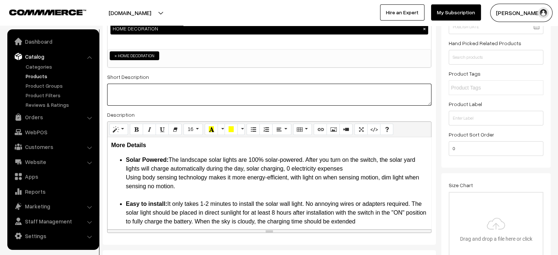
click at [270, 95] on textarea at bounding box center [269, 95] width 324 height 22
paste textarea "The landscape solar lights are 100% solar-powered. After you turn on the switch…"
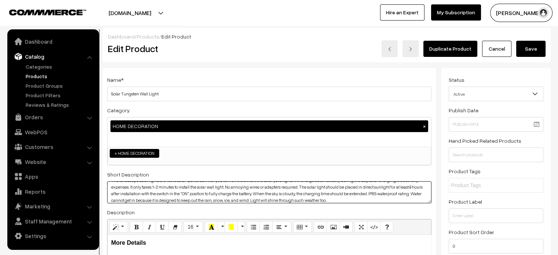
scroll to position [0, 0]
type textarea "The landscape solar lights are 100% solar-powered. After you turn on the switch…"
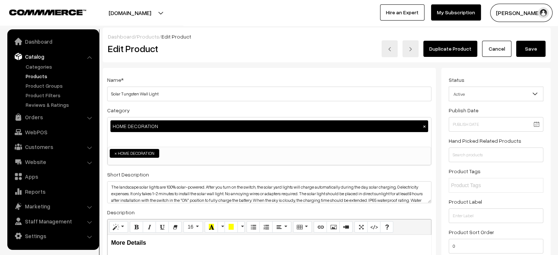
click at [530, 48] on button "Save" at bounding box center [530, 49] width 29 height 16
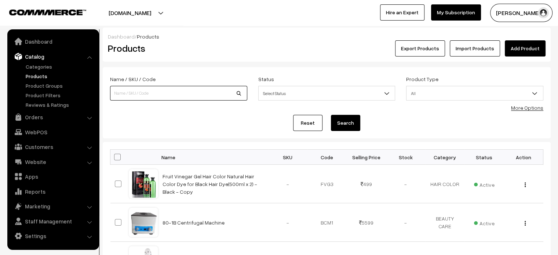
paste input "Kinesiology Tape Uncut Waterproof Tape K TAPE"
click at [208, 89] on input "Kinesiology Tape Uncut Waterproof Tape K TAPE" at bounding box center [178, 93] width 137 height 15
type input "Kinesiology Tape Uncut Waterproof Tape K TAPE"
click at [346, 124] on button "Search" at bounding box center [345, 123] width 29 height 16
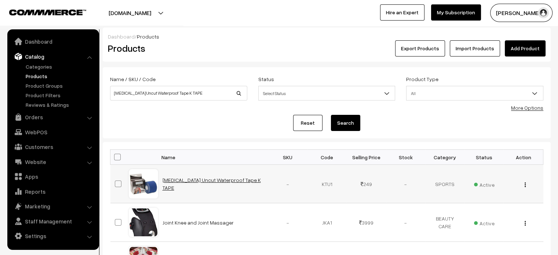
click at [203, 181] on link "[MEDICAL_DATA] Uncut Waterproof Tape K TAPE" at bounding box center [211, 184] width 98 height 14
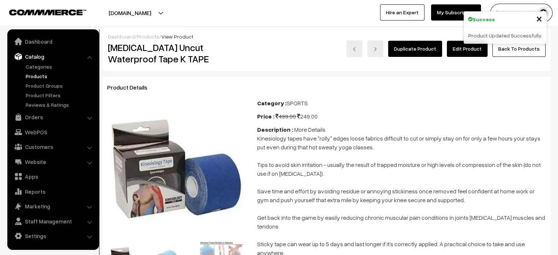
click at [469, 43] on link "Edit Product" at bounding box center [467, 49] width 41 height 16
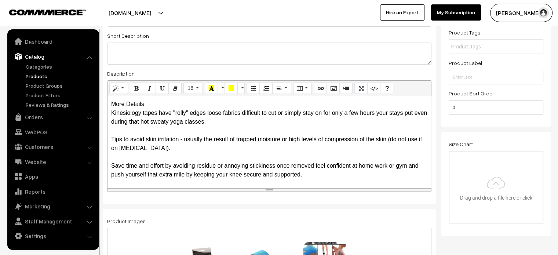
scroll to position [141, 0]
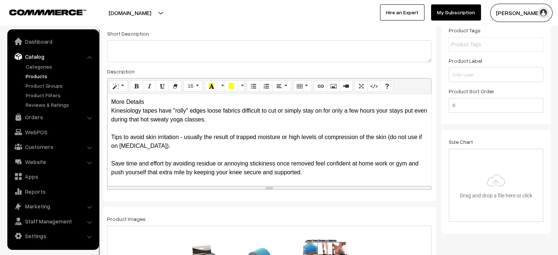
click at [152, 102] on div "More Details Kinesiology tapes have "rolly" edges loose fabrics difficult to cu…" at bounding box center [268, 140] width 323 height 92
click at [153, 102] on div "More Details Kinesiology tapes have "rolly" edges loose fabrics difficult to cu…" at bounding box center [268, 140] width 323 height 92
click at [156, 102] on div "More Details Kinesiology tapes have "rolly" edges loose fabrics difficult to cu…" at bounding box center [268, 140] width 323 height 92
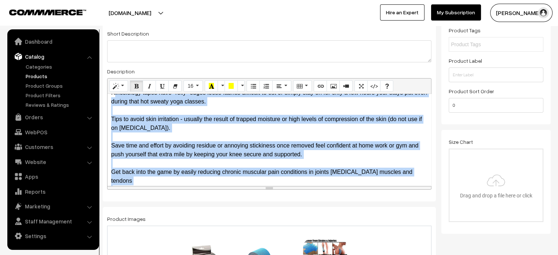
scroll to position [50, 0]
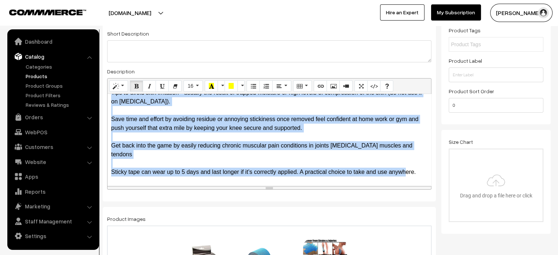
drag, startPoint x: 111, startPoint y: 115, endPoint x: 403, endPoint y: 171, distance: 298.0
click at [403, 171] on p "Kinesiology tapes have "rolly" edges loose fabrics difficult to cut or simply s…" at bounding box center [269, 119] width 316 height 114
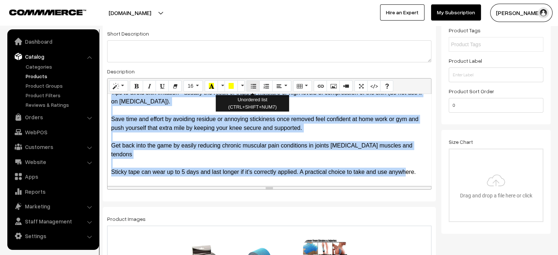
click at [250, 88] on icon "Unordered list (CTRL+SHIFT+NUM7)" at bounding box center [252, 86] width 5 height 6
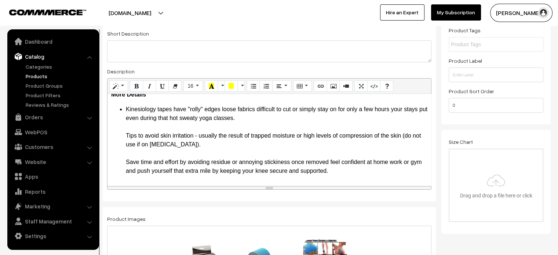
scroll to position [5, 0]
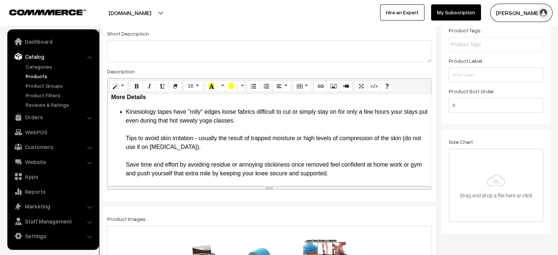
click at [121, 138] on ul "Kinesiology tapes have "rolly" edges loose fabrics difficult to cut or simply s…" at bounding box center [269, 168] width 316 height 123
click at [124, 164] on ul "Kinesiology tapes have "rolly" edges loose fabrics difficult to cut or simply s…" at bounding box center [269, 168] width 316 height 123
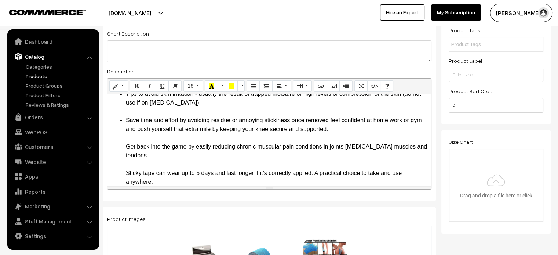
scroll to position [48, 0]
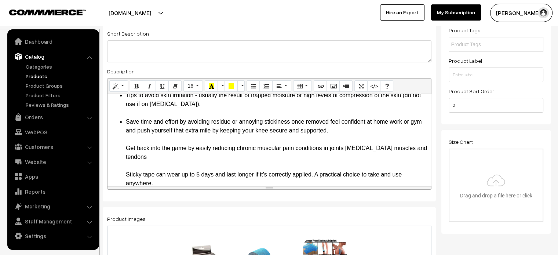
click at [122, 148] on ul "Kinesiology tapes have "rolly" edges loose fabrics difficult to cut or simply s…" at bounding box center [269, 126] width 316 height 123
click at [123, 171] on ul "Kinesiology tapes have "rolly" edges loose fabrics difficult to cut or simply s…" at bounding box center [269, 126] width 316 height 123
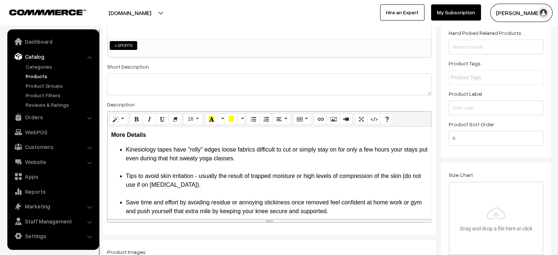
scroll to position [106, 0]
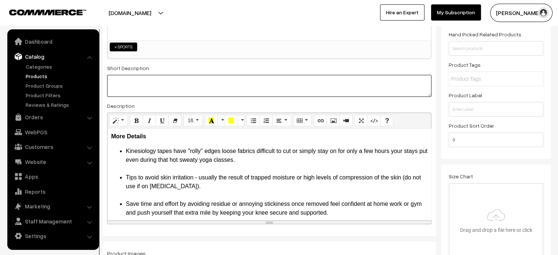
paste textarea "This kinesiology tapes have rolly inch edges loose fabrics difficult to cut or …"
click at [233, 80] on textarea at bounding box center [269, 86] width 324 height 22
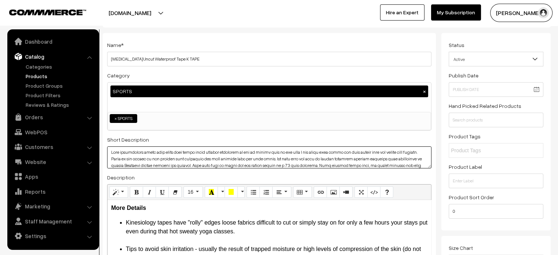
scroll to position [0, 0]
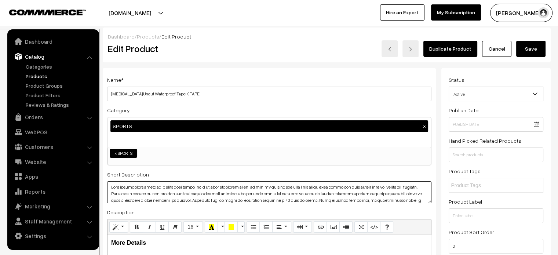
type textarea "This kinesiology tapes have rolly inch edges loose fabrics difficult to cut or …"
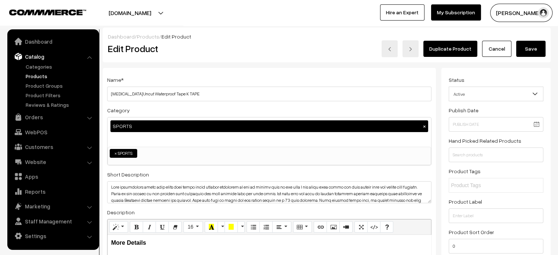
click at [528, 53] on button "Save" at bounding box center [530, 49] width 29 height 16
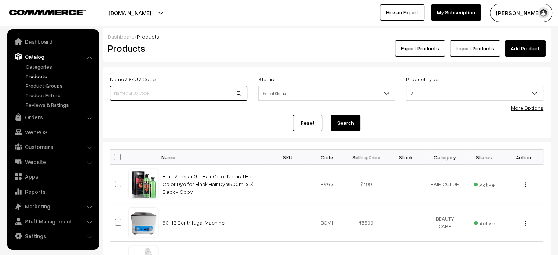
paste input "Hand Grip Strengthener Hand Gripper"
click at [154, 93] on input "Hand Grip Strengthener Hand Gripper" at bounding box center [178, 93] width 137 height 15
type input "Hand Grip Strengthener Hand Gripper"
click at [347, 121] on button "Search" at bounding box center [345, 123] width 29 height 16
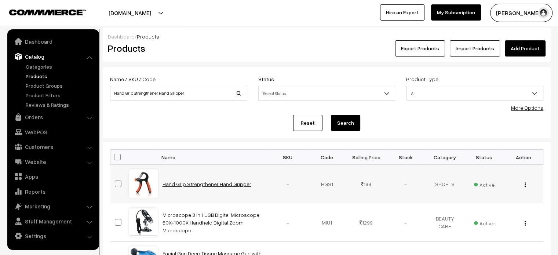
click at [187, 185] on link "Hand Grip Strengthener Hand Gripper" at bounding box center [206, 184] width 89 height 6
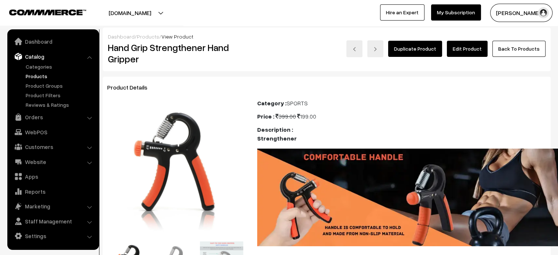
click at [470, 47] on link "Edit Product" at bounding box center [467, 49] width 41 height 16
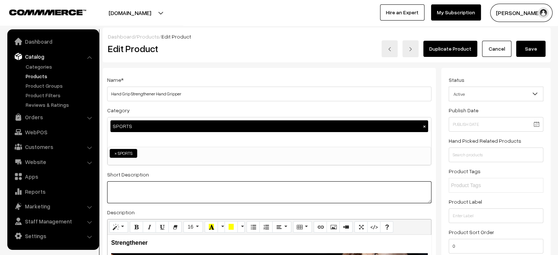
paste textarea ""ADJUSTABLE RESISTANCE : You Can Adjust Resistance Of Your Hand Gripper From 10…"
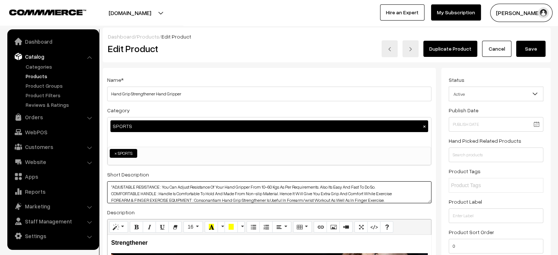
click at [133, 188] on textarea ""ADJUSTABLE RESISTANCE : You Can Adjust Resistance Of Your Hand Gripper From 10…" at bounding box center [269, 192] width 324 height 22
click at [113, 183] on textarea ""ADJUSTABLE RESISTANCE : You Can Adjust Resistance Of Your Hand Gripper From 10…" at bounding box center [269, 192] width 324 height 22
type textarea "ADJUSTABLE RESISTANCE : You Can Adjust Resistance Of Your Hand Gripper From 10-…"
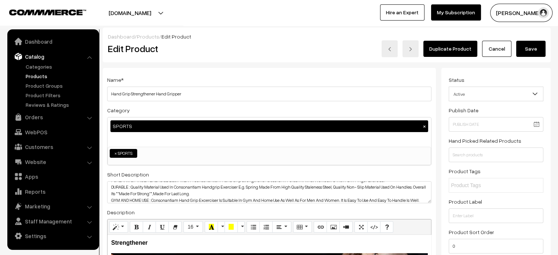
click at [535, 52] on button "Save" at bounding box center [530, 49] width 29 height 16
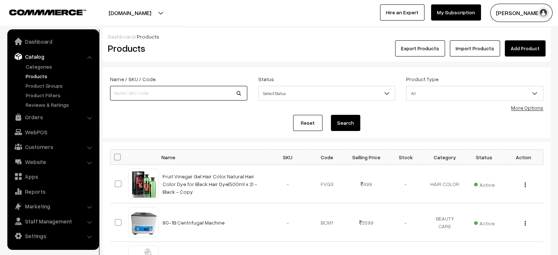
paste input "Cuticura [MEDICAL_DATA]"
click at [204, 94] on input "Cuticura [MEDICAL_DATA]" at bounding box center [178, 93] width 137 height 15
type input "Cuticura [MEDICAL_DATA]"
click at [342, 126] on button "Search" at bounding box center [345, 123] width 29 height 16
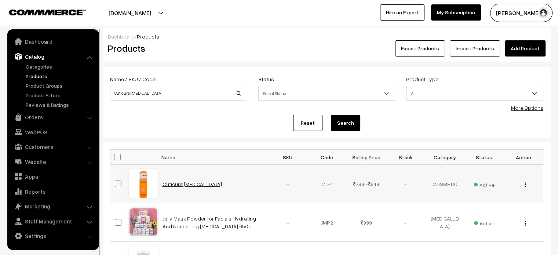
click at [201, 181] on link "Cuticura [MEDICAL_DATA]" at bounding box center [191, 184] width 59 height 6
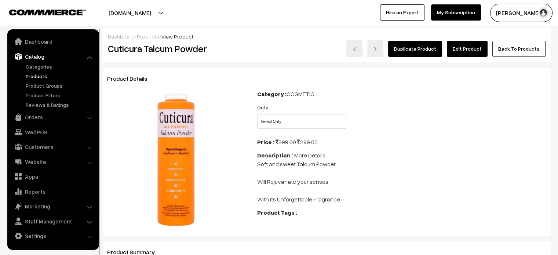
click at [461, 50] on link "Edit Product" at bounding box center [467, 49] width 41 height 16
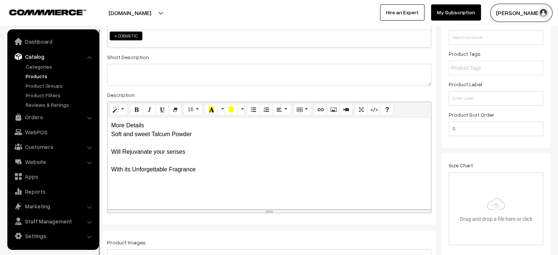
scroll to position [118, 0]
click at [146, 123] on div "More Details Soft and sweet [MEDICAL_DATA] Will Rejuvanate your senses With its…" at bounding box center [268, 162] width 323 height 92
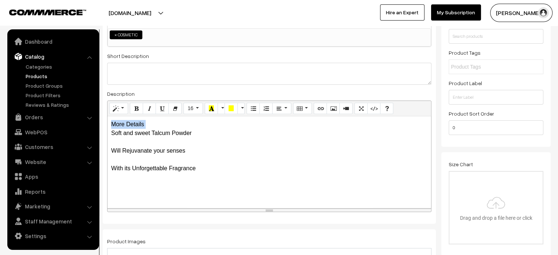
click at [146, 123] on div "More Details Soft and sweet [MEDICAL_DATA] Will Rejuvanate your senses With its…" at bounding box center [268, 162] width 323 height 92
click at [151, 124] on div "More Details Soft and sweet [MEDICAL_DATA] Will Rejuvanate your senses With its…" at bounding box center [268, 162] width 323 height 92
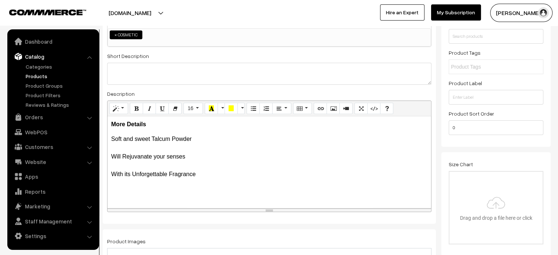
drag, startPoint x: 110, startPoint y: 136, endPoint x: 211, endPoint y: 181, distance: 110.5
click at [211, 181] on div "More Details Soft and sweet [MEDICAL_DATA] Will Rejuvanate your senses With its…" at bounding box center [268, 162] width 323 height 92
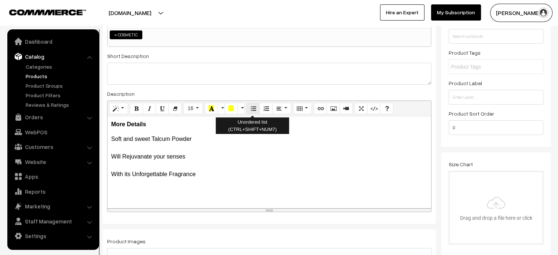
click at [253, 107] on icon "Unordered list (CTRL+SHIFT+NUM7)" at bounding box center [252, 108] width 5 height 6
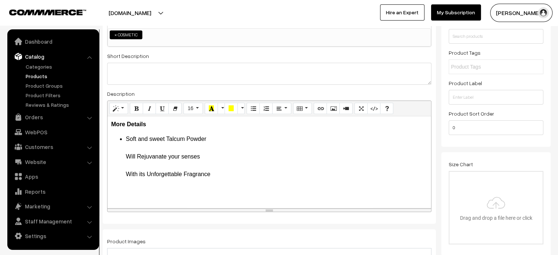
click at [129, 154] on li "Soft and sweet [MEDICAL_DATA] Will Rejuvanate your senses With its Unforgettabl…" at bounding box center [276, 157] width 301 height 44
click at [123, 155] on ul "Soft and sweet [MEDICAL_DATA] Will Rejuvanate your senses With its Unforgettabl…" at bounding box center [269, 157] width 316 height 44
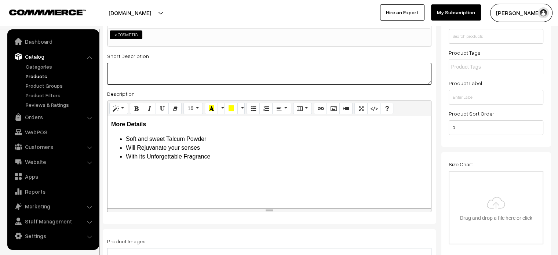
click at [169, 81] on textarea at bounding box center [269, 74] width 324 height 22
paste textarea "Cuticura Talcum Powder, from Malaysia is an excellent talcum powder during exce…"
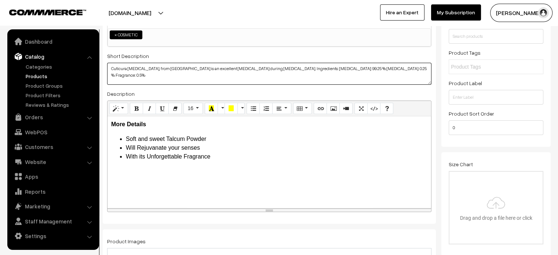
scroll to position [0, 0]
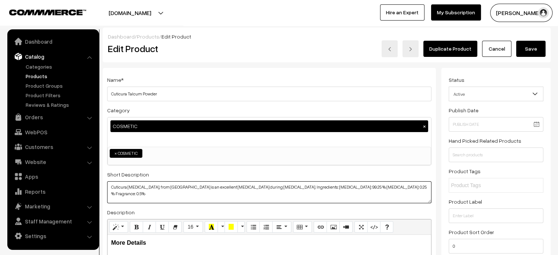
type textarea "Cuticura Talcum Powder, from Malaysia is an excellent talcum powder during exce…"
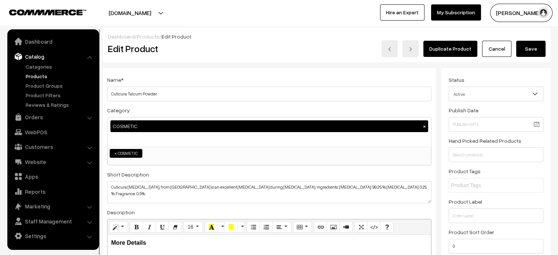
click at [530, 52] on button "Save" at bounding box center [530, 49] width 29 height 16
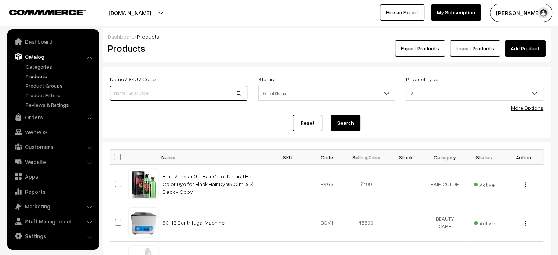
paste input "Closed Eyes Practice Board - Makeup Training Model for Makeup Practice"
click at [183, 88] on input "Closed Eyes Practice Board - Makeup Training Model for Makeup Practice" at bounding box center [178, 93] width 137 height 15
type input "Closed Eyes Practice Board - Makeup Training Model for Makeup Practice"
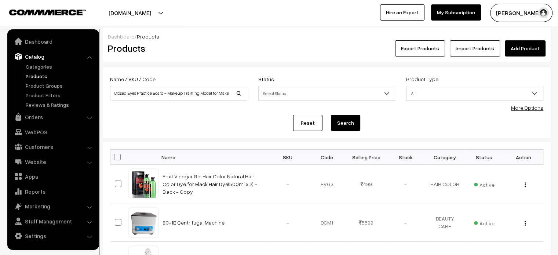
click at [349, 121] on button "Search" at bounding box center [345, 123] width 29 height 16
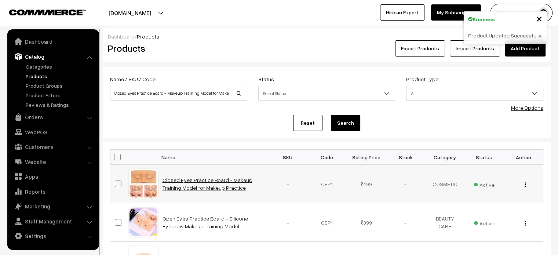
click at [180, 184] on link "Closed Eyes Practice Board - Makeup Training Model for Makeup Practice" at bounding box center [207, 184] width 90 height 14
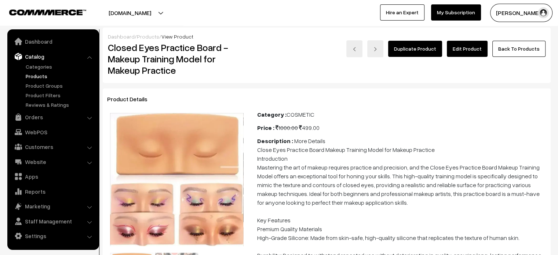
click at [464, 49] on link "Edit Product" at bounding box center [467, 49] width 41 height 16
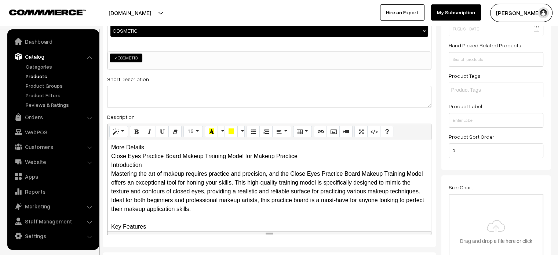
scroll to position [97, 0]
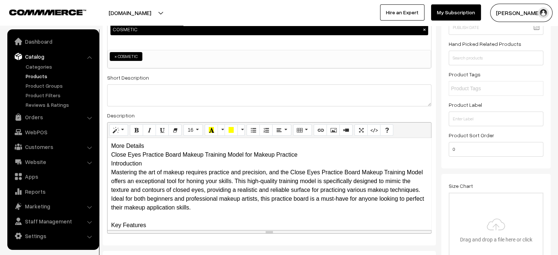
click at [154, 148] on div "More Details Close Eyes Practice Board Makeup Training Model for Makeup Practic…" at bounding box center [268, 184] width 323 height 92
click at [158, 148] on div "More Details Close Eyes Practice Board Makeup Training Model for Makeup Practic…" at bounding box center [268, 184] width 323 height 92
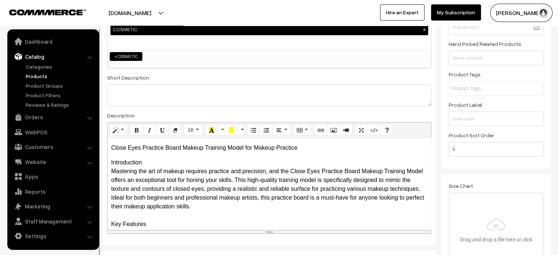
scroll to position [12, 0]
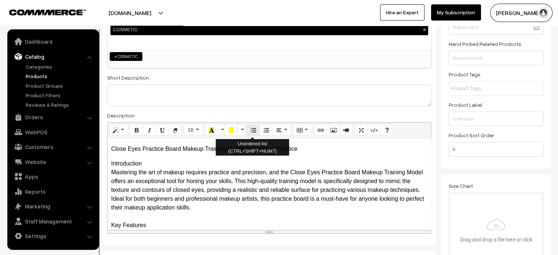
click at [250, 129] on icon "Unordered list (CTRL+SHIFT+NUM7)" at bounding box center [252, 130] width 5 height 6
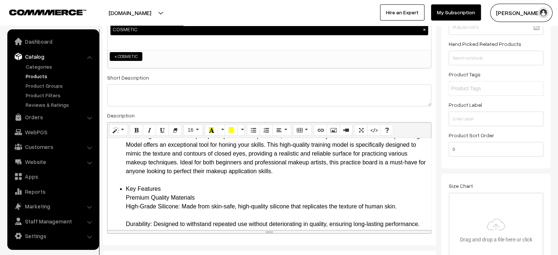
scroll to position [53, 0]
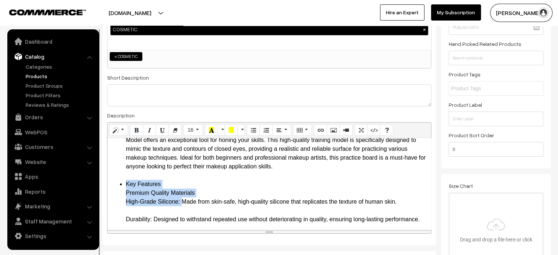
drag, startPoint x: 124, startPoint y: 182, endPoint x: 179, endPoint y: 199, distance: 57.9
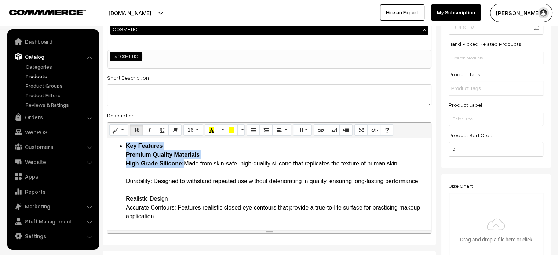
scroll to position [91, 0]
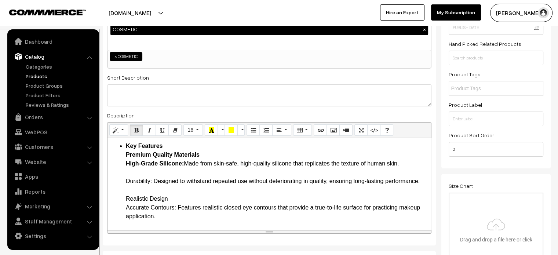
drag, startPoint x: 123, startPoint y: 179, endPoint x: 152, endPoint y: 181, distance: 29.4
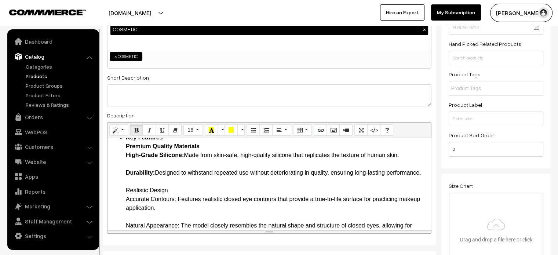
scroll to position [100, 0]
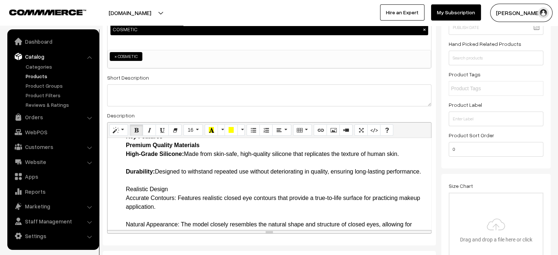
drag, startPoint x: 124, startPoint y: 195, endPoint x: 177, endPoint y: 207, distance: 54.8
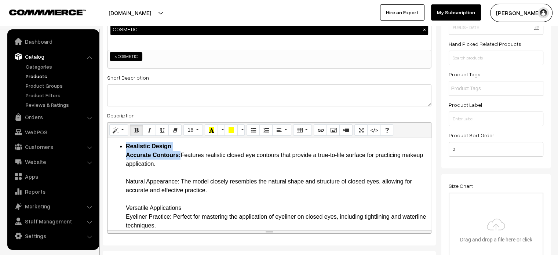
scroll to position [145, 0]
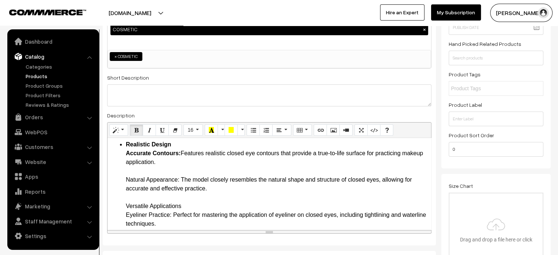
drag, startPoint x: 125, startPoint y: 187, endPoint x: 176, endPoint y: 186, distance: 51.4
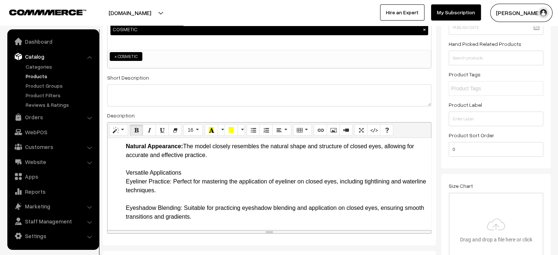
scroll to position [179, 0]
drag, startPoint x: 124, startPoint y: 180, endPoint x: 171, endPoint y: 186, distance: 46.5
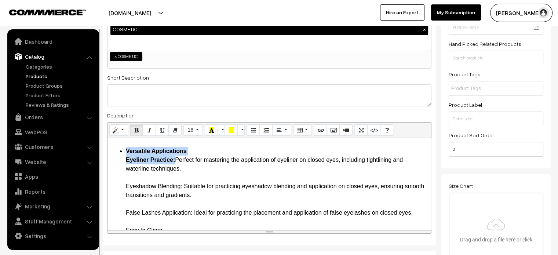
scroll to position [206, 0]
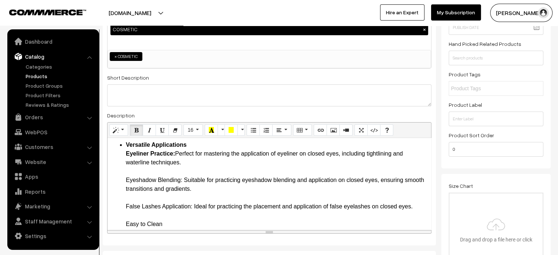
drag, startPoint x: 121, startPoint y: 187, endPoint x: 185, endPoint y: 188, distance: 64.2
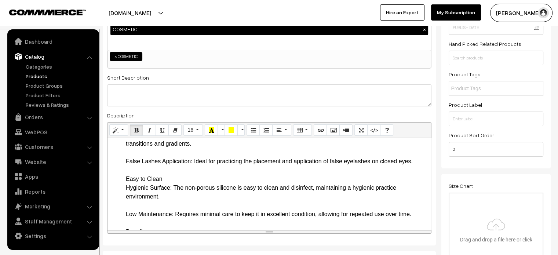
scroll to position [252, 0]
click at [120, 167] on ul "Introduction Mastering the art of makeup requires practice and precision, and t…" at bounding box center [269, 253] width 316 height 669
drag, startPoint x: 120, startPoint y: 167, endPoint x: 192, endPoint y: 167, distance: 71.9
click at [192, 167] on ul "Introduction Mastering the art of makeup requires practice and precision, and t…" at bounding box center [269, 253] width 316 height 669
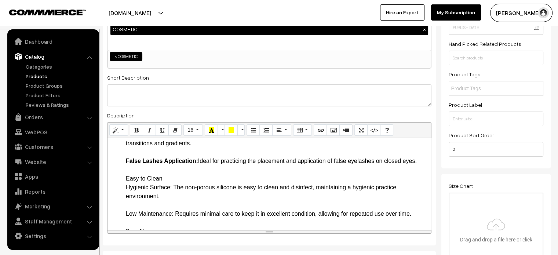
click at [125, 186] on ul "Introduction Mastering the art of makeup requires practice and precision, and t…" at bounding box center [269, 253] width 316 height 669
drag, startPoint x: 125, startPoint y: 186, endPoint x: 173, endPoint y: 199, distance: 49.7
click at [173, 199] on ul "Introduction Mastering the art of makeup requires practice and precision, and t…" at bounding box center [269, 253] width 316 height 669
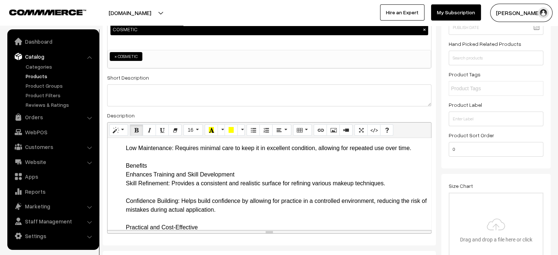
scroll to position [318, 0]
drag, startPoint x: 124, startPoint y: 157, endPoint x: 176, endPoint y: 155, distance: 52.1
click at [176, 155] on ul "Introduction Mastering the art of makeup requires practice and precision, and t…" at bounding box center [269, 187] width 316 height 669
click at [125, 174] on ul "Introduction Mastering the art of makeup requires practice and precision, and t…" at bounding box center [269, 187] width 316 height 669
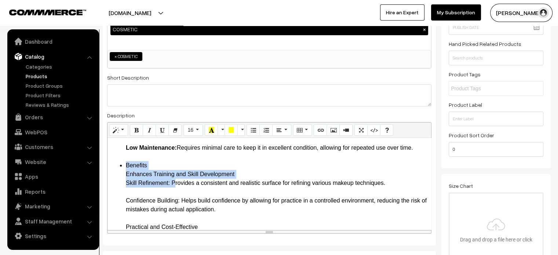
drag, startPoint x: 125, startPoint y: 174, endPoint x: 172, endPoint y: 192, distance: 50.1
click at [172, 192] on ul "Introduction Mastering the art of makeup requires practice and precision, and t…" at bounding box center [269, 187] width 316 height 669
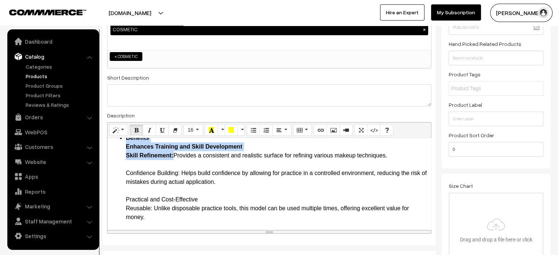
scroll to position [348, 0]
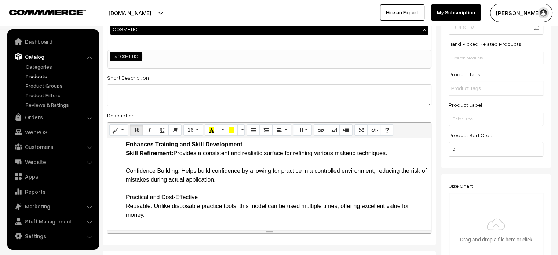
click at [122, 180] on ul "Introduction Mastering the art of makeup requires practice and precision, and t…" at bounding box center [269, 157] width 316 height 669
drag, startPoint x: 122, startPoint y: 179, endPoint x: 179, endPoint y: 178, distance: 56.5
click at [179, 178] on ul "Introduction Mastering the art of makeup requires practice and precision, and t…" at bounding box center [269, 157] width 316 height 669
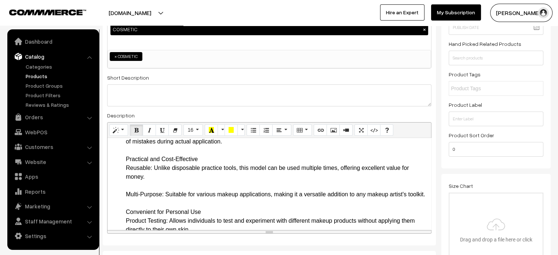
scroll to position [386, 0]
drag, startPoint x: 124, startPoint y: 167, endPoint x: 153, endPoint y: 177, distance: 30.2
click at [153, 177] on ul "Introduction Mastering the art of makeup requires practice and precision, and t…" at bounding box center [269, 119] width 316 height 669
click at [120, 168] on ul "Introduction Mastering the art of makeup requires practice and precision, and t…" at bounding box center [269, 119] width 316 height 669
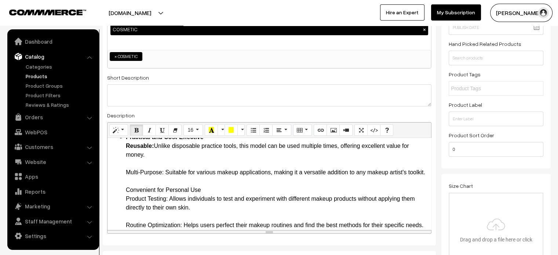
scroll to position [409, 0]
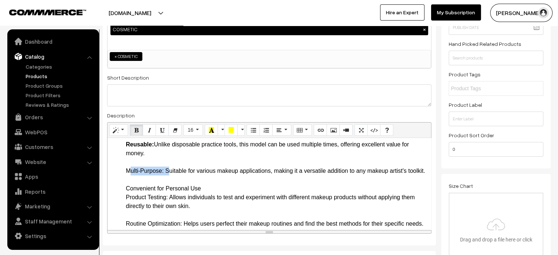
drag, startPoint x: 123, startPoint y: 176, endPoint x: 164, endPoint y: 183, distance: 42.0
click at [164, 183] on ul "Introduction Mastering the art of makeup requires practice and precision, and t…" at bounding box center [269, 96] width 316 height 669
click at [121, 203] on ul "Introduction Mastering the art of makeup requires practice and precision, and t…" at bounding box center [269, 96] width 316 height 669
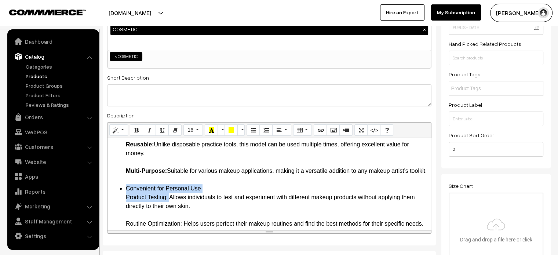
drag, startPoint x: 123, startPoint y: 203, endPoint x: 167, endPoint y: 215, distance: 45.6
click at [167, 215] on ul "Introduction Mastering the art of makeup requires practice and precision, and t…" at bounding box center [269, 96] width 316 height 669
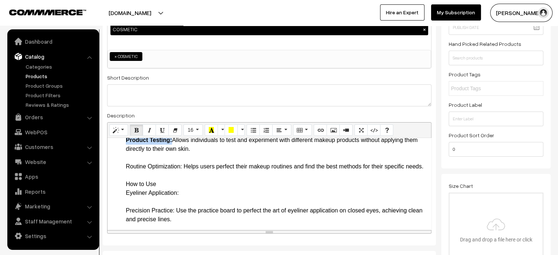
scroll to position [486, 0]
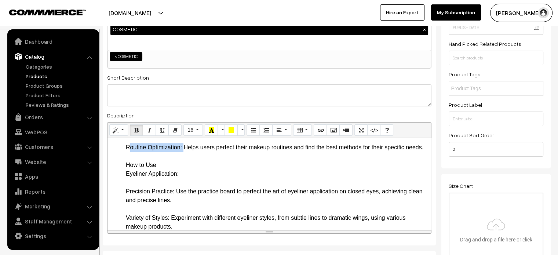
drag, startPoint x: 122, startPoint y: 164, endPoint x: 182, endPoint y: 169, distance: 60.4
click at [182, 169] on ul "Introduction Mastering the art of makeup requires practice and precision, and t…" at bounding box center [269, 19] width 316 height 669
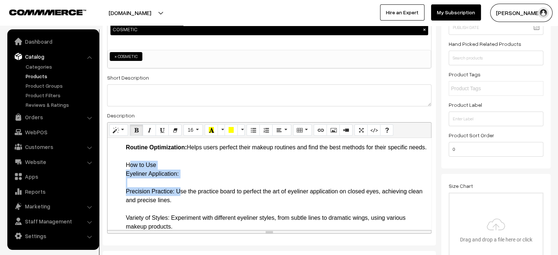
drag, startPoint x: 121, startPoint y: 191, endPoint x: 176, endPoint y: 217, distance: 60.9
click at [176, 217] on ul "Introduction Mastering the art of makeup requires practice and precision, and t…" at bounding box center [269, 19] width 316 height 669
click at [123, 189] on ul "Introduction Mastering the art of makeup requires practice and precision, and t…" at bounding box center [269, 19] width 316 height 669
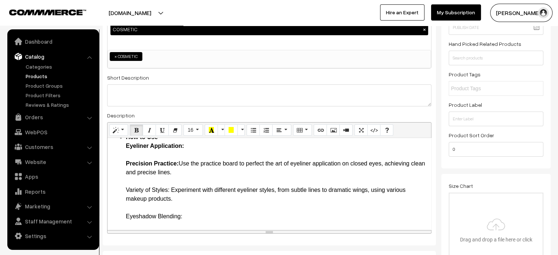
scroll to position [514, 0]
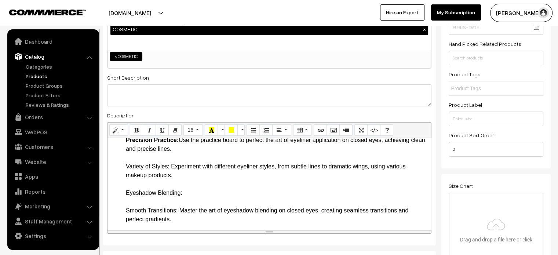
scroll to position [538, 0]
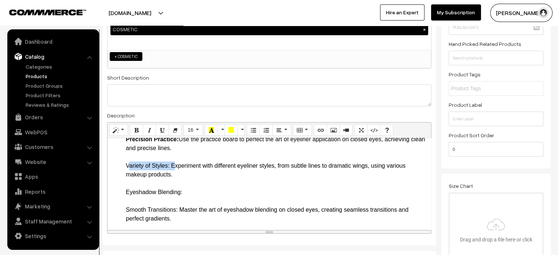
drag, startPoint x: 122, startPoint y: 192, endPoint x: 171, endPoint y: 192, distance: 48.0
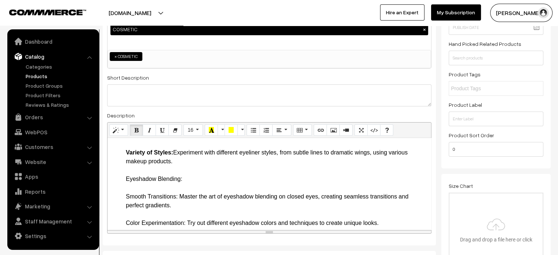
scroll to position [567, 0]
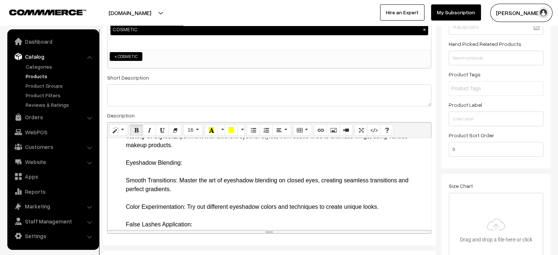
click at [199, 193] on li "How to Use Eyeliner Application: Precision Practice: Use the practice board to …" at bounding box center [276, 176] width 301 height 194
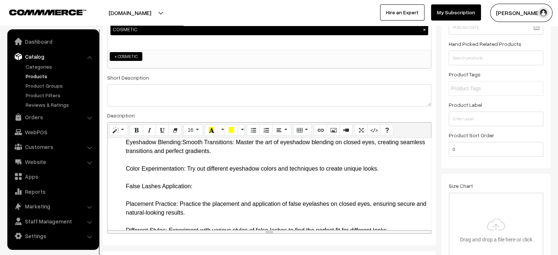
scroll to position [590, 0]
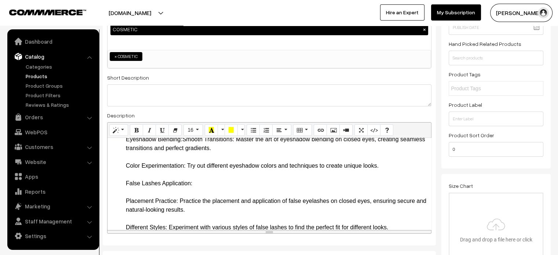
drag, startPoint x: 125, startPoint y: 165, endPoint x: 183, endPoint y: 166, distance: 58.3
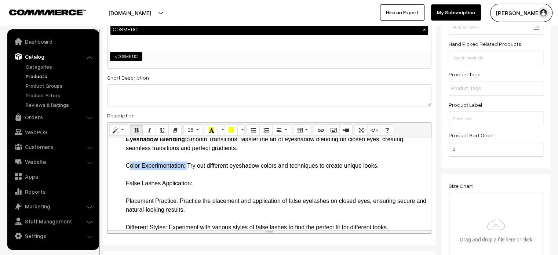
drag, startPoint x: 123, startPoint y: 188, endPoint x: 186, endPoint y: 194, distance: 63.0
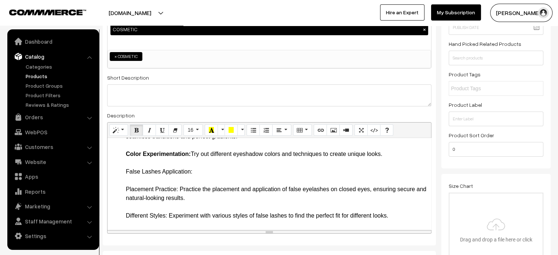
scroll to position [608, 0]
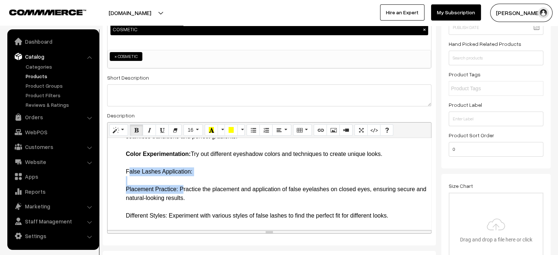
drag, startPoint x: 122, startPoint y: 191, endPoint x: 179, endPoint y: 209, distance: 59.0
click at [152, 204] on li "How to Use Eyeliner Application: Precision Practice: Use the practice board to …" at bounding box center [276, 132] width 301 height 176
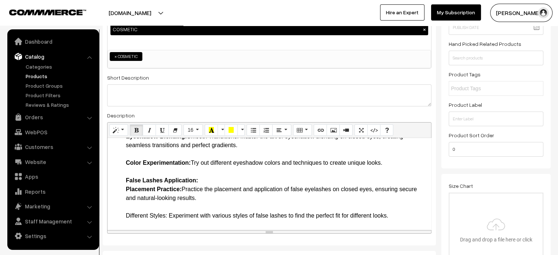
scroll to position [619, 0]
drag, startPoint x: 125, startPoint y: 213, endPoint x: 168, endPoint y: 217, distance: 43.5
click at [179, 205] on li "How to Use Eyeliner Application: Precision Practice: Use the practice board to …" at bounding box center [276, 136] width 301 height 167
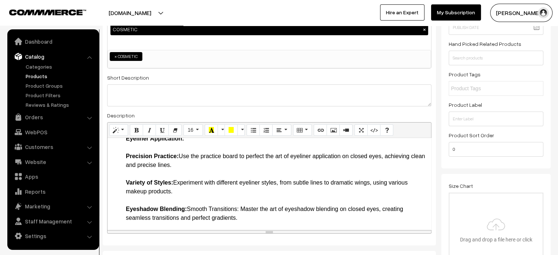
scroll to position [472, 0]
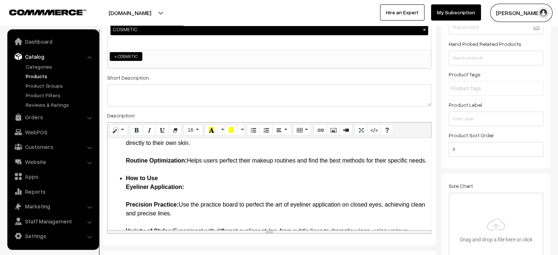
click at [125, 218] on ul "Introduction Mastering the art of makeup requires practice and precision, and t…" at bounding box center [269, 20] width 316 height 642
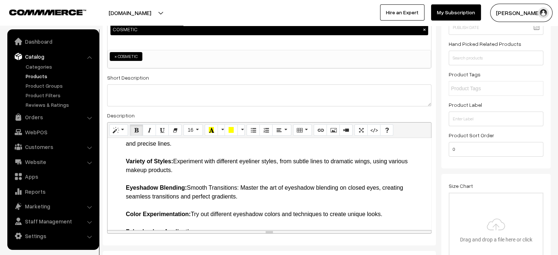
scroll to position [531, 0]
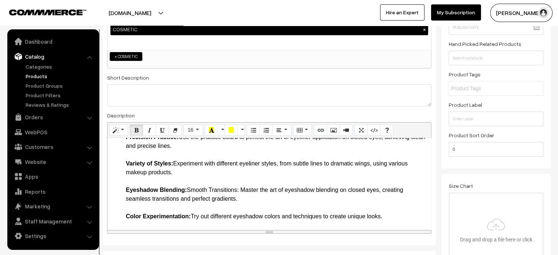
click at [127, 181] on li "How to Use Eyeliner Application: Precision Practice: Use the practice board to …" at bounding box center [276, 194] width 301 height 158
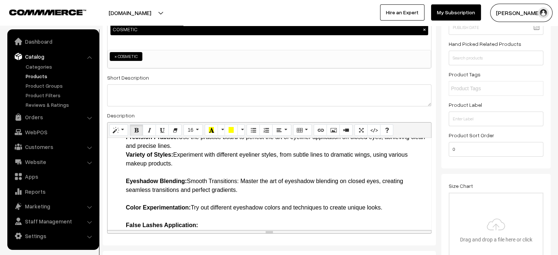
click at [127, 202] on li "How to Use Eyeliner Application: Precision Practice: Use the practice board to …" at bounding box center [276, 190] width 301 height 150
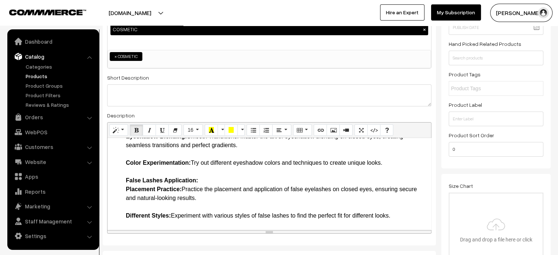
scroll to position [578, 0]
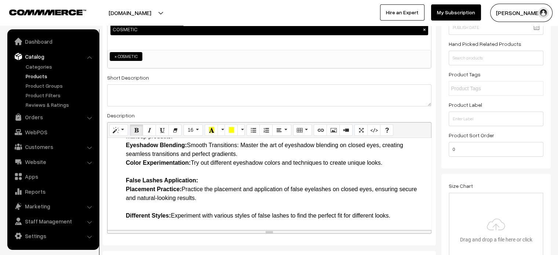
scroll to position [584, 0]
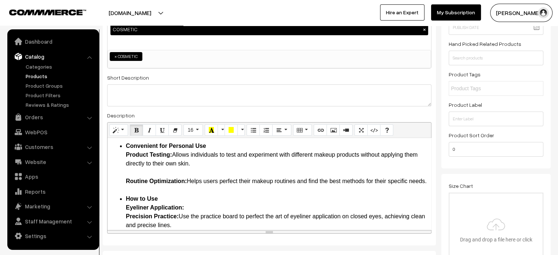
scroll to position [450, 0]
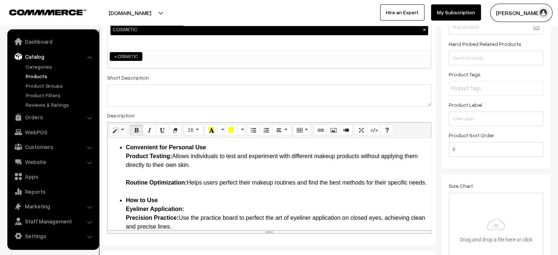
click at [128, 190] on li "Convenient for Personal Use Product Testing: Allows individuals to test and exp…" at bounding box center [276, 169] width 301 height 53
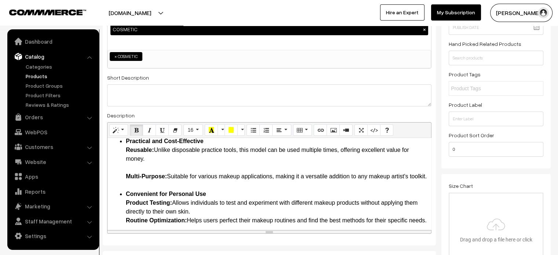
scroll to position [398, 0]
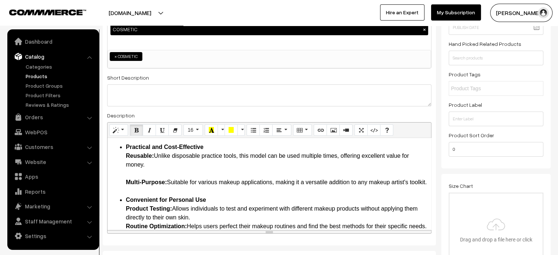
click at [128, 182] on li "Practical and Cost-Effective Reusable: Unlike disposable practice tools, this m…" at bounding box center [276, 169] width 301 height 53
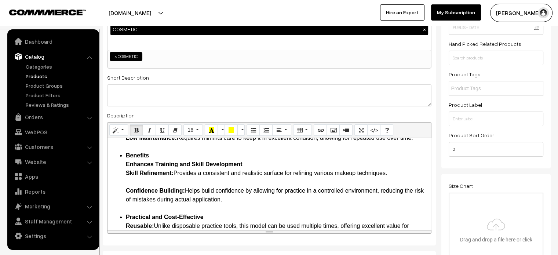
scroll to position [324, 0]
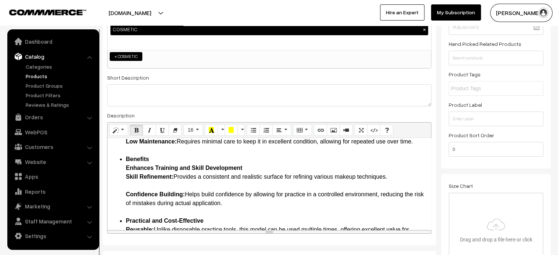
click at [127, 197] on li "Benefits Enhances Training and Skill Development Skill Refinement: Provides a c…" at bounding box center [276, 186] width 301 height 62
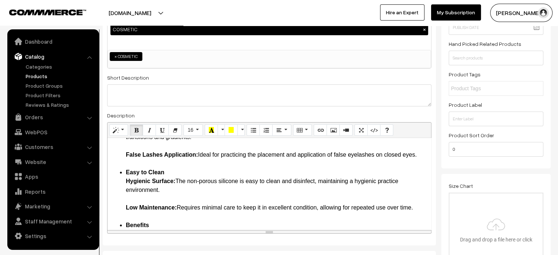
scroll to position [258, 0]
click at [127, 206] on li "Easy to Clean Hygienic Surface: The non-porous silicone is easy to clean and di…" at bounding box center [276, 194] width 301 height 53
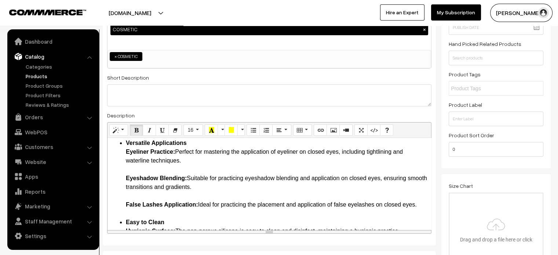
scroll to position [206, 0]
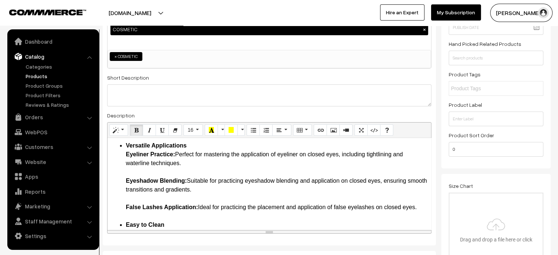
click at [126, 207] on li "Versatile Applications Eyeliner Practice: Perfect for mastering the application…" at bounding box center [276, 180] width 301 height 79
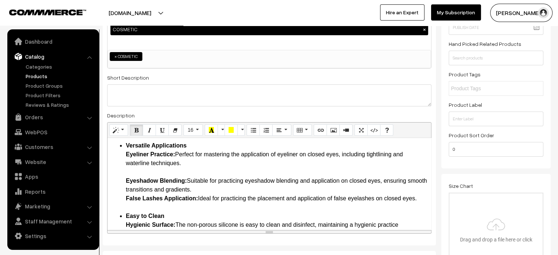
click at [130, 179] on li "Versatile Applications Eyeliner Practice: Perfect for mastering the application…" at bounding box center [276, 176] width 301 height 70
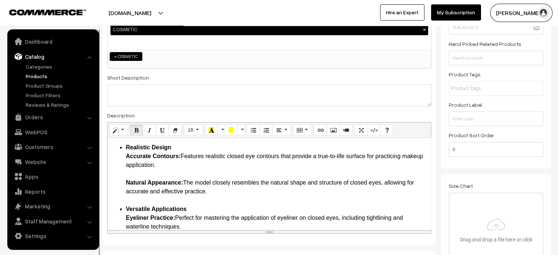
scroll to position [142, 0]
click at [130, 179] on li "Realistic Design Accurate Contours: Features realistic closed eye contours that…" at bounding box center [276, 174] width 301 height 62
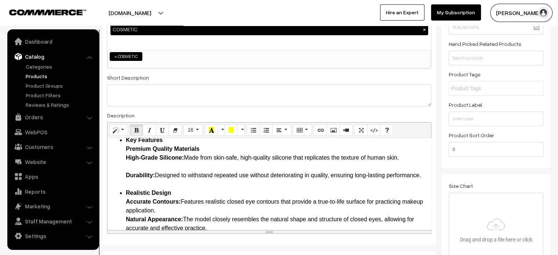
scroll to position [97, 0]
click at [130, 166] on li "Key Features Premium Quality Materials High-Grade Silicone: Made from skin-safe…" at bounding box center [276, 162] width 301 height 53
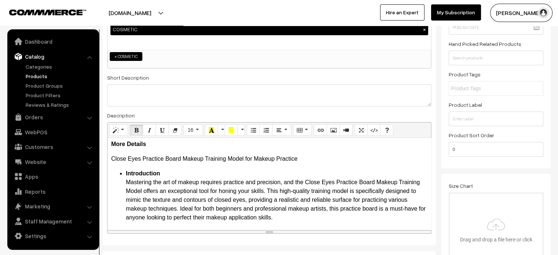
scroll to position [1, 0]
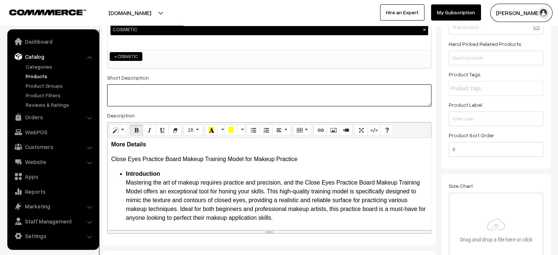
click at [257, 91] on textarea at bounding box center [269, 95] width 324 height 22
paste textarea "The Close Eyes Practice Board Makeup Training Model is an essential tool for an…"
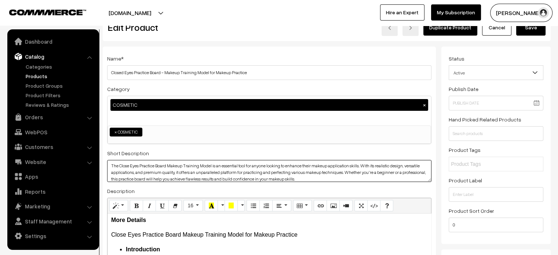
scroll to position [0, 0]
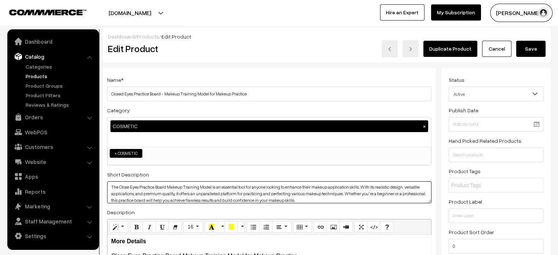
type textarea "The Close Eyes Practice Board Makeup Training Model is an essential tool for an…"
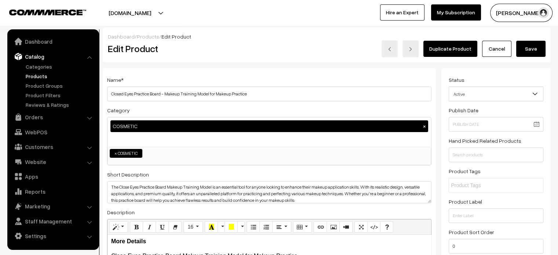
click at [527, 50] on button "Save" at bounding box center [530, 49] width 29 height 16
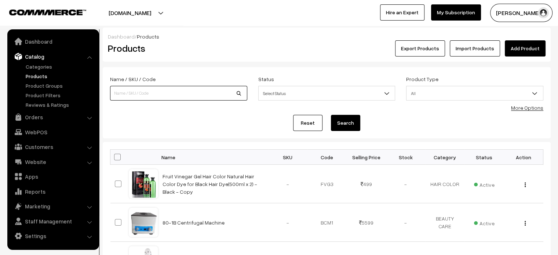
click at [165, 89] on input at bounding box center [178, 93] width 137 height 15
paste input "[MEDICAL_DATA] Blue Shampoo (118ml) for Effective [MEDICAL_DATA] Control"
type input "[MEDICAL_DATA] Blue Shampoo (118ml) for Effective [MEDICAL_DATA] Control"
click at [340, 121] on button "Search" at bounding box center [345, 123] width 29 height 16
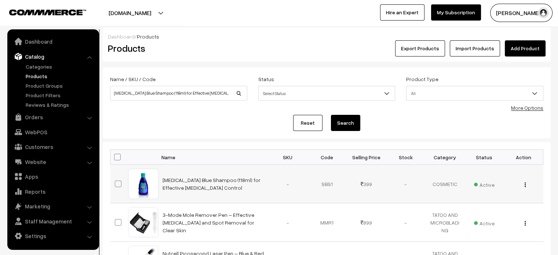
click at [183, 183] on td "[MEDICAL_DATA] Blue Shampoo (118ml) for Effective [MEDICAL_DATA] Control" at bounding box center [213, 184] width 110 height 39
click at [176, 179] on link "[MEDICAL_DATA] Blue Shampoo (118ml) for Effective [MEDICAL_DATA] Control" at bounding box center [211, 184] width 98 height 14
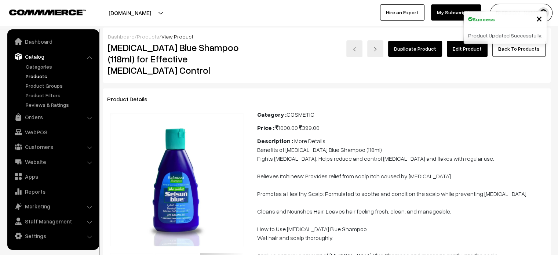
click at [462, 51] on link "Edit Product" at bounding box center [467, 49] width 41 height 16
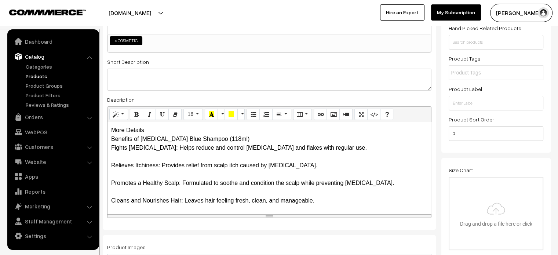
scroll to position [113, 0]
click at [149, 128] on div "More Details Benefits of Selsun Blue Shampoo (118ml) Fights Dandruff: Helps red…" at bounding box center [268, 168] width 323 height 92
click at [165, 131] on div "More Details Benefits of Selsun Blue Shampoo (118ml) Fights Dandruff: Helps red…" at bounding box center [268, 168] width 323 height 92
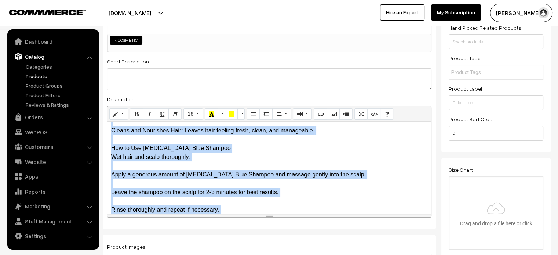
scroll to position [197, 0]
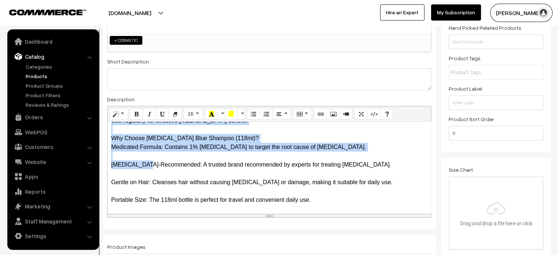
drag, startPoint x: 111, startPoint y: 167, endPoint x: 320, endPoint y: 209, distance: 213.0
click at [320, 209] on div "More Details Benefits of Selsun Blue Shampoo (118ml) Fights Dandruff: Helps red…" at bounding box center [268, 168] width 323 height 92
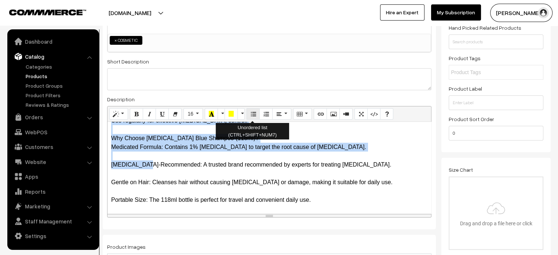
click at [256, 115] on button "Unordered list (CTRL+SHIFT+NUM7)" at bounding box center [252, 114] width 13 height 12
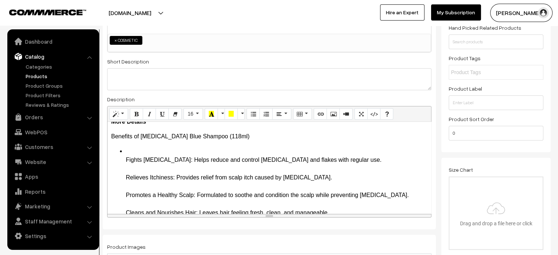
scroll to position [0, 0]
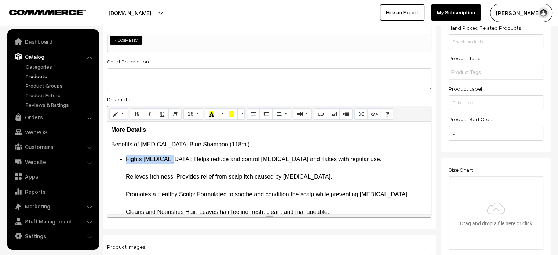
drag, startPoint x: 124, startPoint y: 159, endPoint x: 168, endPoint y: 160, distance: 43.7
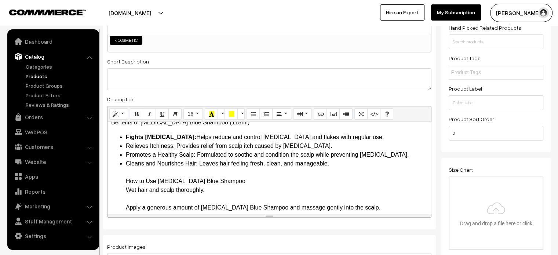
scroll to position [24, 0]
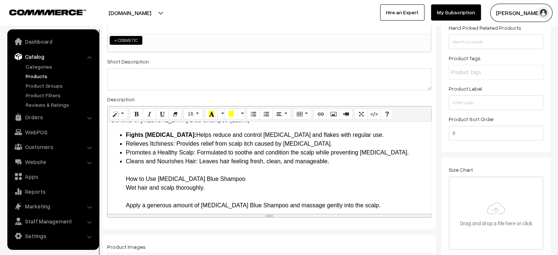
click at [124, 179] on ul "Fights Dandruff: Helps reduce and control dandruff and flakes with regular use.…" at bounding box center [269, 236] width 316 height 211
click at [165, 179] on li "Cleans and Nourishes Hair: Leaves hair feeling fresh, clean, and manageable. Ho…" at bounding box center [276, 249] width 301 height 185
click at [121, 182] on ul "Fights Dandruff: Helps reduce and control dandruff and flakes with regular use.…" at bounding box center [269, 236] width 316 height 211
drag, startPoint x: 124, startPoint y: 176, endPoint x: 215, endPoint y: 187, distance: 91.7
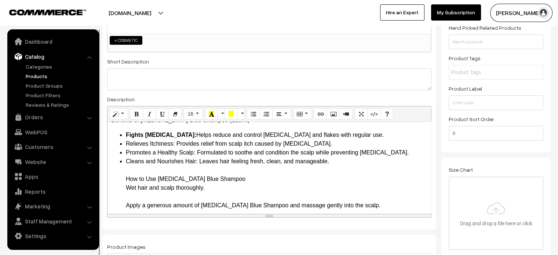
click at [215, 187] on ul "Fights Dandruff: Helps reduce and control dandruff and flakes with regular use.…" at bounding box center [269, 236] width 316 height 211
click at [205, 197] on li "Cleans and Nourishes Hair: Leaves hair feeling fresh, clean, and manageable. Ho…" at bounding box center [276, 249] width 301 height 185
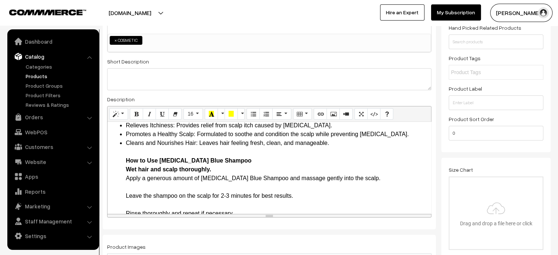
scroll to position [43, 0]
click at [126, 187] on li "Cleans and Nourishes Hair: Leaves hair feeling fresh, clean, and manageable. Ho…" at bounding box center [276, 226] width 301 height 176
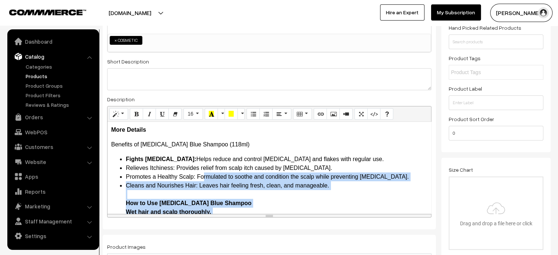
scroll to position [0, 0]
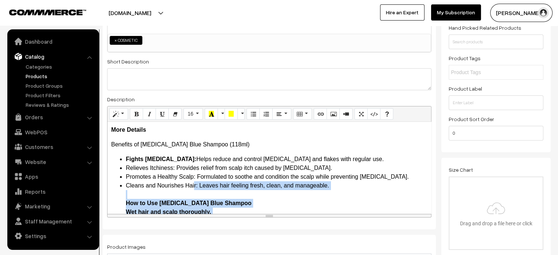
drag, startPoint x: 124, startPoint y: 178, endPoint x: 193, endPoint y: 185, distance: 69.0
click at [193, 185] on ul "Fights Dandruff: Helps reduce and control dandruff and flakes with regular use.…" at bounding box center [269, 252] width 316 height 194
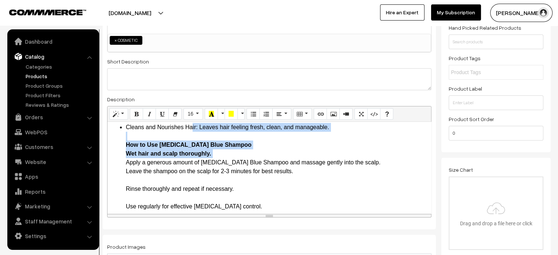
scroll to position [59, 0]
click at [121, 164] on ul "Fights Dandruff: Helps reduce and control dandruff and flakes with regular use.…" at bounding box center [269, 193] width 316 height 194
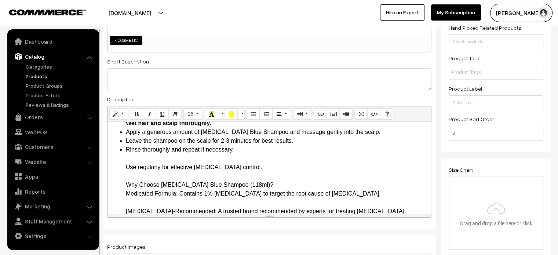
scroll to position [89, 0]
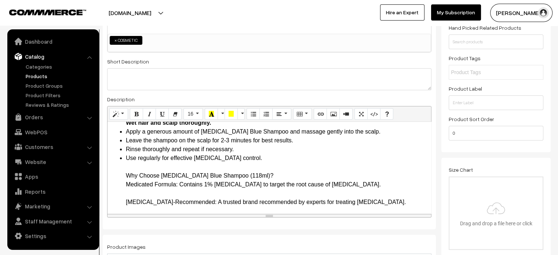
click at [129, 177] on li "Use regularly for effective dandruff control. Why Choose Selsun Blue Shampoo (1…" at bounding box center [276, 198] width 301 height 88
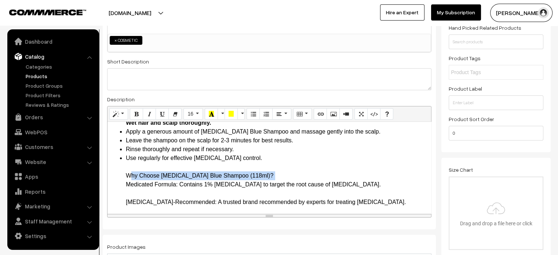
click at [129, 177] on li "Use regularly for effective dandruff control. Why Choose Selsun Blue Shampoo (1…" at bounding box center [276, 198] width 301 height 88
click at [122, 184] on ul "Fights Dandruff: Helps reduce and control dandruff and flakes with regular use.…" at bounding box center [269, 154] width 316 height 176
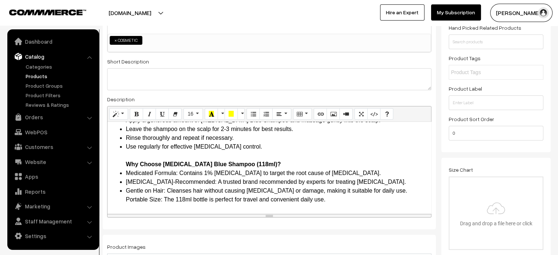
scroll to position [100, 0]
drag, startPoint x: 126, startPoint y: 171, endPoint x: 177, endPoint y: 174, distance: 51.8
click at [177, 174] on li "Medicated Formula: Contains 1% Selenium Sulfide to target the root cause of dan…" at bounding box center [276, 173] width 301 height 9
drag, startPoint x: 124, startPoint y: 181, endPoint x: 206, endPoint y: 183, distance: 81.4
click at [206, 183] on ul "Fights Dandruff: Helps reduce and control dandruff and flakes with regular use.…" at bounding box center [269, 130] width 316 height 150
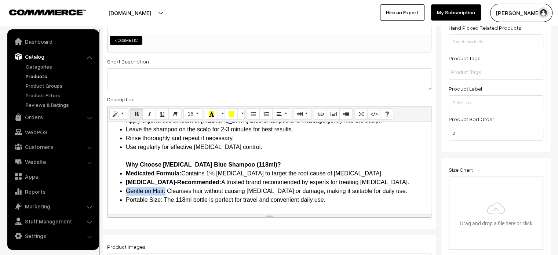
drag, startPoint x: 124, startPoint y: 193, endPoint x: 166, endPoint y: 193, distance: 41.4
click at [166, 193] on ul "Fights Dandruff: Helps reduce and control dandruff and flakes with regular use.…" at bounding box center [269, 130] width 316 height 150
drag, startPoint x: 127, startPoint y: 199, endPoint x: 162, endPoint y: 200, distance: 34.8
click at [162, 200] on li "Portable Size: The 118ml bottle is perfect for travel and convenient daily use." at bounding box center [276, 199] width 301 height 9
click at [169, 189] on li "Gentle on Hair: Cleanses hair without causing dryness or damage, making it suit…" at bounding box center [276, 191] width 301 height 9
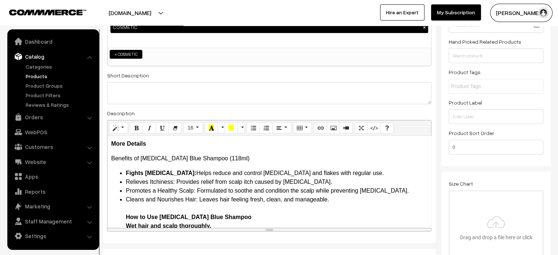
scroll to position [98, 0]
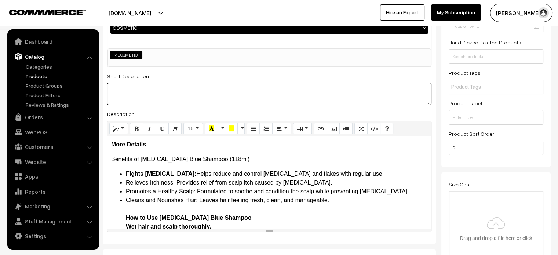
click at [241, 97] on textarea at bounding box center [269, 94] width 324 height 22
paste textarea "Selsun Blue Shampoo (118ml) is a trusted solution for those dealing with dandru…"
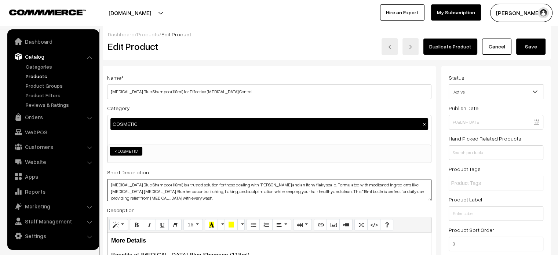
scroll to position [0, 0]
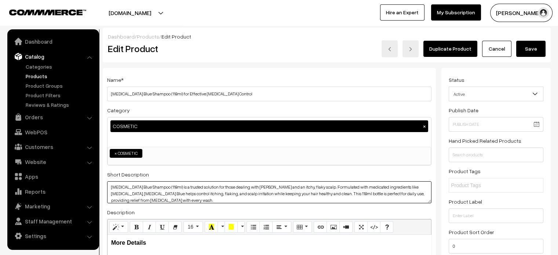
type textarea "Selsun Blue Shampoo (118ml) is a trusted solution for those dealing with dandru…"
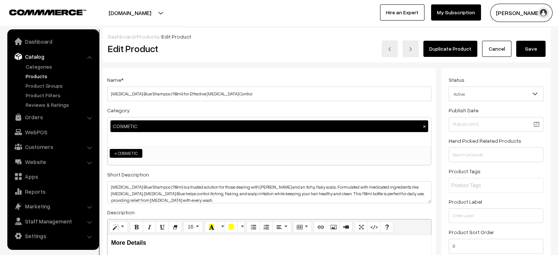
click at [528, 48] on button "Save" at bounding box center [530, 49] width 29 height 16
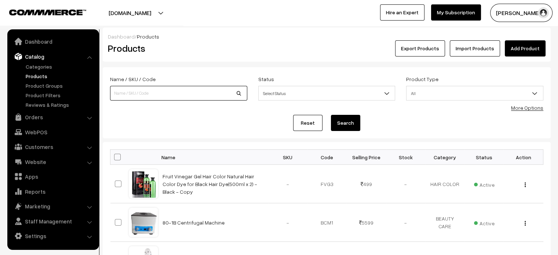
paste input "Nee revive oxygeneo machine kits"
click at [164, 92] on input "Nee revive oxygeneo machine kits" at bounding box center [178, 93] width 137 height 15
type input "Nee revive oxygeneo machine kits"
click at [352, 126] on button "Search" at bounding box center [345, 123] width 29 height 16
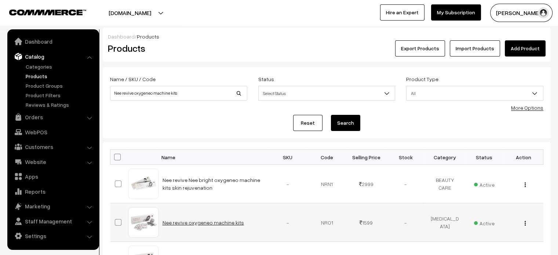
click at [199, 225] on link "Nee revive oxygeneo machine kits" at bounding box center [202, 222] width 81 height 6
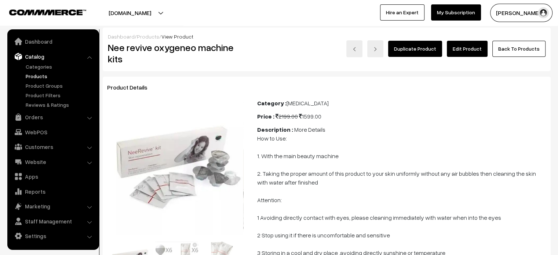
click at [470, 50] on link "Edit Product" at bounding box center [467, 49] width 41 height 16
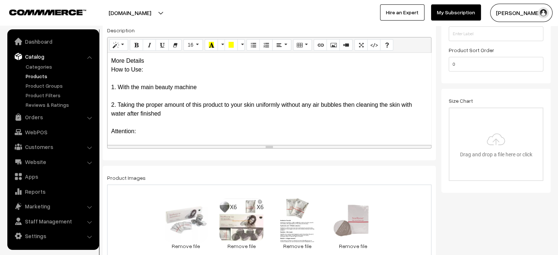
scroll to position [183, 0]
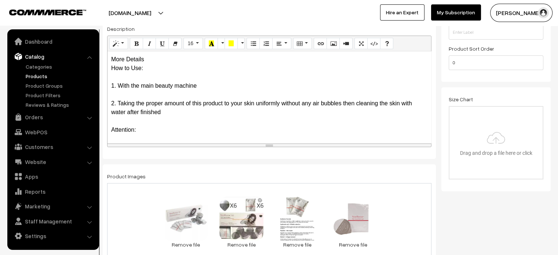
click at [151, 59] on div "More Details How to Use: 1. With the main beauty machine 2. Taking the proper a…" at bounding box center [268, 97] width 323 height 92
drag, startPoint x: 151, startPoint y: 59, endPoint x: 117, endPoint y: 63, distance: 34.8
click at [117, 63] on div "More Details How to Use: 1. With the main beauty machine 2. Taking the proper a…" at bounding box center [268, 97] width 323 height 92
click at [154, 62] on div "More Details How to Use: 1. With the main beauty machine 2. Taking the proper a…" at bounding box center [268, 97] width 323 height 92
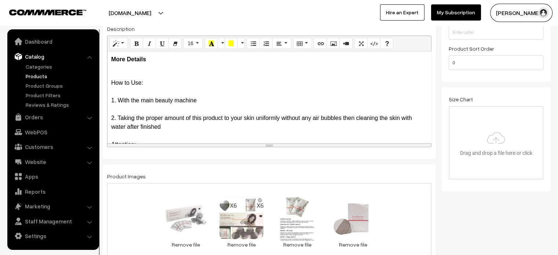
click at [123, 83] on p "How to Use: 1. With the main beauty machine 2. Taking the proper amount of this…" at bounding box center [269, 175] width 316 height 211
click at [111, 101] on p "How to Use: 1. With the main beauty machine 2. Taking the proper amount of this…" at bounding box center [269, 175] width 316 height 211
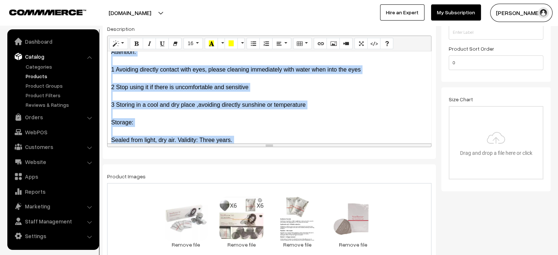
scroll to position [147, 0]
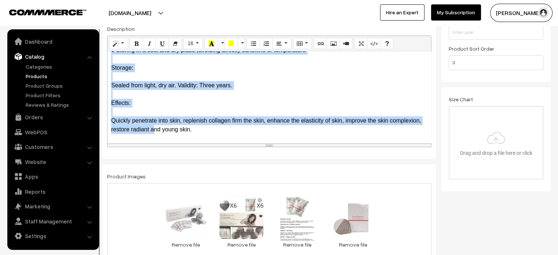
drag, startPoint x: 111, startPoint y: 101, endPoint x: 214, endPoint y: 131, distance: 107.1
click at [214, 131] on p "How to Use: 1. With the main beauty machine 2. Taking the proper amount of this…" at bounding box center [269, 28] width 316 height 211
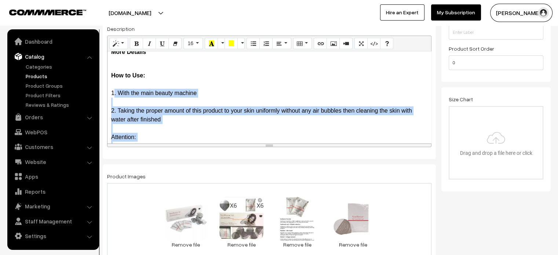
scroll to position [2, 0]
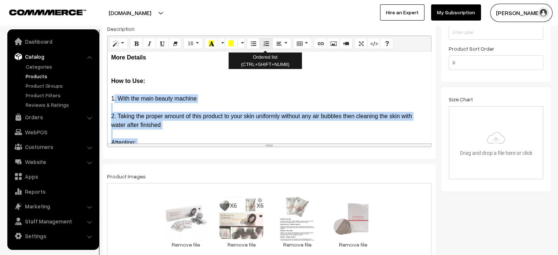
click at [264, 46] on icon "Ordered list (CTRL+SHIFT+NUM8)" at bounding box center [265, 43] width 5 height 6
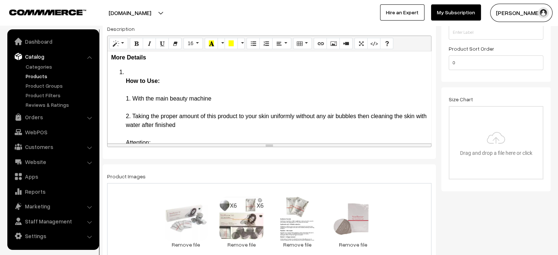
click at [133, 71] on li "How to Use: 1. With the main beauty machine 2. Taking the proper amount of this…" at bounding box center [276, 173] width 301 height 211
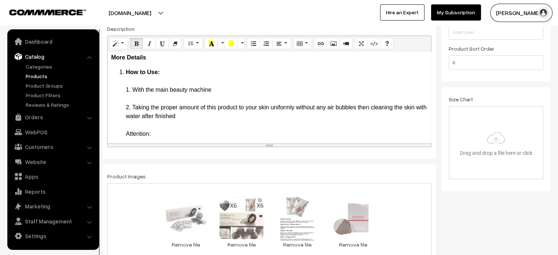
click at [126, 72] on li "How to Use: 1. With the main beauty machine 2. Taking the proper amount of this…" at bounding box center [276, 169] width 301 height 202
click at [126, 71] on b "How to Use:" at bounding box center [143, 72] width 34 height 6
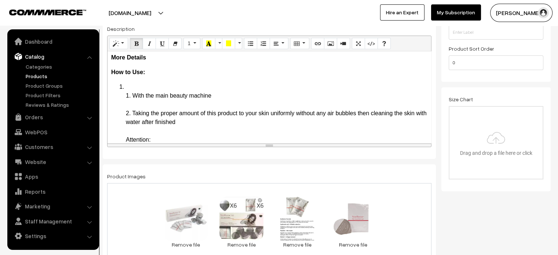
click at [127, 85] on li "1. With the main beauty machine 2. Taking the proper amount of this product to …" at bounding box center [276, 180] width 301 height 194
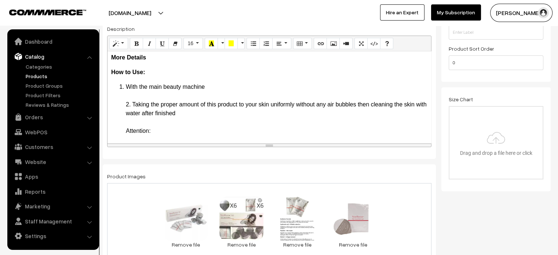
click at [207, 90] on li "With the main beauty machine 2. Taking the proper amount of this product to you…" at bounding box center [276, 175] width 301 height 185
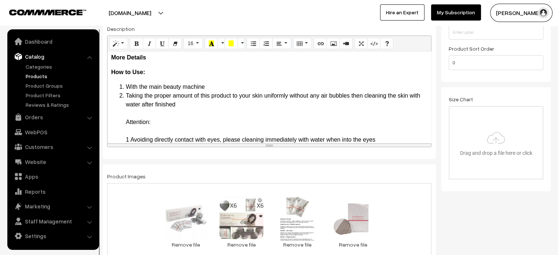
click at [190, 101] on li "Taking the proper amount of this product to your skin uniformly without any air…" at bounding box center [276, 174] width 301 height 167
click at [123, 118] on ol "With the main beauty machine Taking the proper amount of this product to your s…" at bounding box center [269, 171] width 316 height 176
click at [121, 124] on ol "With the main beauty machine Taking the proper amount of this product to your s…" at bounding box center [269, 171] width 316 height 176
click at [137, 124] on li "Taking the proper amount of this product to your skin uniformly without any air…" at bounding box center [276, 174] width 301 height 167
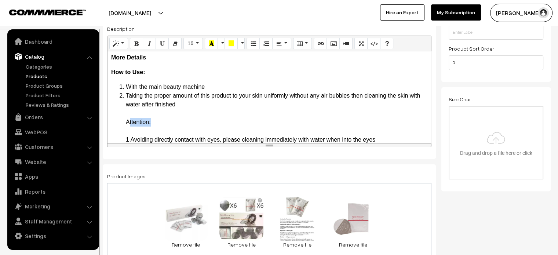
click at [137, 124] on li "Taking the proper amount of this product to your skin uniformly without any air…" at bounding box center [276, 174] width 301 height 167
click at [114, 123] on ol "With the main beauty machine Taking the proper amount of this product to your s…" at bounding box center [269, 171] width 316 height 176
click at [123, 120] on ol "With the main beauty machine Taking the proper amount of this product to your s…" at bounding box center [269, 171] width 316 height 176
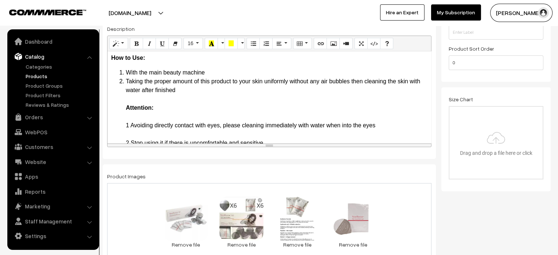
scroll to position [31, 0]
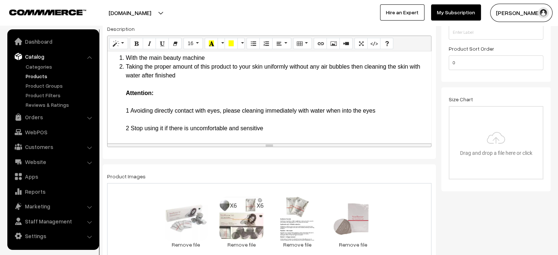
click at [126, 111] on li "Taking the proper amount of this product to your skin uniformly without any air…" at bounding box center [276, 145] width 301 height 167
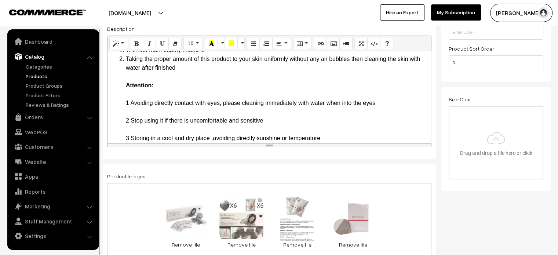
scroll to position [39, 0]
click at [126, 95] on li "Taking the proper amount of this product to your skin uniformly without any air…" at bounding box center [276, 137] width 301 height 167
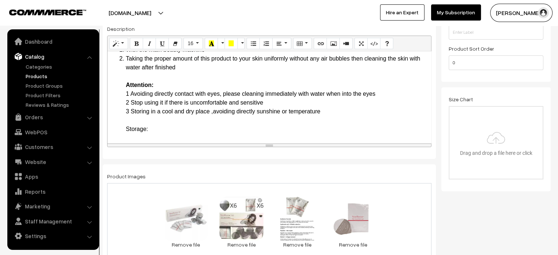
click at [140, 130] on li "Taking the proper amount of this product to your skin uniformly without any air…" at bounding box center [276, 124] width 301 height 141
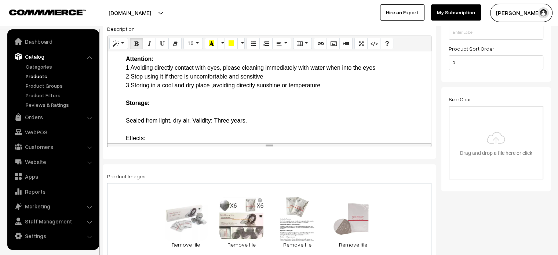
scroll to position [65, 0]
click at [129, 116] on li "Taking the proper amount of this product to your skin uniformly without any air…" at bounding box center [276, 98] width 301 height 141
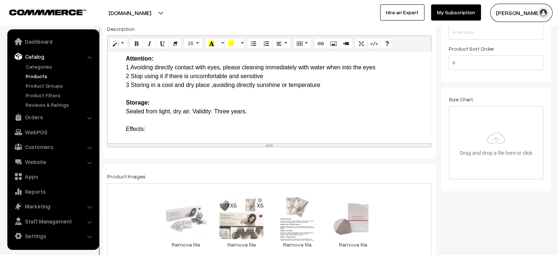
click at [128, 130] on li "Taking the proper amount of this product to your skin uniformly without any air…" at bounding box center [276, 94] width 301 height 132
click at [120, 60] on ol "With the main beauty machine Taking the proper amount of this product to your s…" at bounding box center [269, 89] width 316 height 141
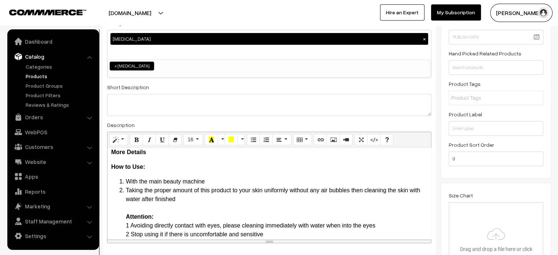
scroll to position [2, 0]
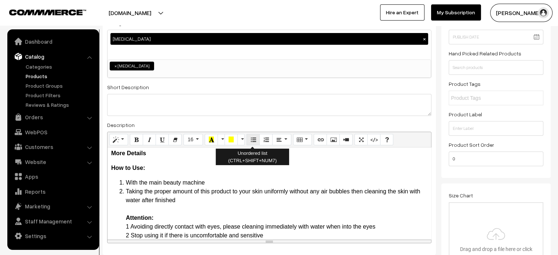
click at [251, 139] on icon "Unordered list (CTRL+SHIFT+NUM7)" at bounding box center [252, 139] width 5 height 6
click at [260, 138] on button "Ordered list (CTRL+SHIFT+NUM8)" at bounding box center [265, 140] width 13 height 12
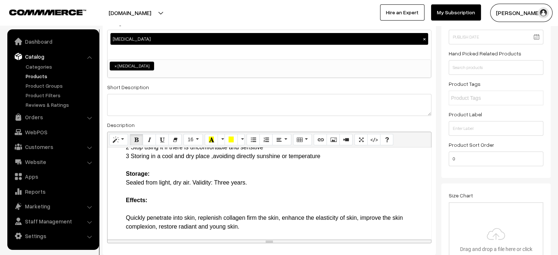
scroll to position [91, 0]
click at [132, 205] on li "Taking the proper amount of this product to your skin uniformly without any air…" at bounding box center [276, 164] width 301 height 132
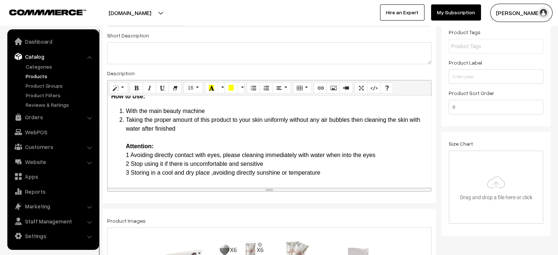
scroll to position [0, 0]
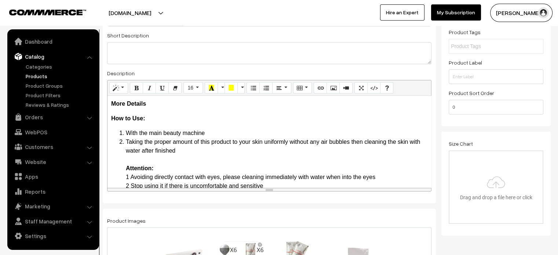
click at [109, 117] on div "More Details How to Use: With the main beauty machine Taking the proper amount …" at bounding box center [268, 142] width 323 height 92
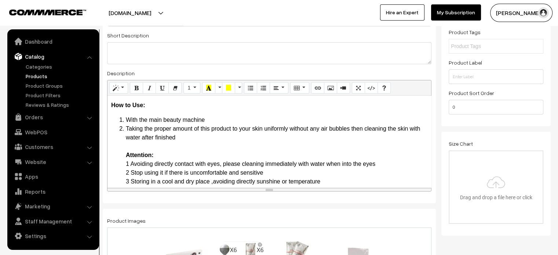
scroll to position [14, 0]
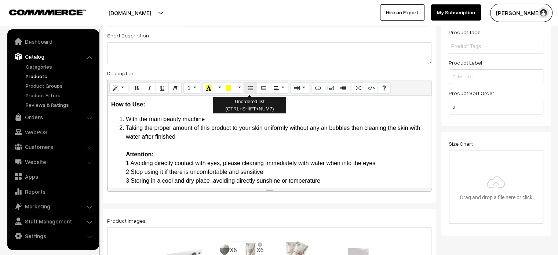
click at [251, 89] on icon "Unordered list (CTRL+SHIFT+NUM7)" at bounding box center [250, 88] width 5 height 6
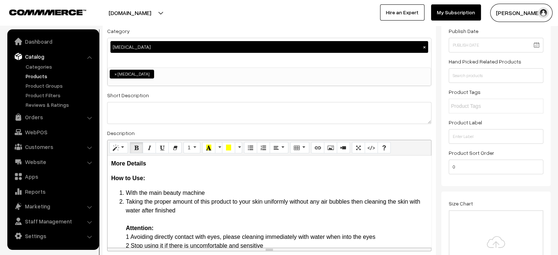
scroll to position [79, 0]
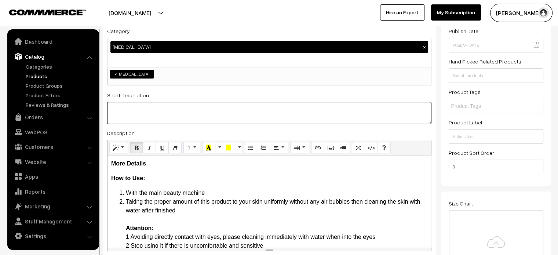
paste textarea ""Cells reviving, Carbon oxygen [MEDICAL_DATA]. Skin rejuvenation,repair dull sk…"
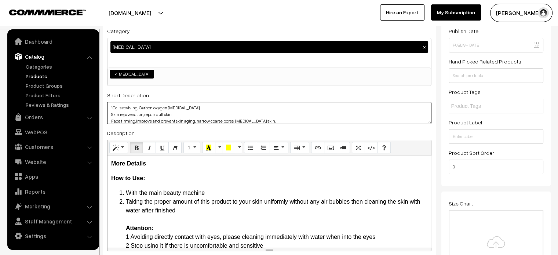
click at [215, 112] on textarea ""Cells reviving, Carbon oxygen [MEDICAL_DATA]. Skin rejuvenation,repair dull sk…" at bounding box center [269, 113] width 324 height 22
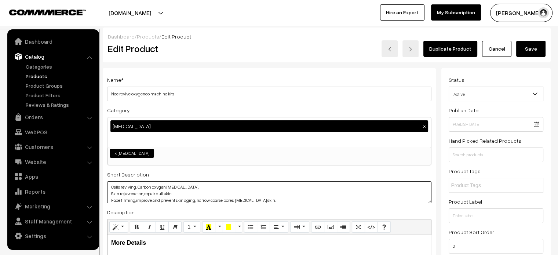
type textarea "Cells reviving, Carbon oxygen [MEDICAL_DATA]. Skin rejuvenation,repair dull ski…"
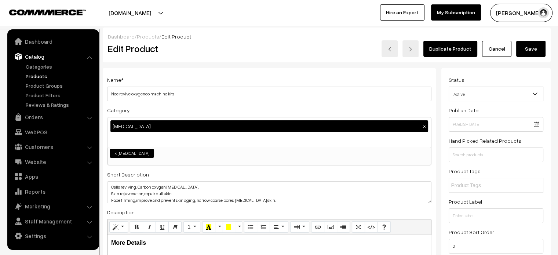
click at [537, 48] on button "Save" at bounding box center [530, 49] width 29 height 16
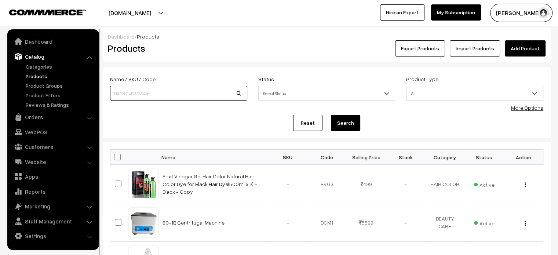
paste input "NeeBright Kits Capsules For Oxygeneo Oxygen Bubble Facial Machine"
click at [162, 98] on input "NeeBright Kits Capsules For Oxygeneo Oxygen Bubble Facial Machine" at bounding box center [178, 93] width 137 height 15
type input "NeeBright Kits Capsules For Oxygeneo Oxygen Bubble Facial Machine"
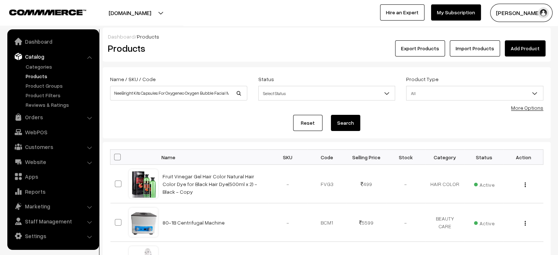
click at [344, 123] on button "Search" at bounding box center [345, 123] width 29 height 16
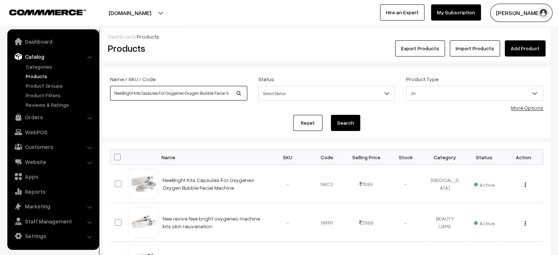
click at [183, 95] on input "NeeBright Kits Capsules For Oxygeneo Oxygen Bubble Facial Machine" at bounding box center [178, 93] width 137 height 15
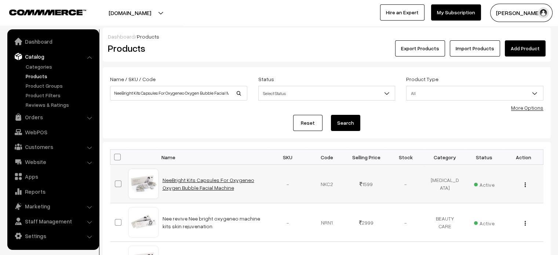
click at [214, 179] on link "NeeBright Kits Capsules For Oxygeneo Oxygen Bubble Facial Machine" at bounding box center [208, 184] width 92 height 14
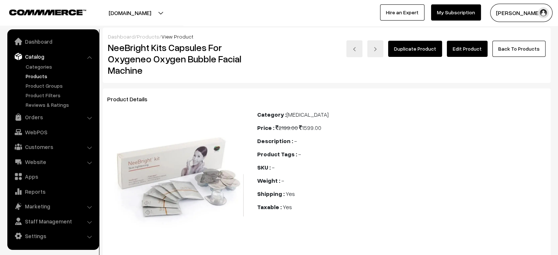
click at [464, 49] on link "Edit Product" at bounding box center [467, 49] width 41 height 16
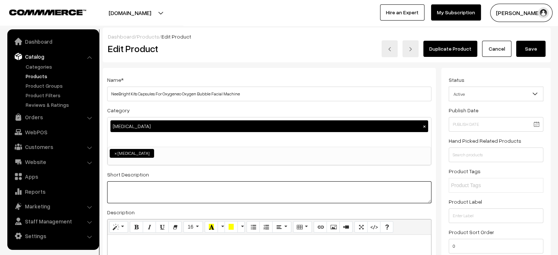
click at [162, 182] on textarea at bounding box center [269, 192] width 324 height 22
paste textarea "Nee bright oxygen machine kits skin rejuvenation and [MEDICAL_DATA] gel capsule…"
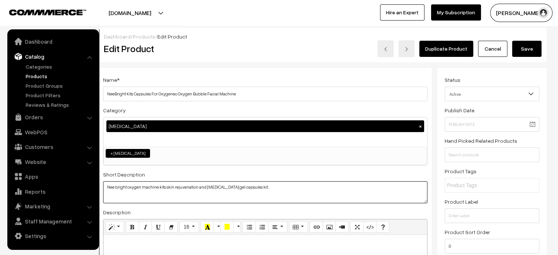
type textarea "Nee bright oxygen machine kits skin rejuvenation and [MEDICAL_DATA] gel capsule…"
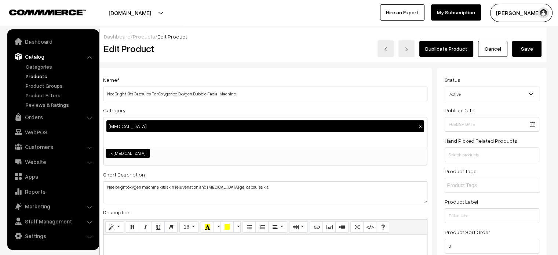
click at [527, 45] on button "Save" at bounding box center [526, 49] width 29 height 16
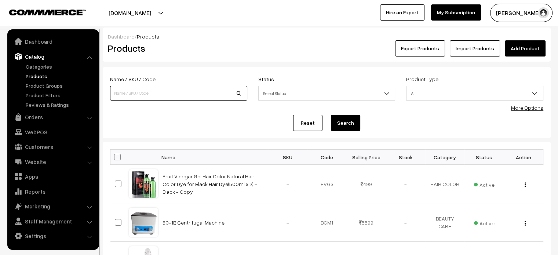
paste input "mooyam sheet mask"
click at [162, 91] on input at bounding box center [178, 93] width 137 height 15
type input "mooyam sheet mask"
click at [342, 118] on button "Search" at bounding box center [345, 123] width 29 height 16
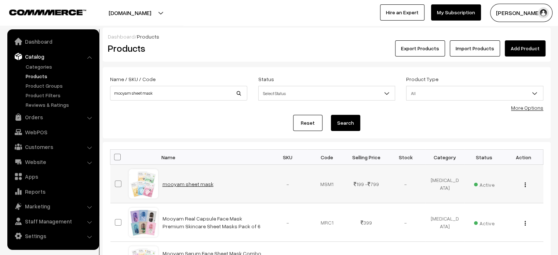
click at [195, 184] on link "mooyam sheet mask" at bounding box center [187, 184] width 51 height 6
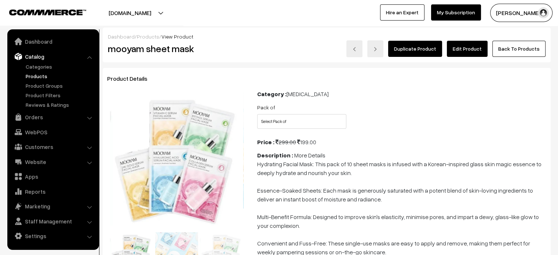
click at [462, 54] on link "Edit Product" at bounding box center [467, 49] width 41 height 16
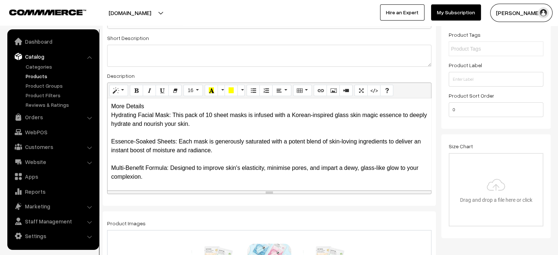
scroll to position [137, 0]
click at [151, 104] on div "More Details Hydrating Facial Mask: This pack of 10 sheet masks is infused with…" at bounding box center [268, 144] width 323 height 92
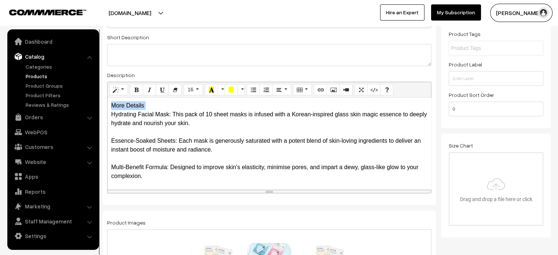
click at [151, 104] on div "More Details Hydrating Facial Mask: This pack of 10 sheet masks is infused with…" at bounding box center [268, 144] width 323 height 92
click at [161, 107] on div "More Details Hydrating Facial Mask: This pack of 10 sheet masks is infused with…" at bounding box center [268, 144] width 323 height 92
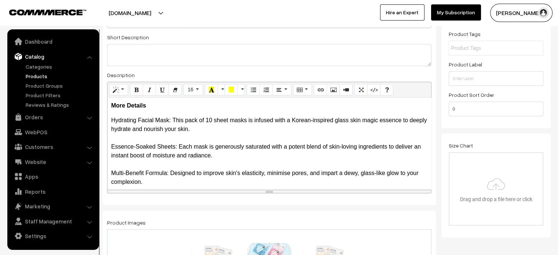
click at [110, 120] on div "More Details Hydrating Facial Mask: This pack of 10 sheet masks is infused with…" at bounding box center [268, 144] width 323 height 92
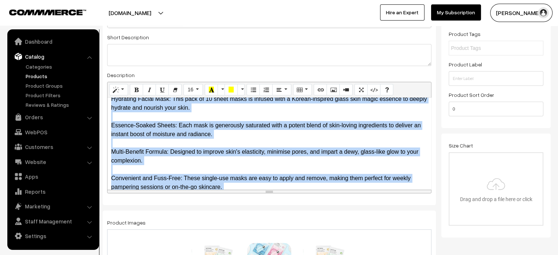
scroll to position [50, 0]
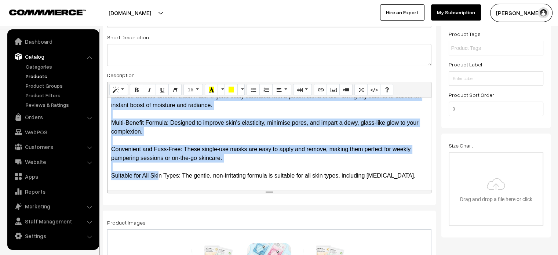
drag, startPoint x: 110, startPoint y: 120, endPoint x: 429, endPoint y: 174, distance: 323.6
click at [429, 174] on div "More Details Hydrating Facial Mask: This pack of 10 sheet masks is infused with…" at bounding box center [268, 144] width 323 height 92
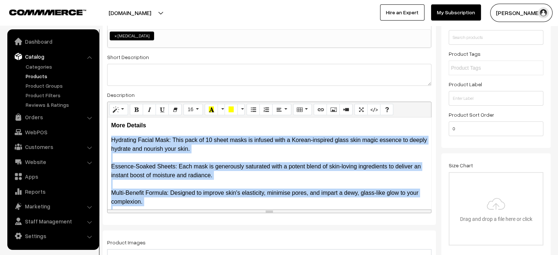
scroll to position [117, 0]
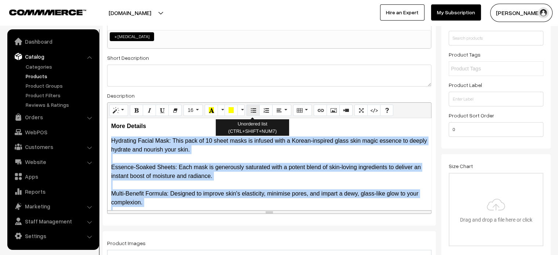
click at [252, 111] on icon "Unordered list (CTRL+SHIFT+NUM7)" at bounding box center [252, 110] width 5 height 6
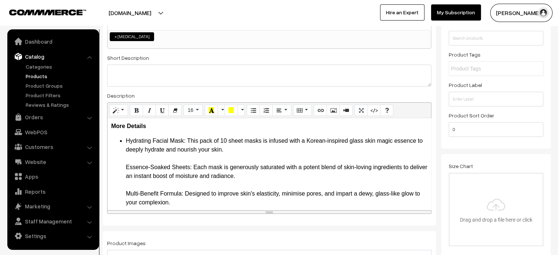
click at [128, 145] on li "Hydrating Facial Mask: This pack of 10 sheet masks is infused with a Korean-ins…" at bounding box center [276, 197] width 301 height 123
drag, startPoint x: 124, startPoint y: 136, endPoint x: 187, endPoint y: 139, distance: 62.4
click at [187, 139] on div "More Details Hydrating Facial Mask: This pack of 10 sheet masks is infused with…" at bounding box center [268, 164] width 323 height 92
click at [125, 166] on ul "Hydrating Facial Mask: This pack of 10 sheet masks is infused with a Korean-ins…" at bounding box center [269, 197] width 316 height 123
drag, startPoint x: 125, startPoint y: 166, endPoint x: 192, endPoint y: 166, distance: 67.1
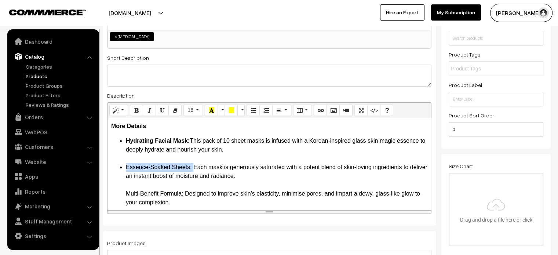
click at [192, 166] on ul "Hydrating Facial Mask: This pack of 10 sheet masks is infused with a Korean-ins…" at bounding box center [269, 197] width 316 height 123
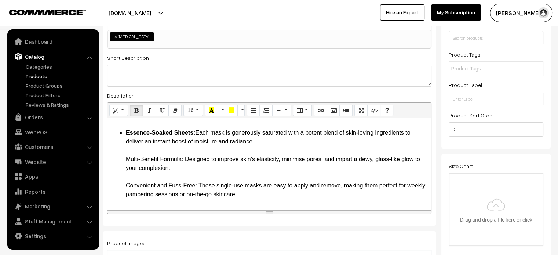
scroll to position [35, 0]
click at [119, 158] on ul "Hydrating Facial Mask: This pack of 10 sheet masks is infused with a Korean-ins…" at bounding box center [269, 162] width 316 height 123
click at [129, 154] on li "Essence-Soaked Sheets: Each mask is generously saturated with a potent blend of…" at bounding box center [276, 141] width 301 height 26
drag, startPoint x: 126, startPoint y: 155, endPoint x: 183, endPoint y: 158, distance: 57.3
click at [183, 158] on li "Multi-Benefit Formula: Designed to improve skin's elasticity, minimise pores, a…" at bounding box center [276, 189] width 301 height 70
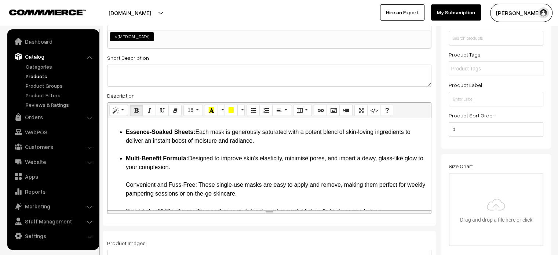
click at [123, 186] on ul "Hydrating Facial Mask: This pack of 10 sheet masks is infused with a Korean-ins…" at bounding box center [269, 162] width 316 height 123
drag, startPoint x: 198, startPoint y: 184, endPoint x: 123, endPoint y: 184, distance: 74.4
click at [123, 184] on ul "Hydrating Facial Mask: This pack of 10 sheet masks is infused with a Korean-ins…" at bounding box center [269, 162] width 316 height 123
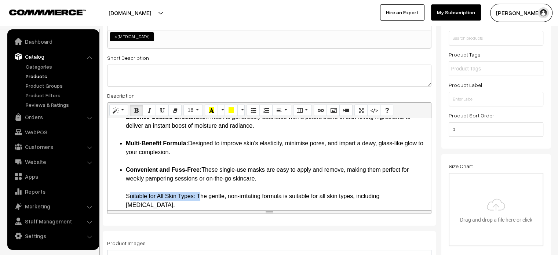
drag, startPoint x: 122, startPoint y: 195, endPoint x: 198, endPoint y: 198, distance: 75.6
click at [198, 198] on ul "Hydrating Facial Mask: This pack of 10 sheet masks is infused with a Korean-ins…" at bounding box center [269, 147] width 316 height 123
click at [122, 198] on ul "Hydrating Facial Mask: This pack of 10 sheet masks is infused with a Korean-ins…" at bounding box center [269, 147] width 316 height 123
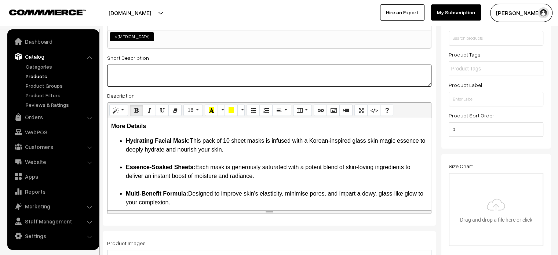
click at [176, 76] on textarea at bounding box center [269, 76] width 324 height 22
paste textarea "Unlock the secrets of a radiant, glass-like complexion with this Korean-based g…"
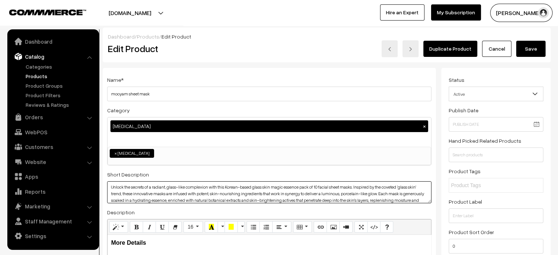
type textarea "Unlock the secrets of a radiant, glass-like complexion with this Korean-based g…"
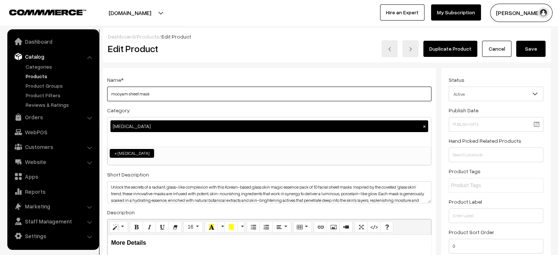
click at [272, 94] on input "mooyam sheet mask" at bounding box center [269, 94] width 324 height 15
click at [530, 51] on button "Save" at bounding box center [530, 49] width 29 height 16
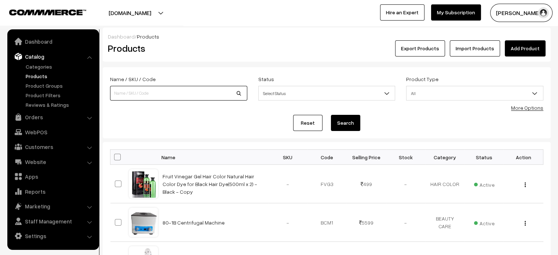
paste input "mooyam sheet mask"
click at [171, 97] on input "mooyam sheet mask" at bounding box center [178, 93] width 137 height 15
type input "mooyam sheet mask"
click at [338, 124] on button "Search" at bounding box center [345, 123] width 29 height 16
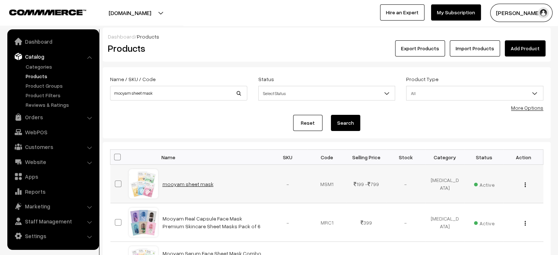
click at [199, 184] on link "mooyam sheet mask" at bounding box center [187, 184] width 51 height 6
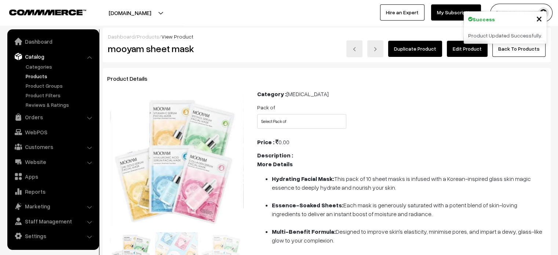
click at [459, 50] on link "Edit Product" at bounding box center [467, 49] width 41 height 16
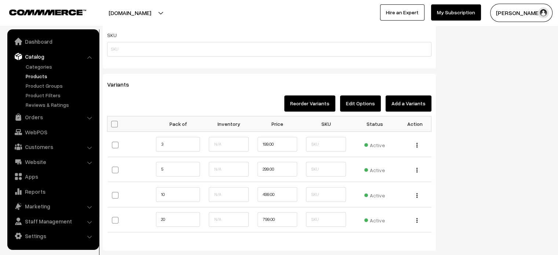
scroll to position [522, 0]
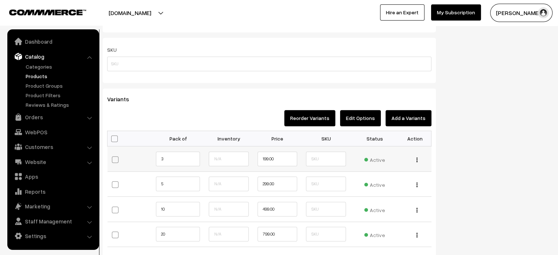
click at [415, 159] on div "Edit Change to Bulk Price Delete" at bounding box center [414, 159] width 23 height 8
click at [421, 160] on div "Edit Change to Bulk Price Delete" at bounding box center [414, 159] width 23 height 8
click at [416, 160] on img "button" at bounding box center [416, 159] width 1 height 5
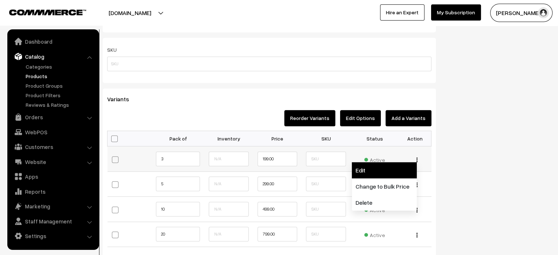
click at [377, 170] on link "Edit" at bounding box center [384, 170] width 65 height 16
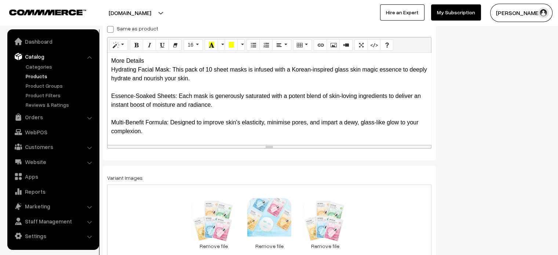
scroll to position [128, 0]
click at [109, 29] on span at bounding box center [110, 28] width 7 height 7
click at [109, 29] on input "Same as product" at bounding box center [109, 27] width 5 height 5
checkbox input "true"
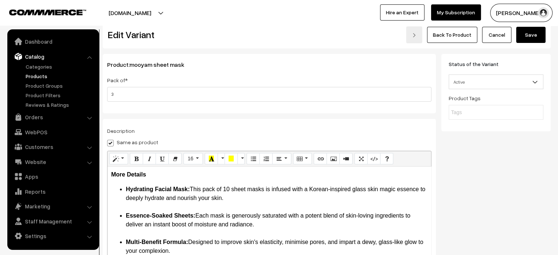
scroll to position [13, 0]
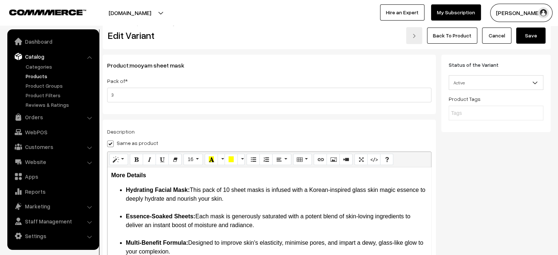
click at [525, 41] on button "Save" at bounding box center [530, 36] width 29 height 16
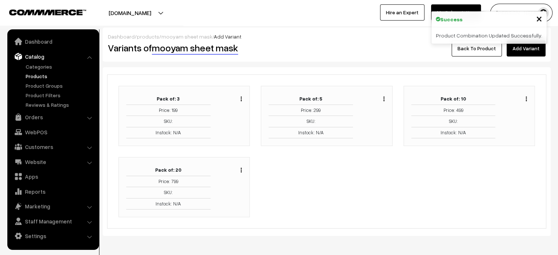
click at [383, 99] on img "button" at bounding box center [383, 98] width 1 height 5
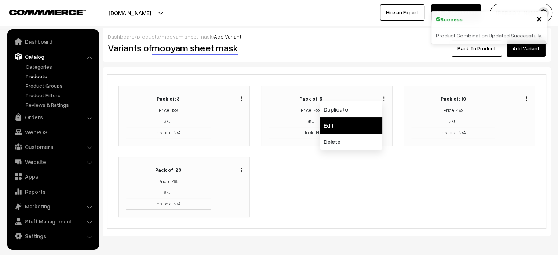
click at [344, 125] on link "Edit" at bounding box center [351, 125] width 62 height 16
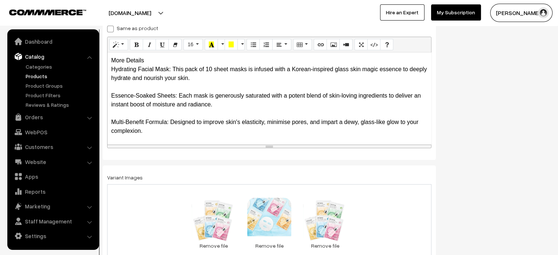
scroll to position [128, 0]
click at [109, 32] on span at bounding box center [110, 28] width 7 height 7
click at [109, 30] on input "Same as product" at bounding box center [109, 27] width 5 height 5
checkbox input "true"
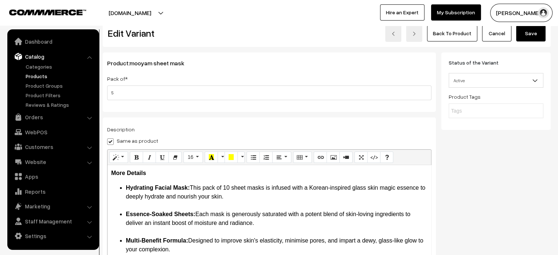
scroll to position [0, 0]
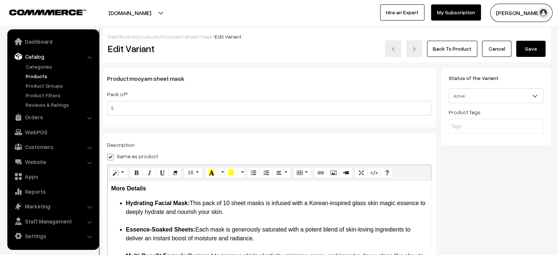
click at [530, 51] on button "Save" at bounding box center [530, 49] width 29 height 16
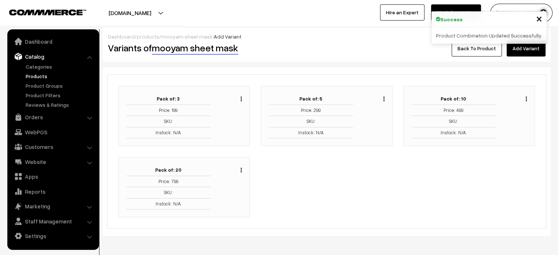
click at [528, 98] on div "Duplicate Edit Delete" at bounding box center [517, 116] width 32 height 45
click at [527, 98] on button "button" at bounding box center [526, 99] width 2 height 6
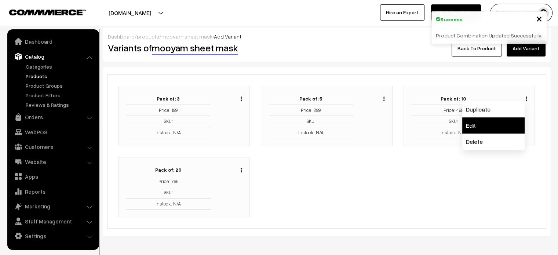
click at [485, 127] on link "Edit" at bounding box center [493, 125] width 62 height 16
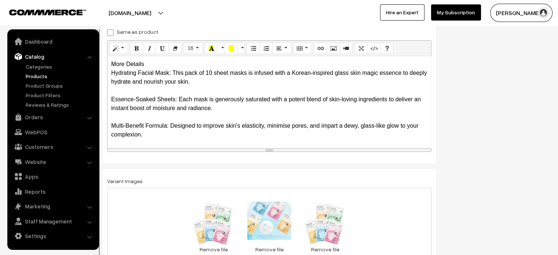
scroll to position [128, 0]
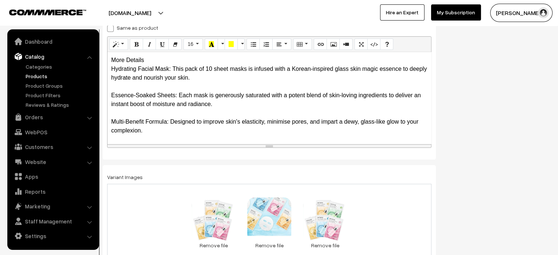
click at [107, 29] on span at bounding box center [110, 28] width 7 height 7
click at [107, 29] on input "Same as product" at bounding box center [109, 27] width 5 height 5
checkbox input "true"
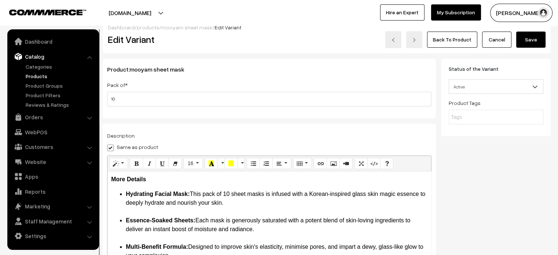
scroll to position [0, 0]
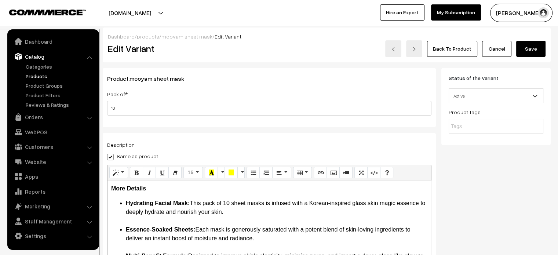
click at [530, 52] on button "Save" at bounding box center [530, 49] width 29 height 16
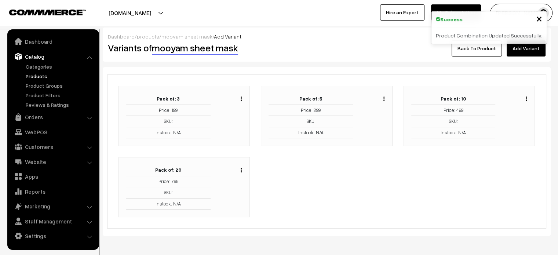
click at [242, 171] on button "button" at bounding box center [241, 170] width 2 height 6
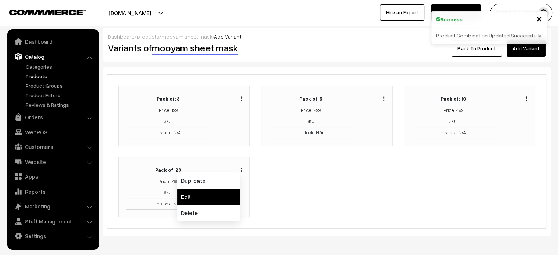
click at [193, 199] on link "Edit" at bounding box center [208, 196] width 62 height 16
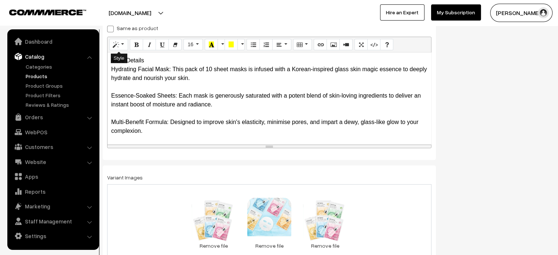
scroll to position [128, 0]
click at [110, 28] on span at bounding box center [110, 28] width 7 height 7
click at [110, 28] on input "Same as product" at bounding box center [109, 27] width 5 height 5
checkbox input "true"
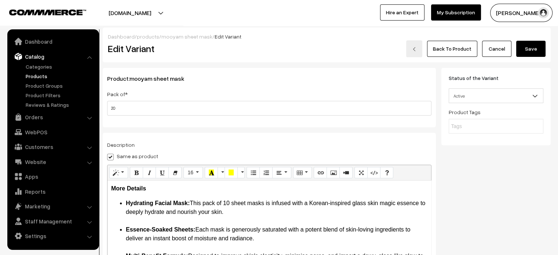
scroll to position [0, 0]
click at [529, 48] on button "Save" at bounding box center [530, 49] width 29 height 16
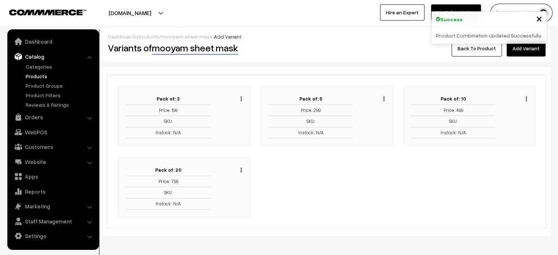
click at [474, 48] on link "Back To Product" at bounding box center [476, 48] width 50 height 16
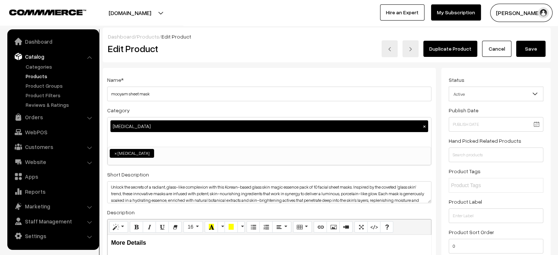
click at [534, 51] on button "Save" at bounding box center [530, 49] width 29 height 16
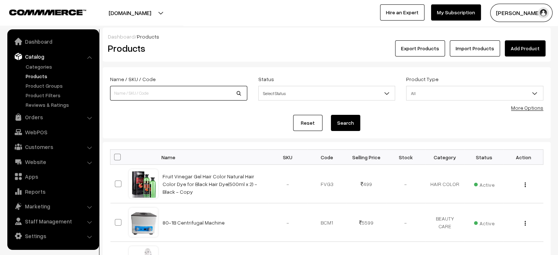
paste input "Jelly Mask Powder for Facials Hydrating And Nourishing Skin Care 650g"
click at [153, 88] on input "Jelly Mask Powder for Facials Hydrating And Nourishing Skin Care 650g" at bounding box center [178, 93] width 137 height 15
type input "Jelly Mask Powder for Facials Hydrating And Nourishing Skin Care 650g"
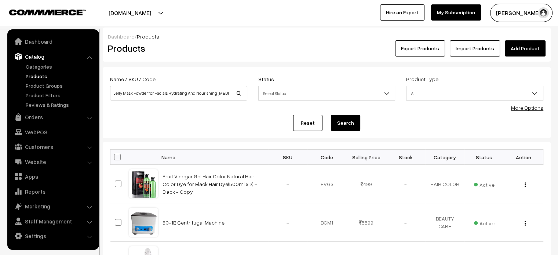
click at [351, 122] on button "Search" at bounding box center [345, 123] width 29 height 16
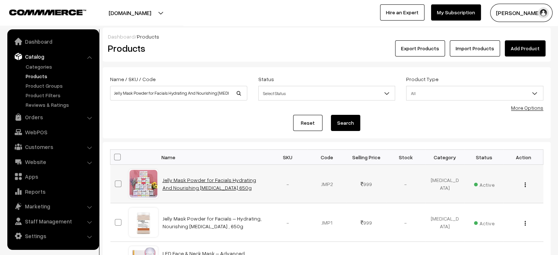
click at [195, 180] on link "Jelly Mask Powder for Facials Hydrating And Nourishing [MEDICAL_DATA] 650g" at bounding box center [209, 184] width 94 height 14
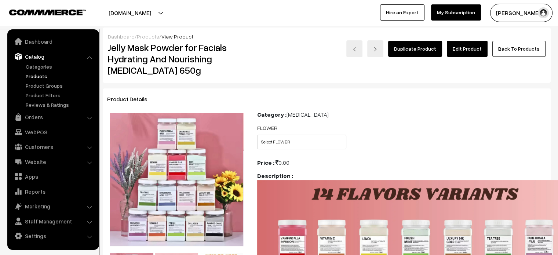
click at [478, 49] on link "Edit Product" at bounding box center [467, 49] width 41 height 16
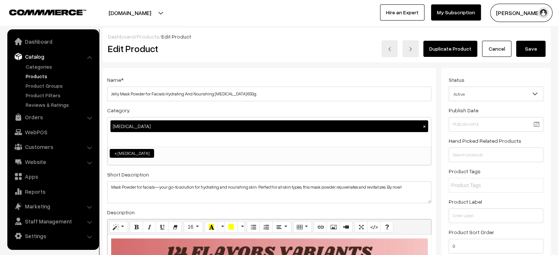
click at [532, 54] on button "Save" at bounding box center [530, 49] width 29 height 16
